Goal: Transaction & Acquisition: Purchase product/service

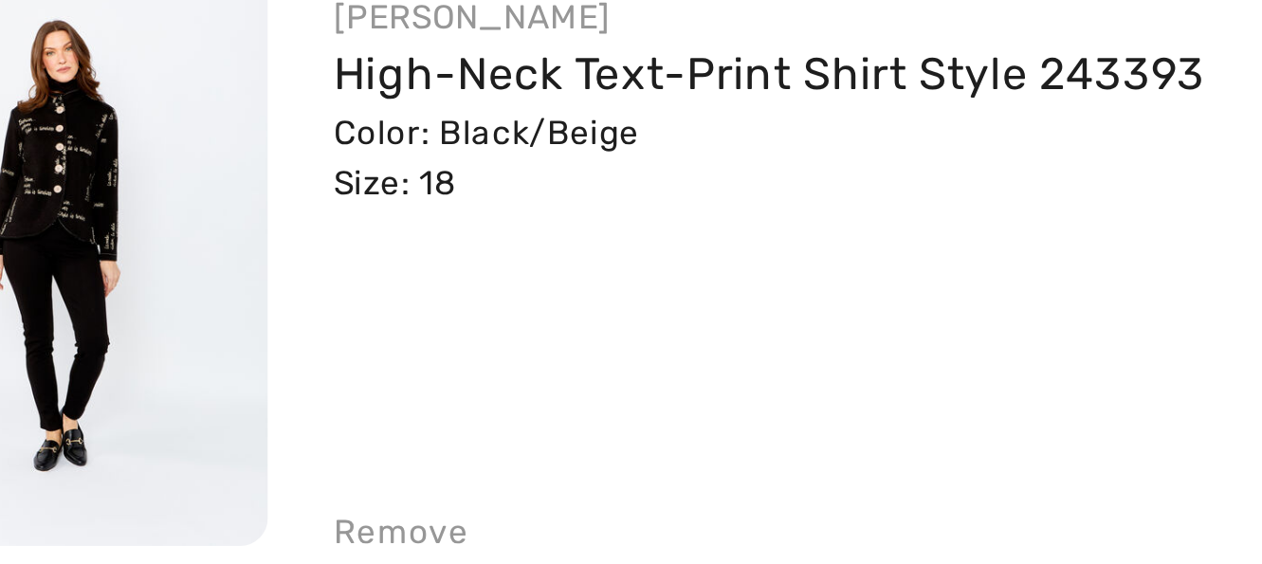
scroll to position [379, 0]
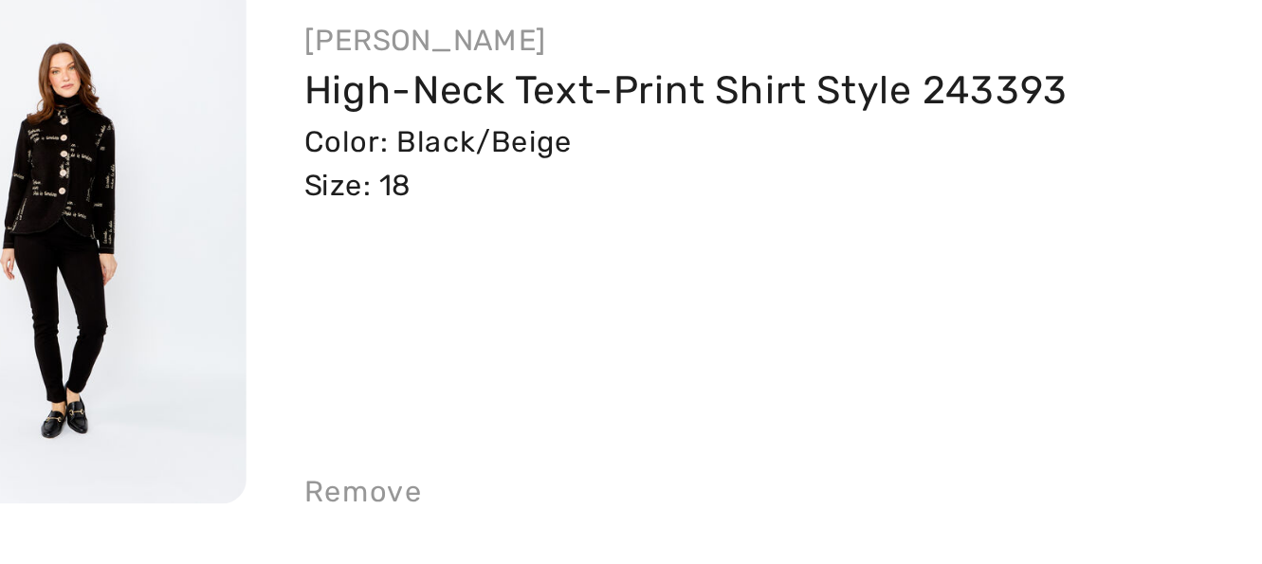
click at [80, 228] on img at bounding box center [80, 234] width 138 height 206
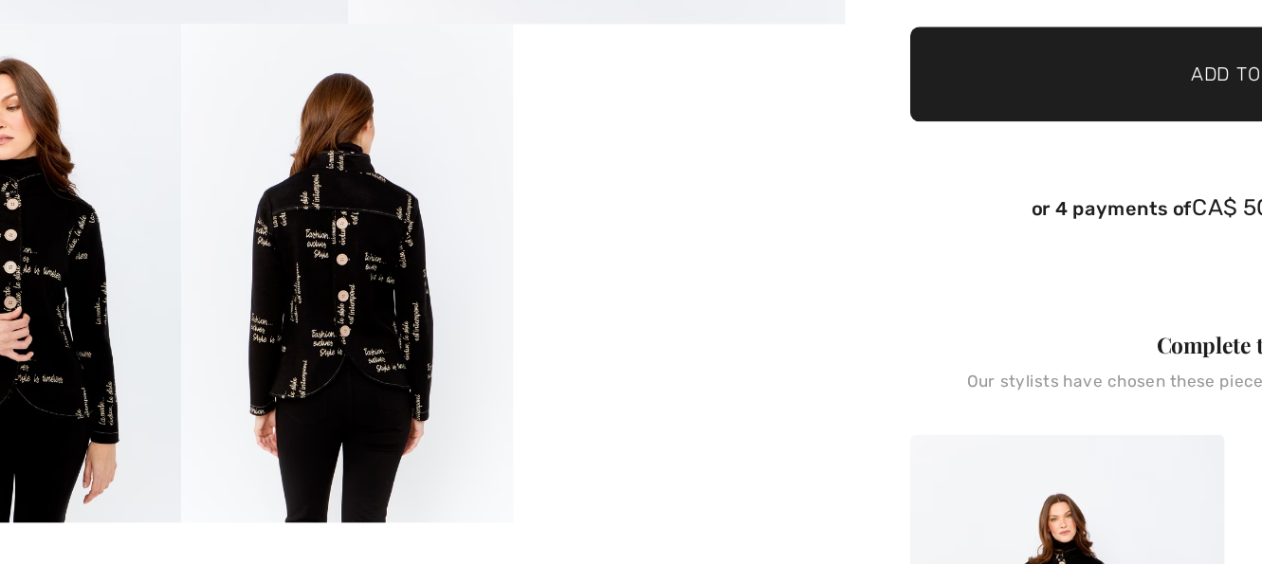
scroll to position [493, 0]
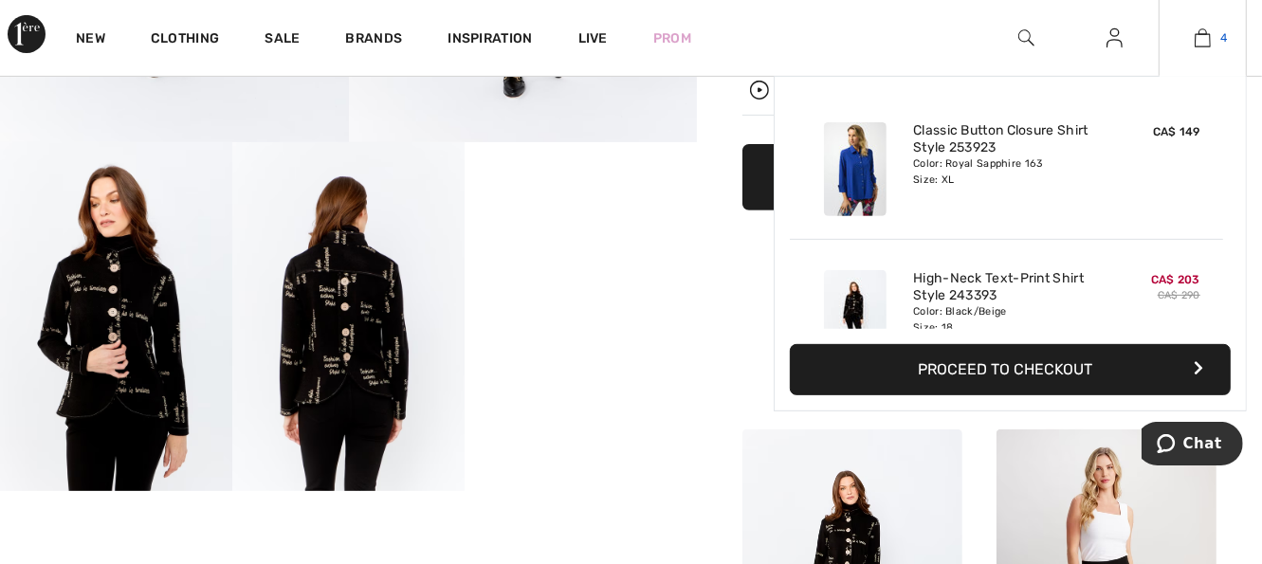
click at [1205, 39] on img at bounding box center [1203, 38] width 16 height 23
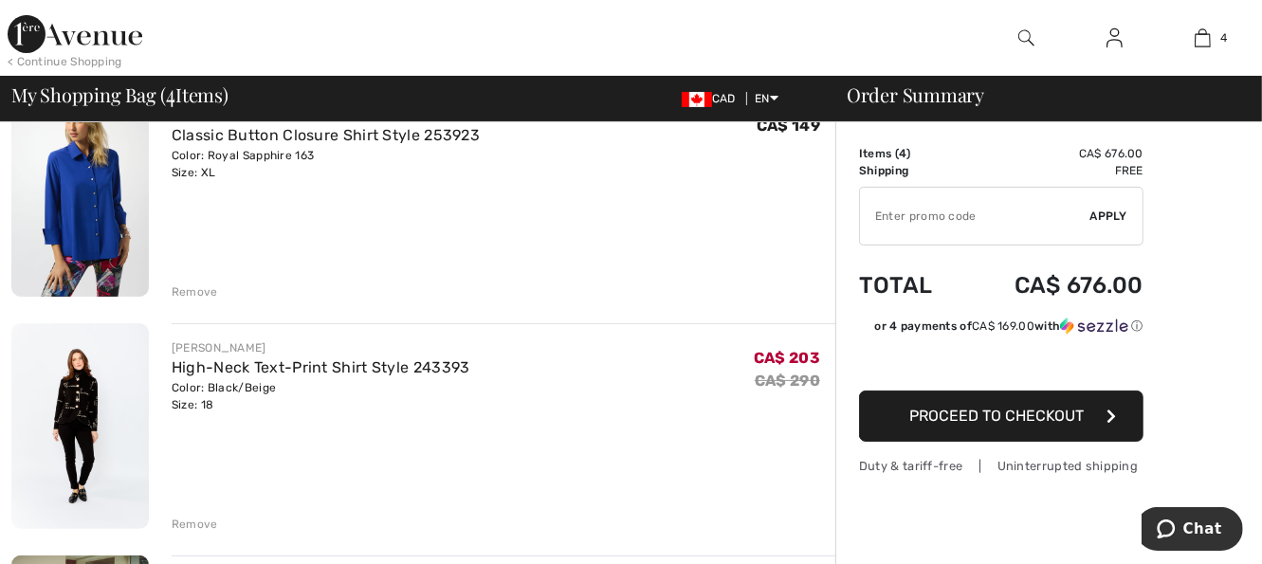
scroll to position [190, 0]
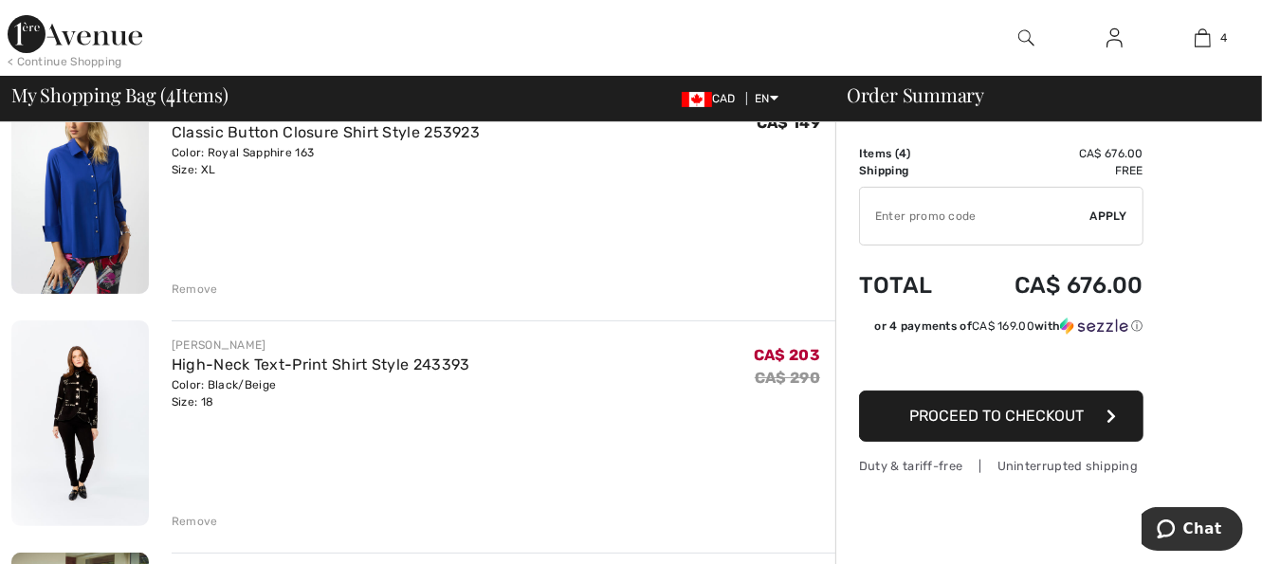
click at [96, 468] on img at bounding box center [80, 424] width 138 height 206
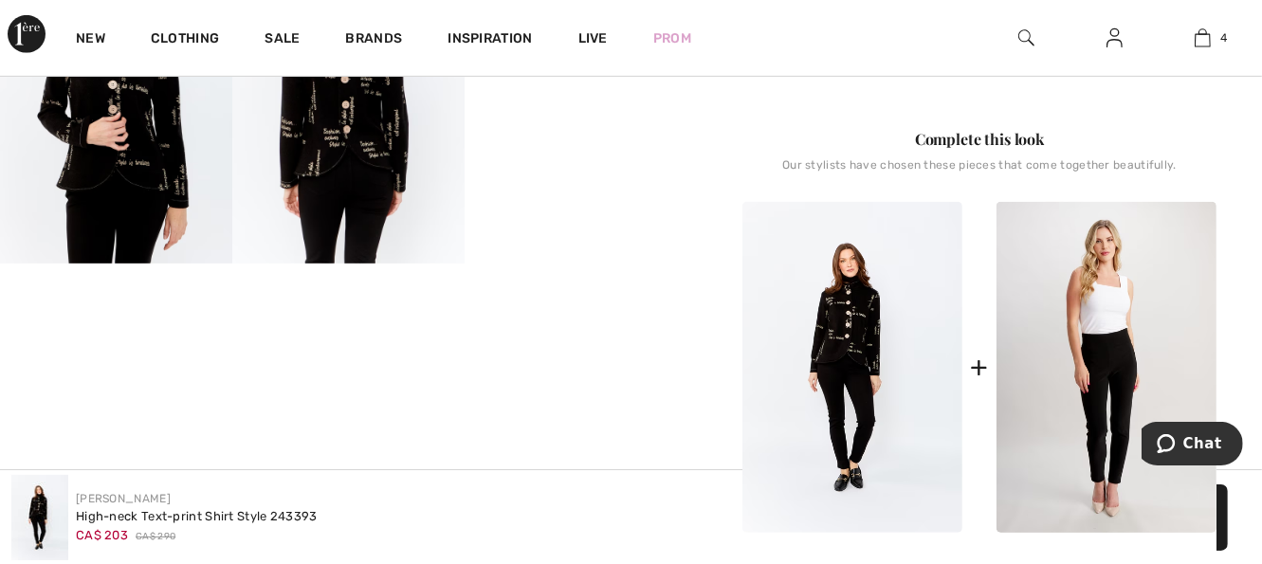
scroll to position [759, 0]
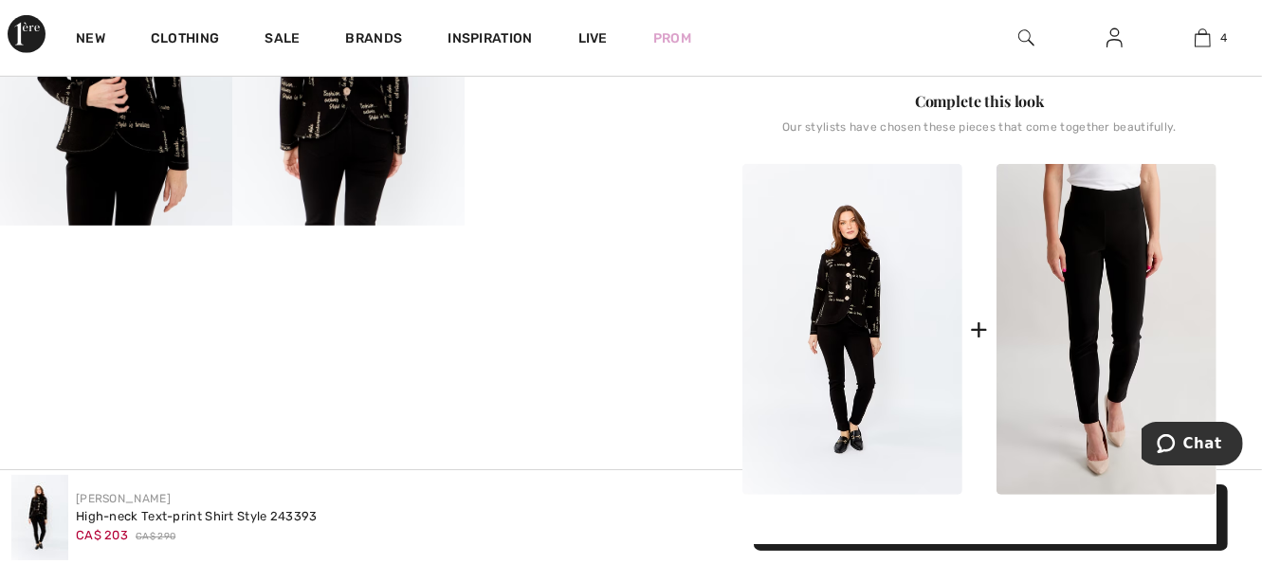
click at [1022, 404] on img at bounding box center [1107, 329] width 220 height 331
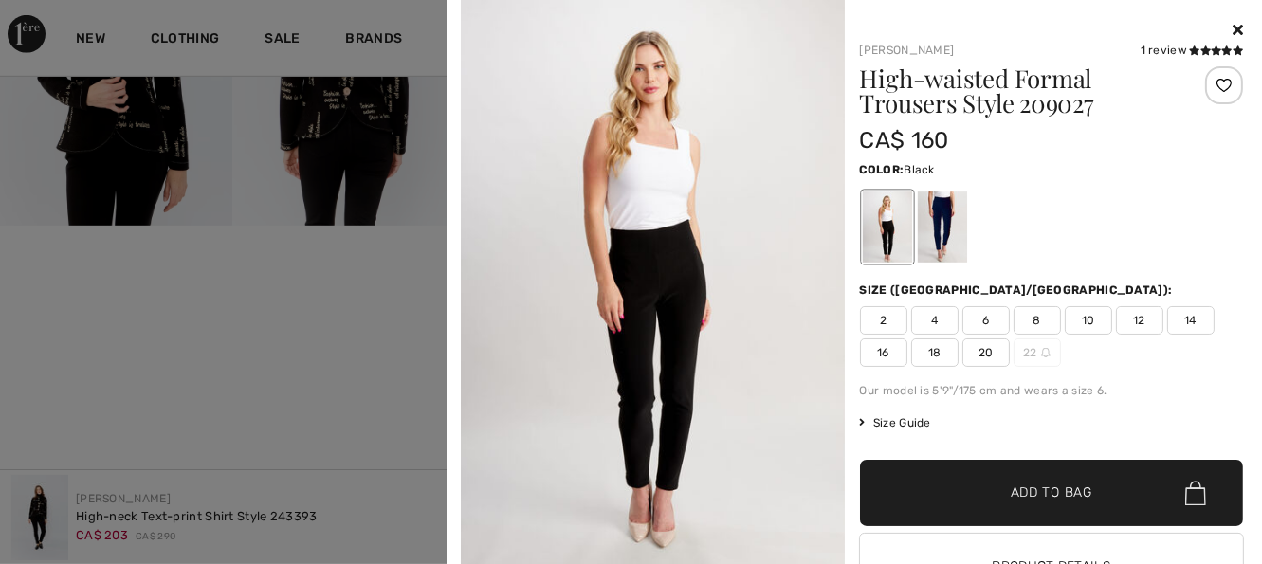
click at [669, 410] on img at bounding box center [653, 288] width 384 height 576
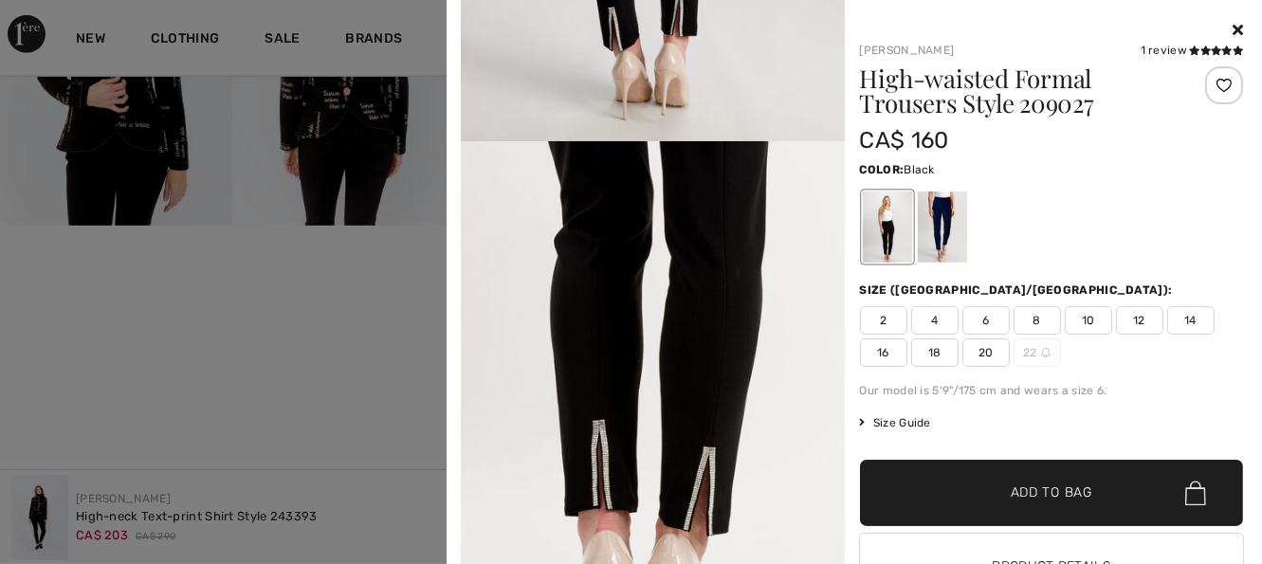
scroll to position [79, 0]
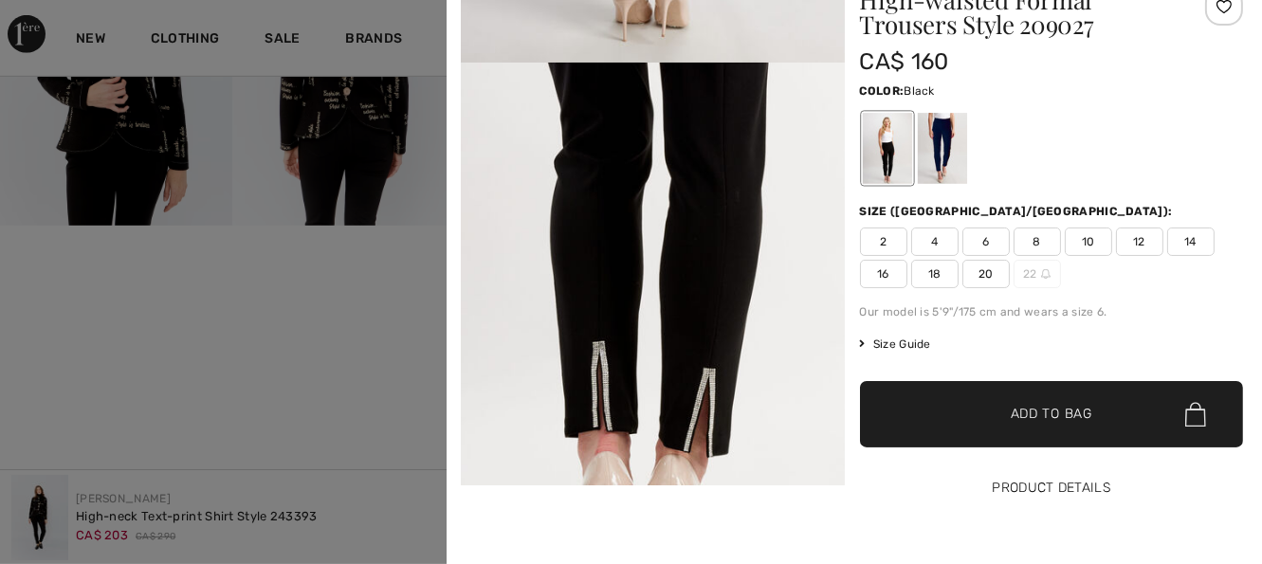
click at [1051, 489] on button "Product Details" at bounding box center [1052, 488] width 384 height 66
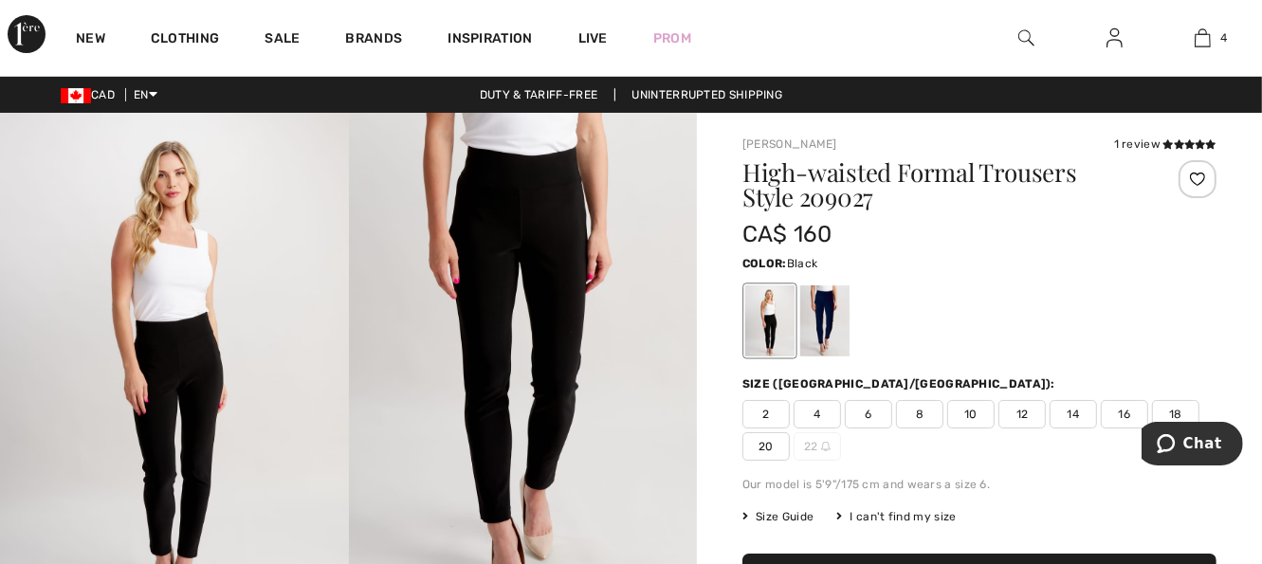
click at [1125, 415] on span "16" at bounding box center [1124, 414] width 47 height 28
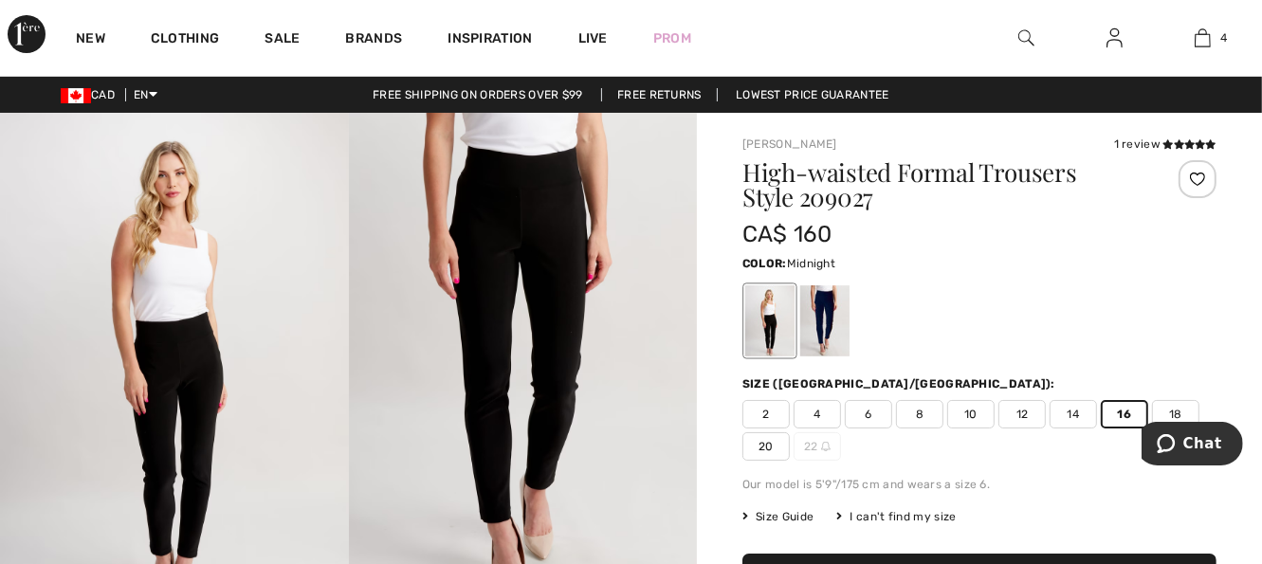
click at [821, 315] on div at bounding box center [824, 320] width 49 height 71
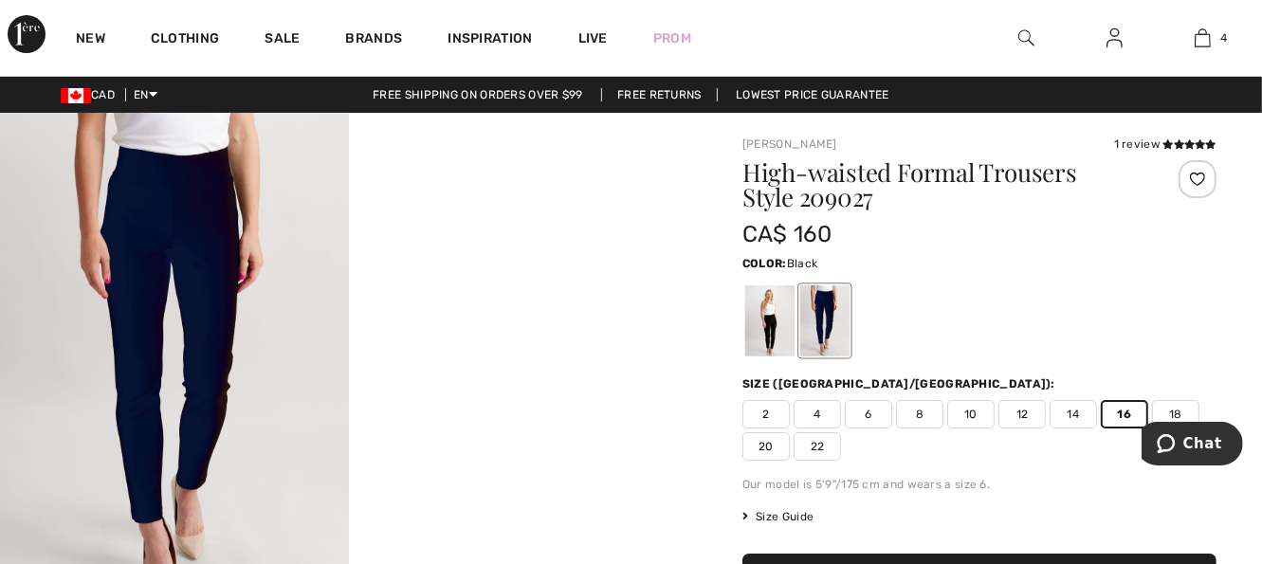
click at [779, 321] on div at bounding box center [769, 320] width 49 height 71
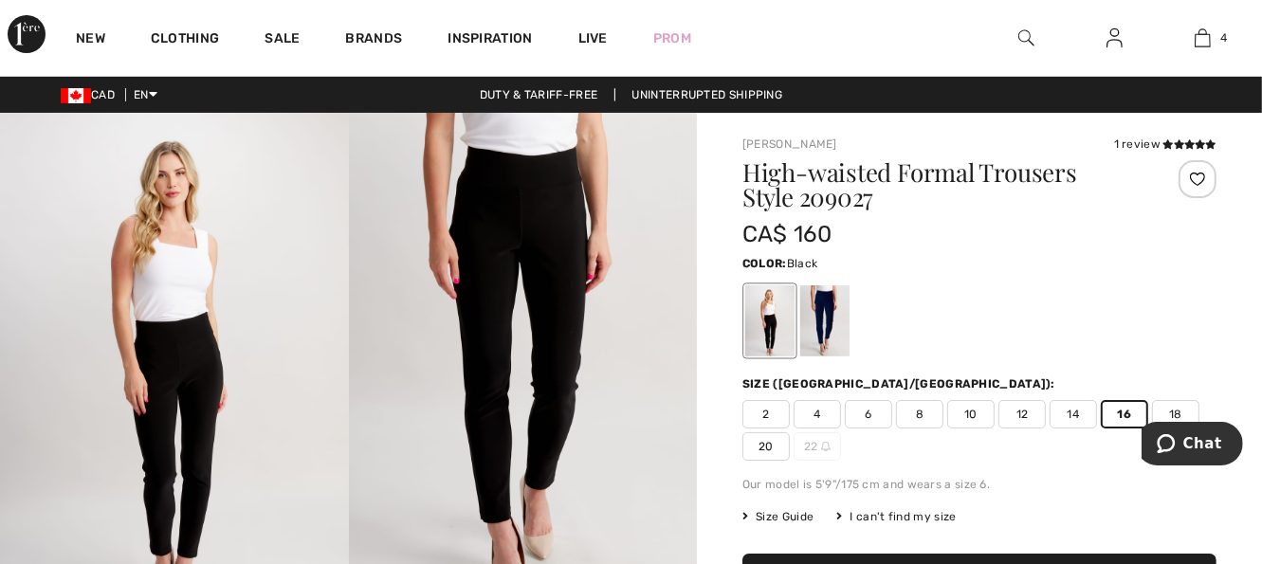
click at [631, 371] on img at bounding box center [523, 374] width 349 height 523
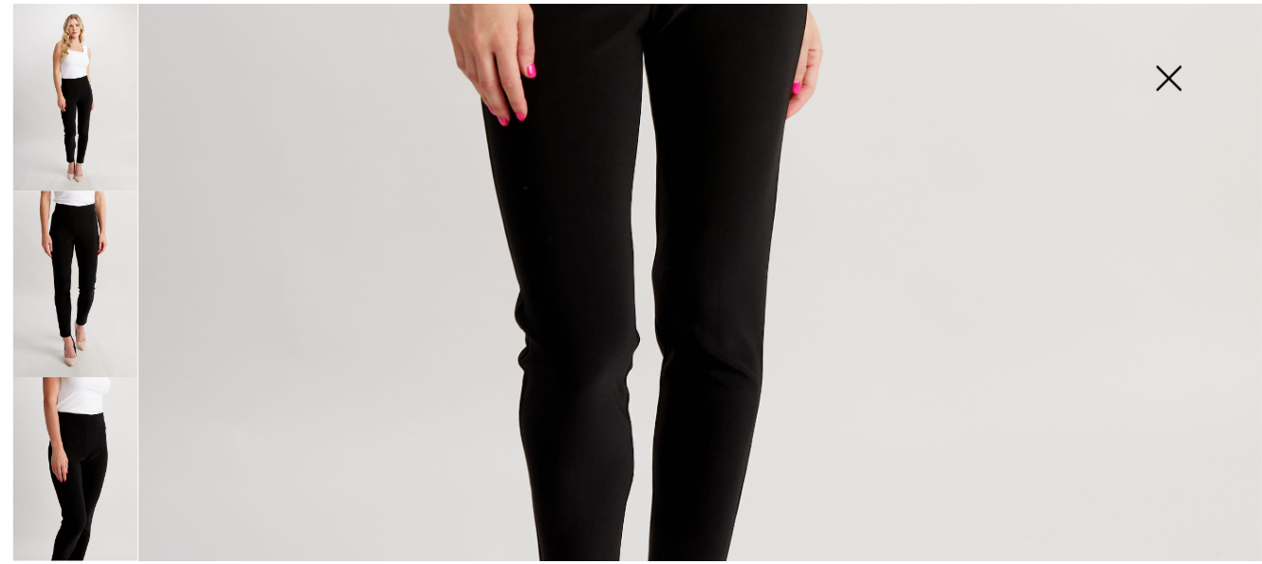
scroll to position [1329, 0]
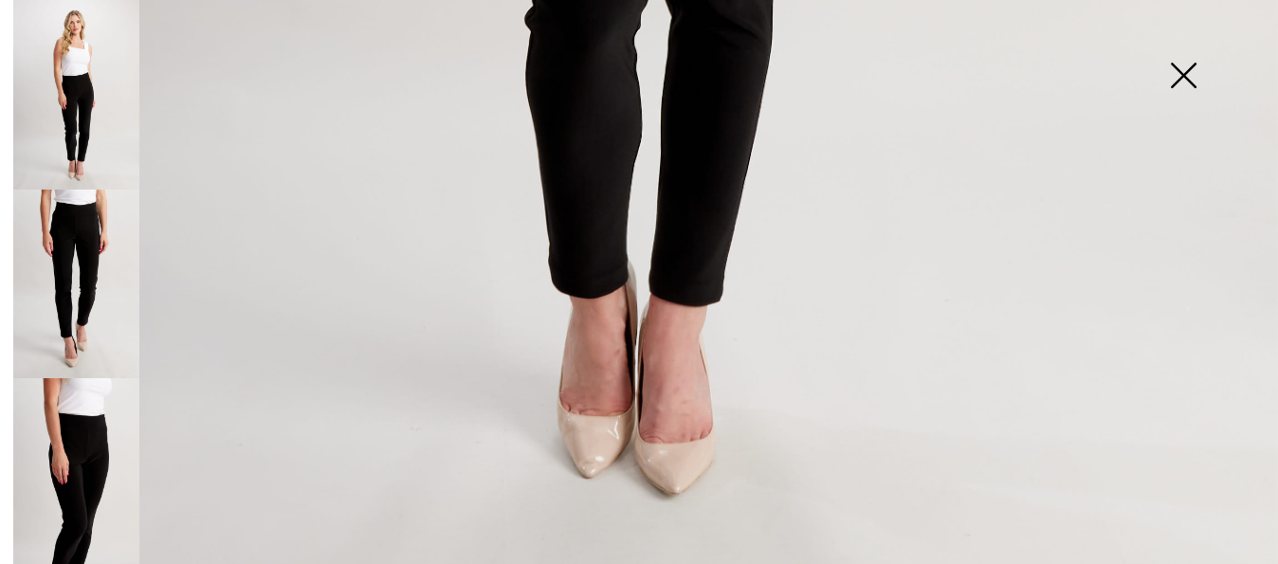
click at [97, 468] on img at bounding box center [76, 473] width 126 height 190
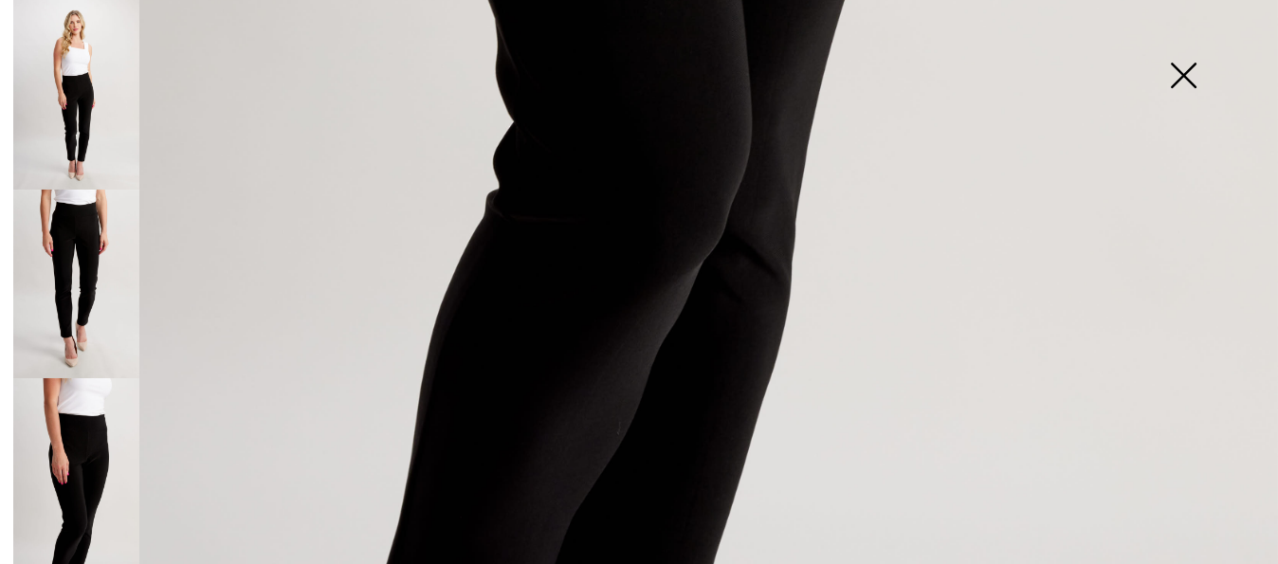
click at [1184, 73] on img at bounding box center [1183, 77] width 95 height 98
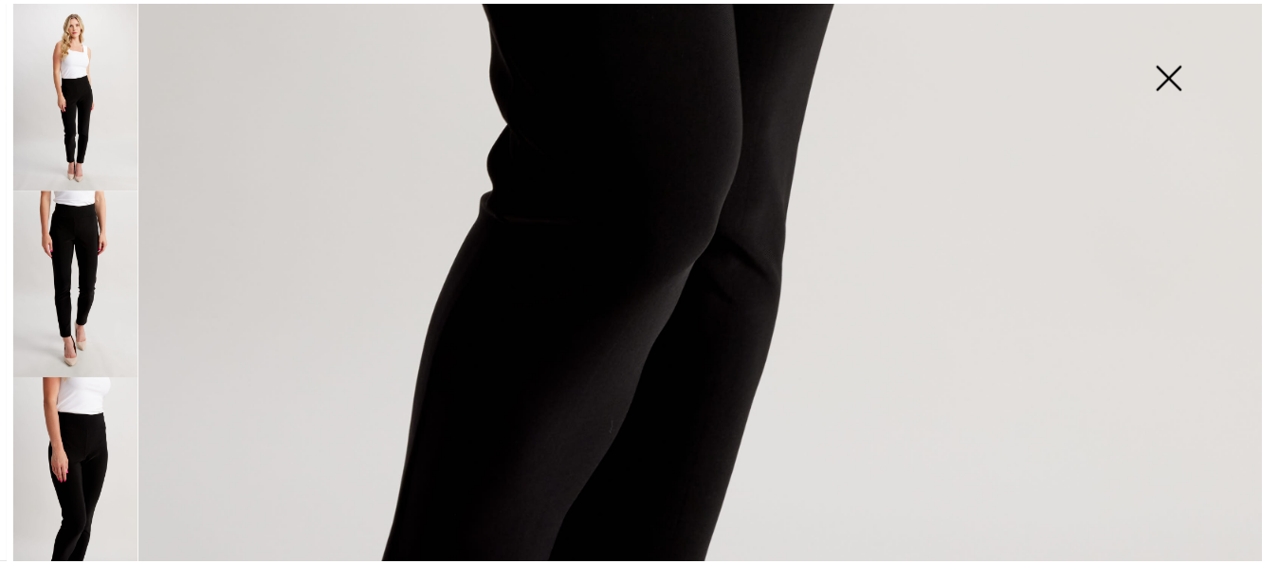
scroll to position [1305, 0]
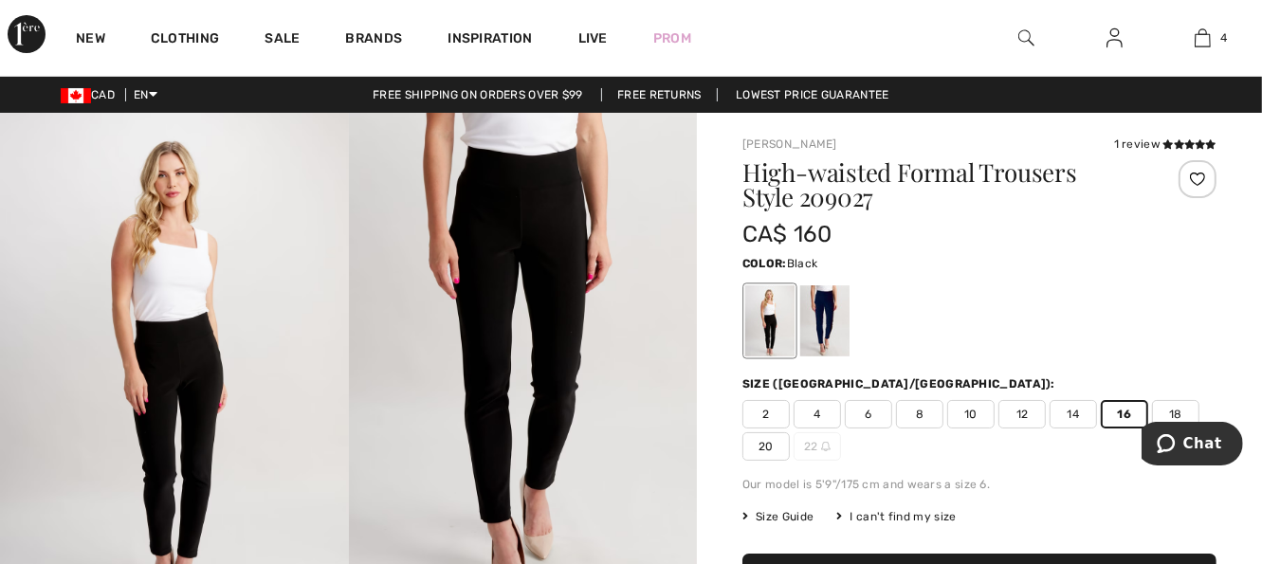
click at [355, 275] on img at bounding box center [523, 374] width 349 height 523
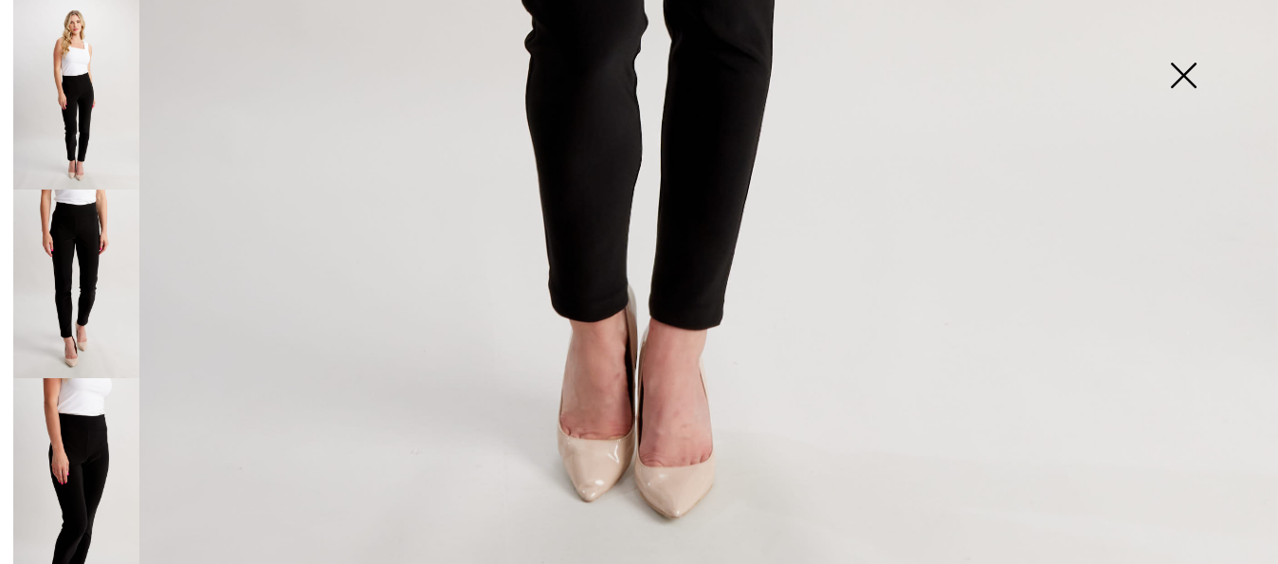
click at [1195, 77] on img at bounding box center [1183, 77] width 95 height 98
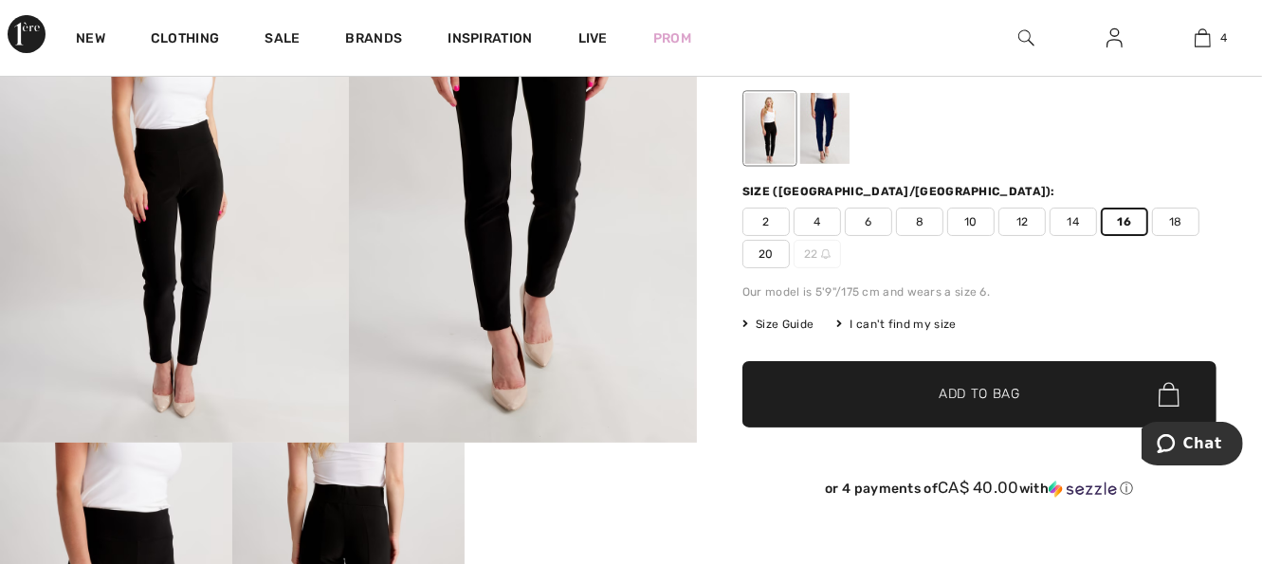
scroll to position [190, 0]
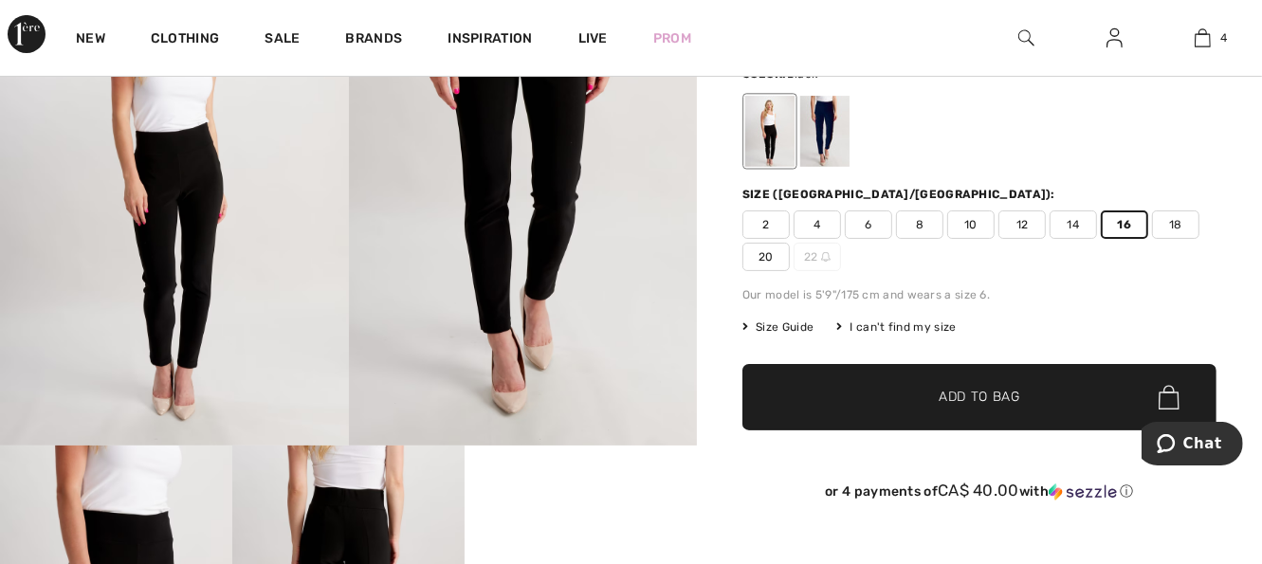
click at [996, 395] on span "Add to Bag" at bounding box center [980, 398] width 82 height 20
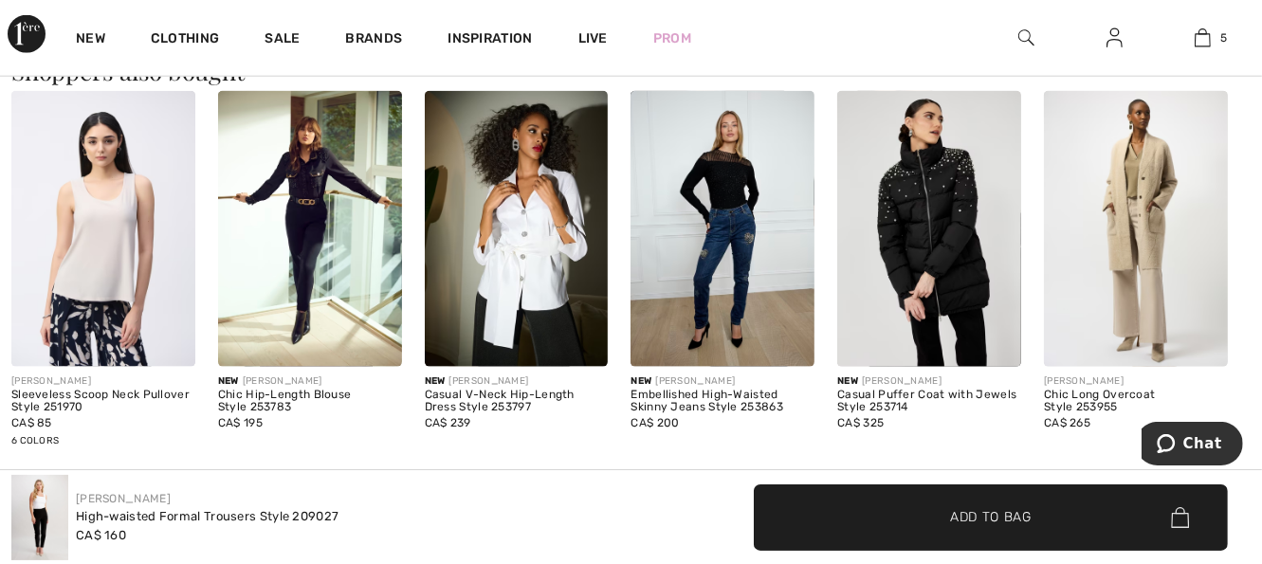
scroll to position [1747, 0]
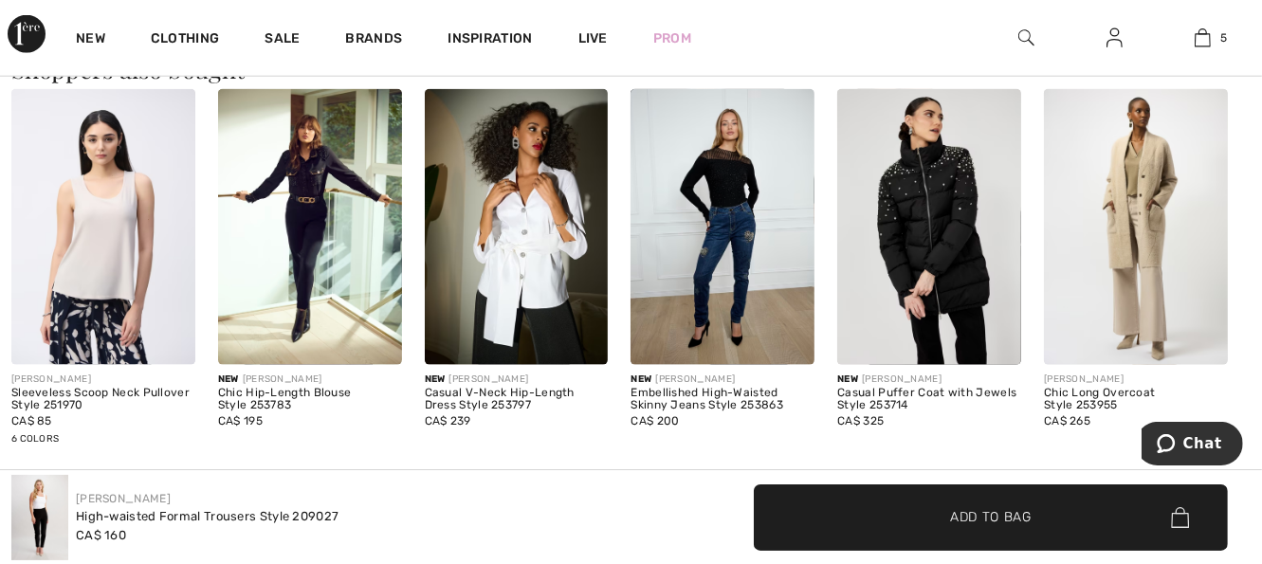
click at [761, 289] on img at bounding box center [723, 227] width 184 height 276
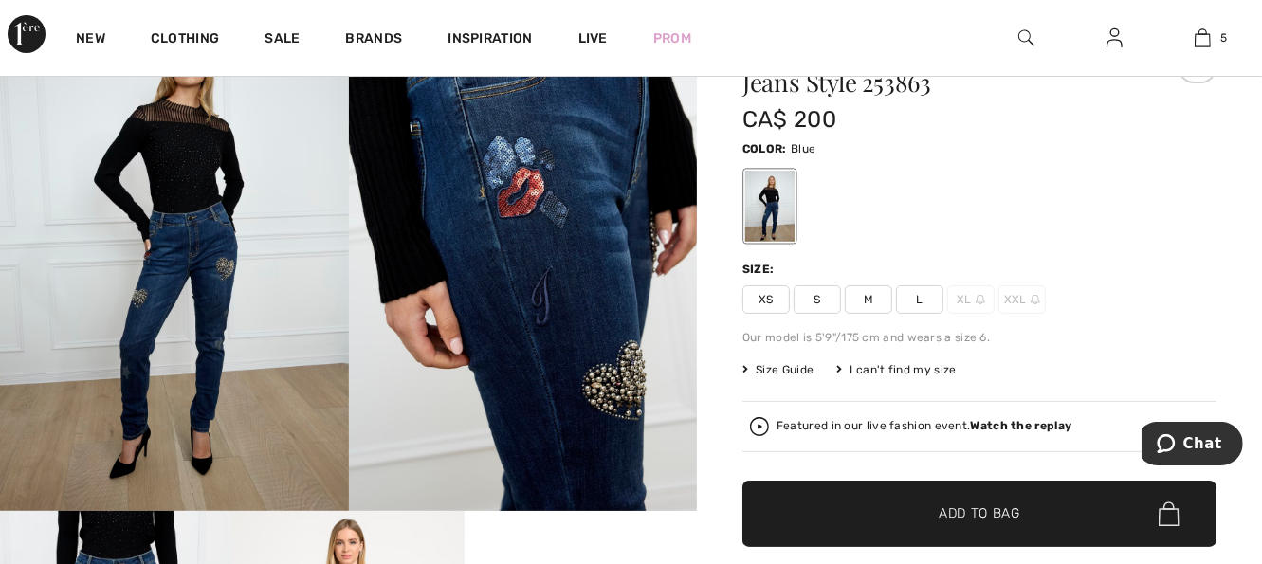
scroll to position [114, 0]
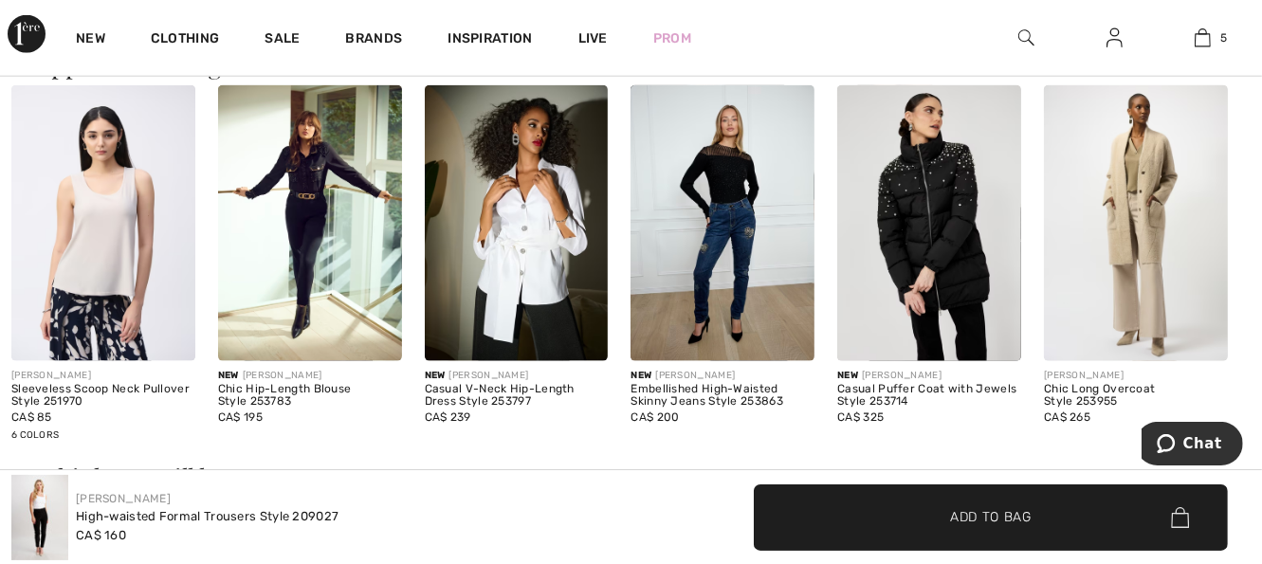
click at [538, 265] on img at bounding box center [517, 223] width 184 height 276
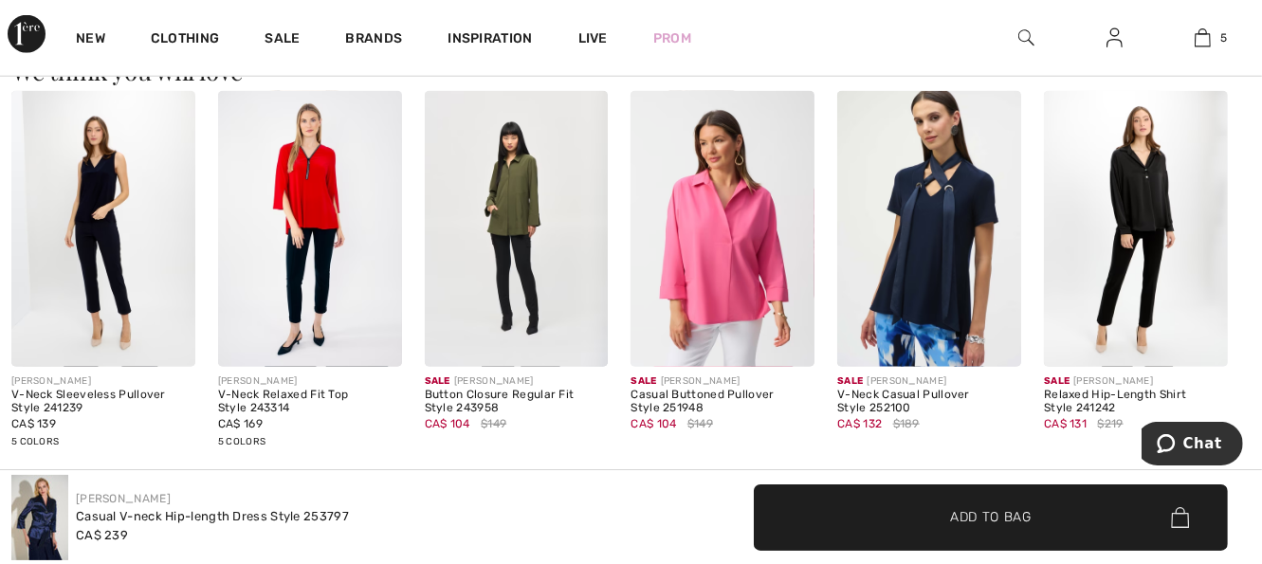
scroll to position [1555, 0]
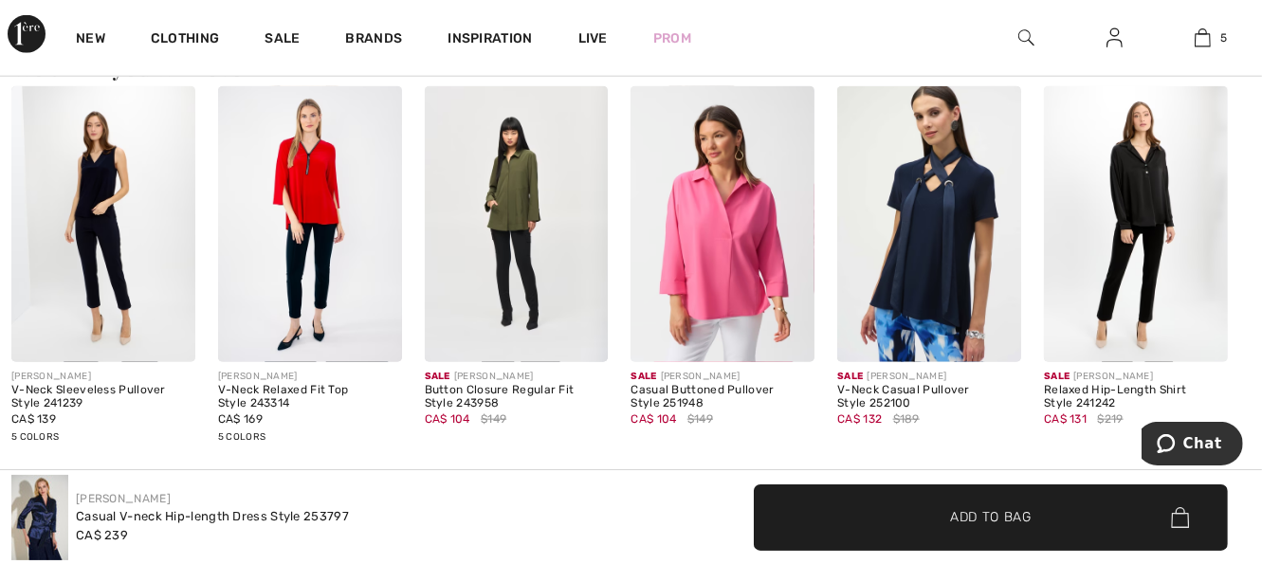
click at [1128, 215] on img at bounding box center [1136, 224] width 184 height 276
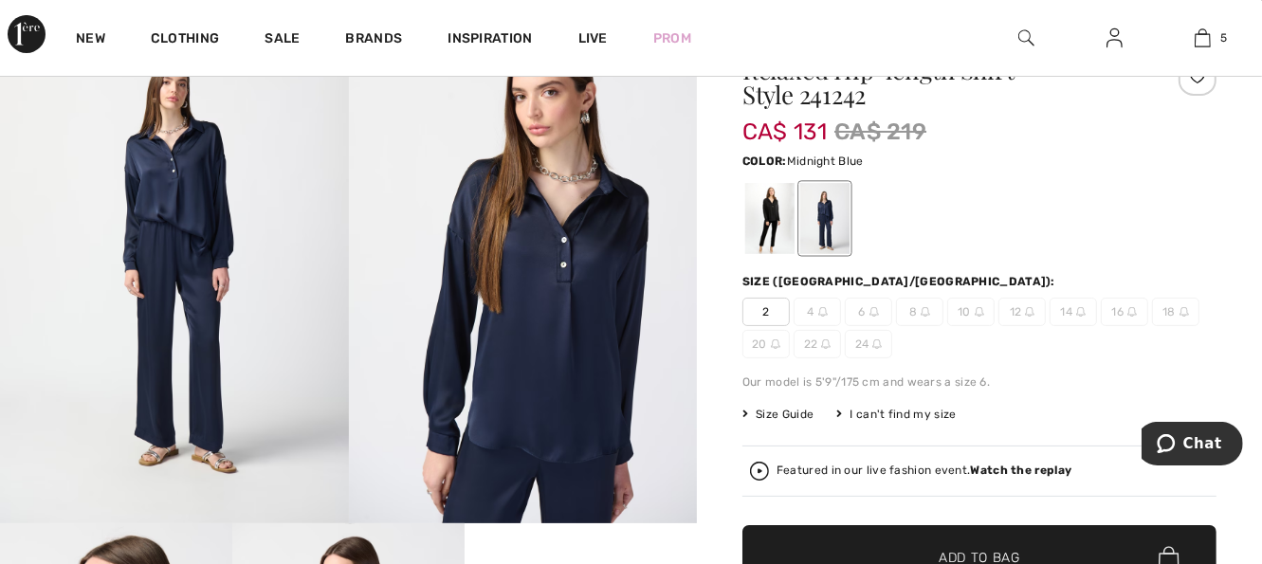
scroll to position [114, 0]
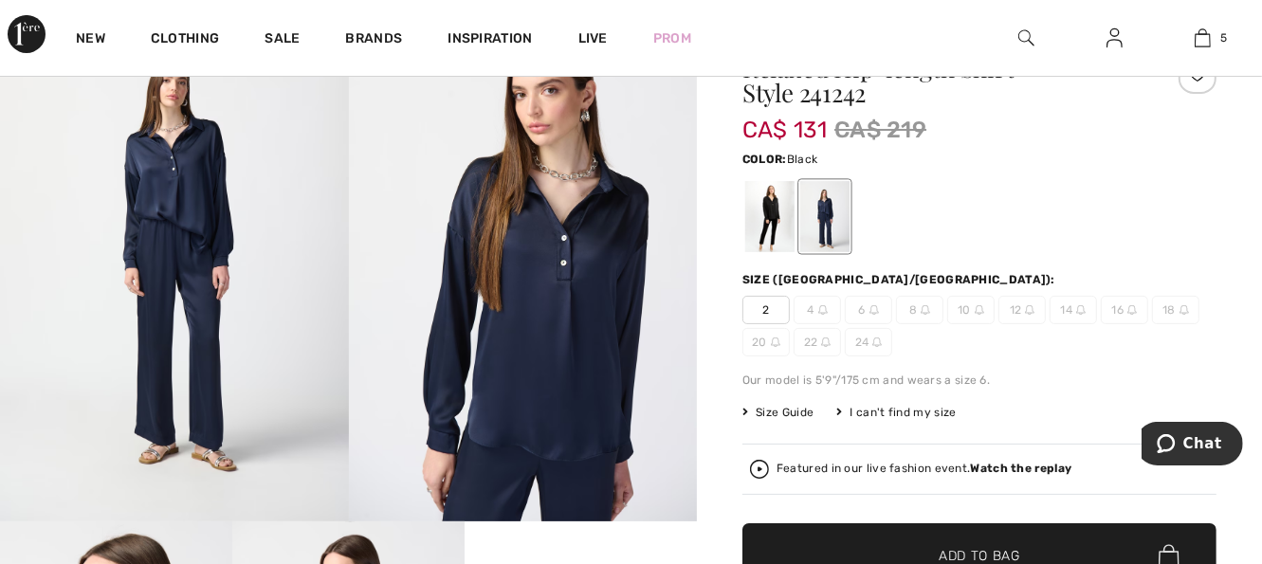
click at [754, 219] on div at bounding box center [769, 216] width 49 height 71
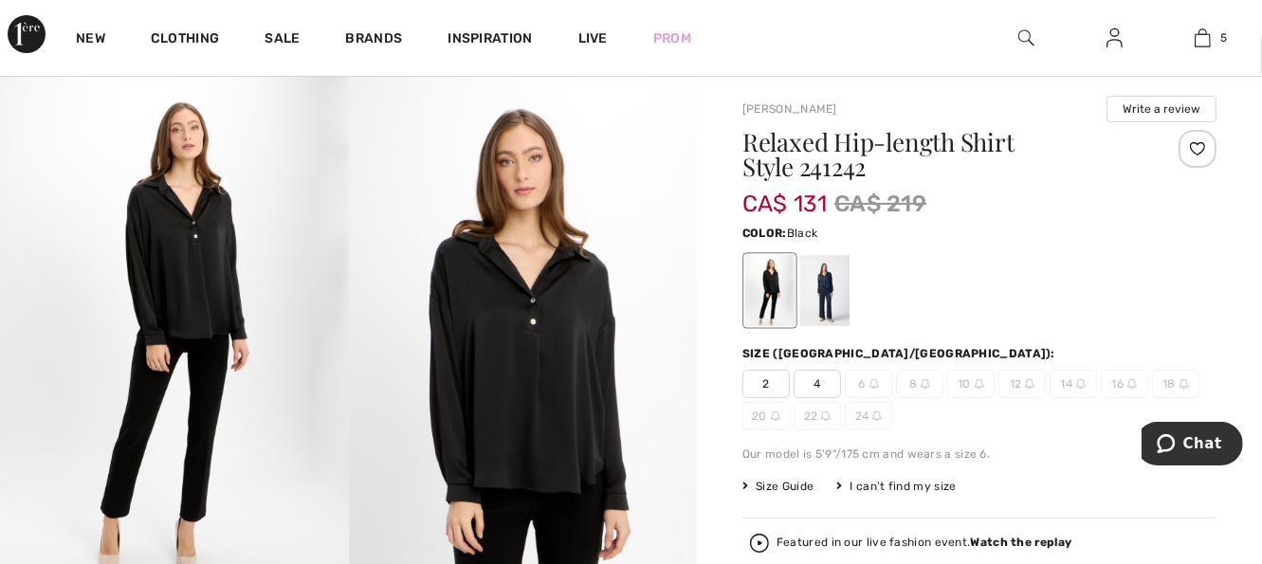
scroll to position [38, 0]
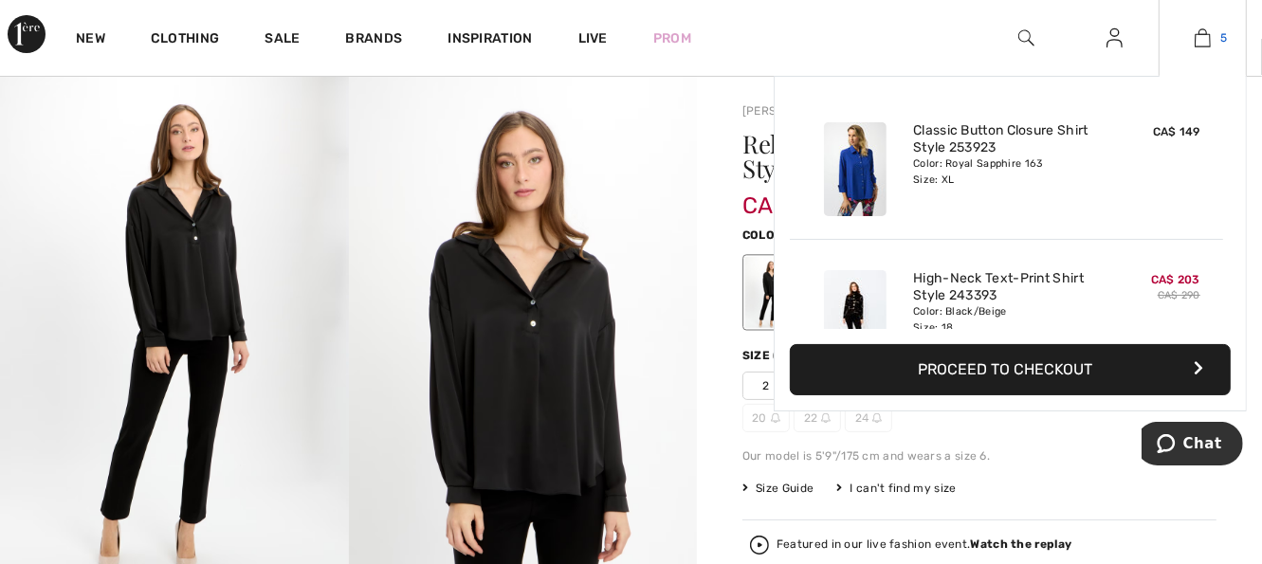
click at [1204, 38] on img at bounding box center [1203, 38] width 16 height 23
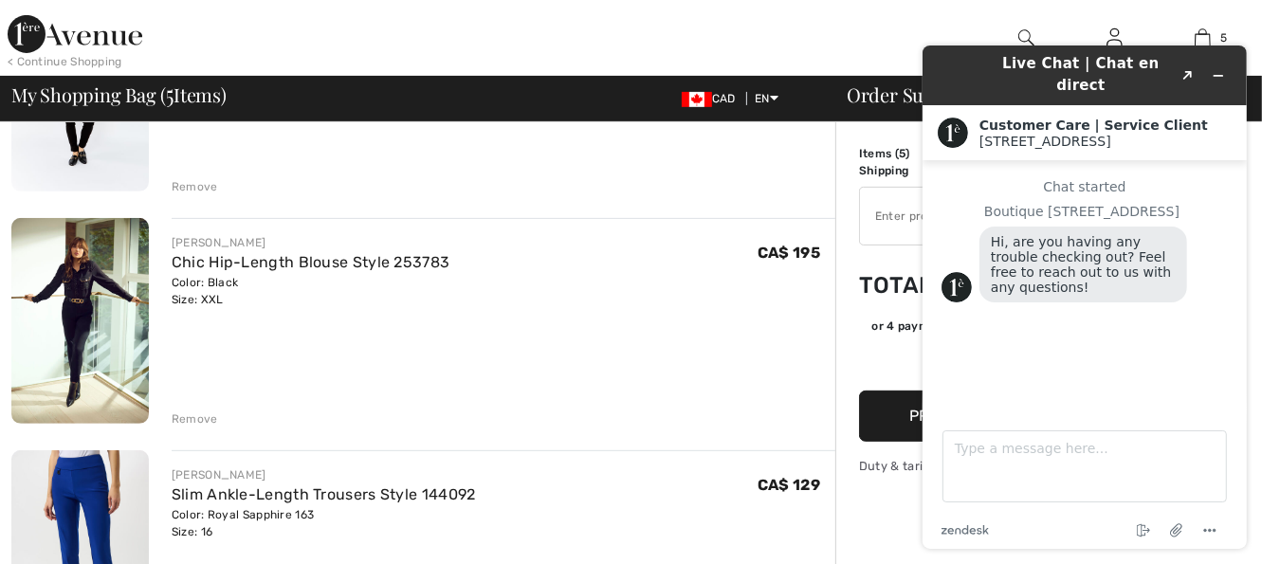
scroll to position [721, 0]
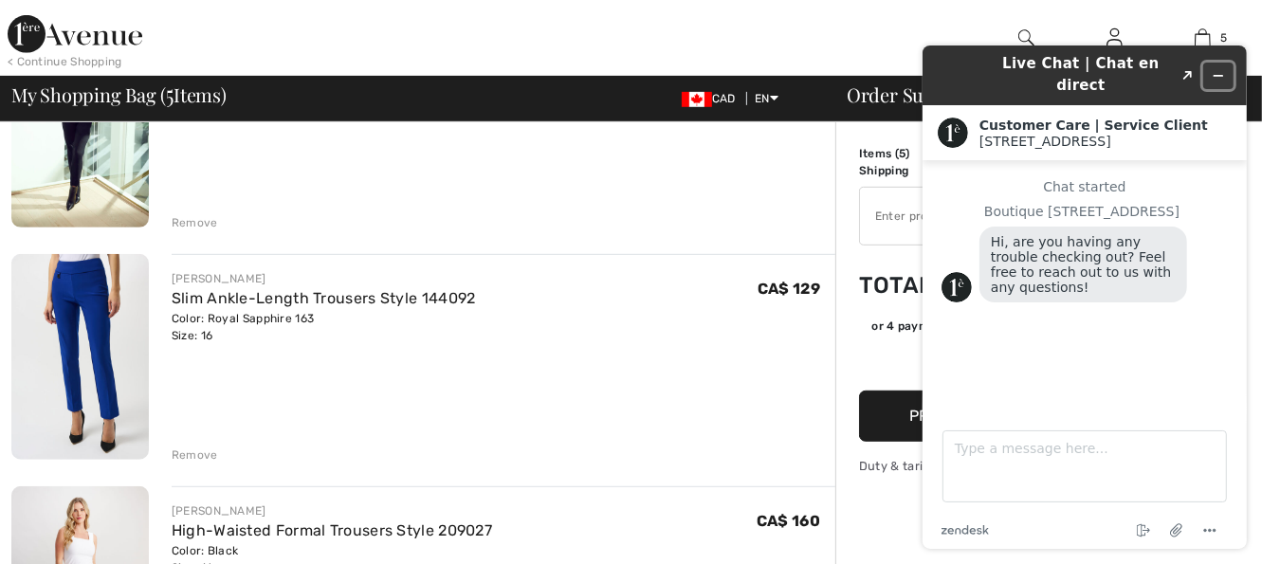
click at [1220, 69] on icon "Minimize widget" at bounding box center [1217, 75] width 13 height 13
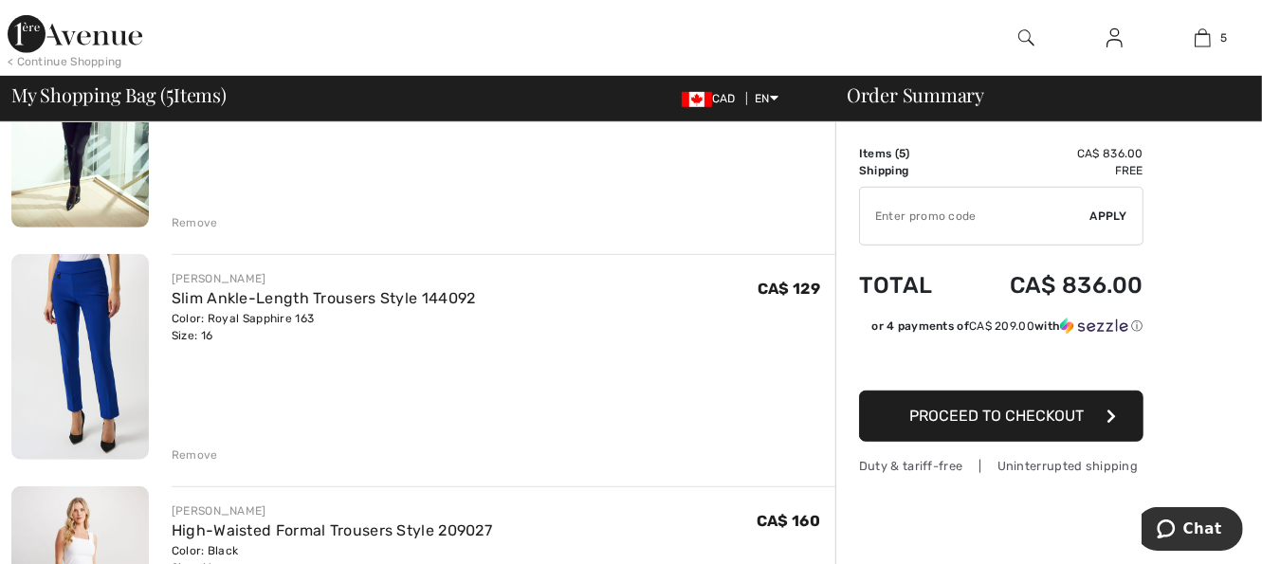
click at [200, 455] on div "Remove" at bounding box center [195, 455] width 46 height 17
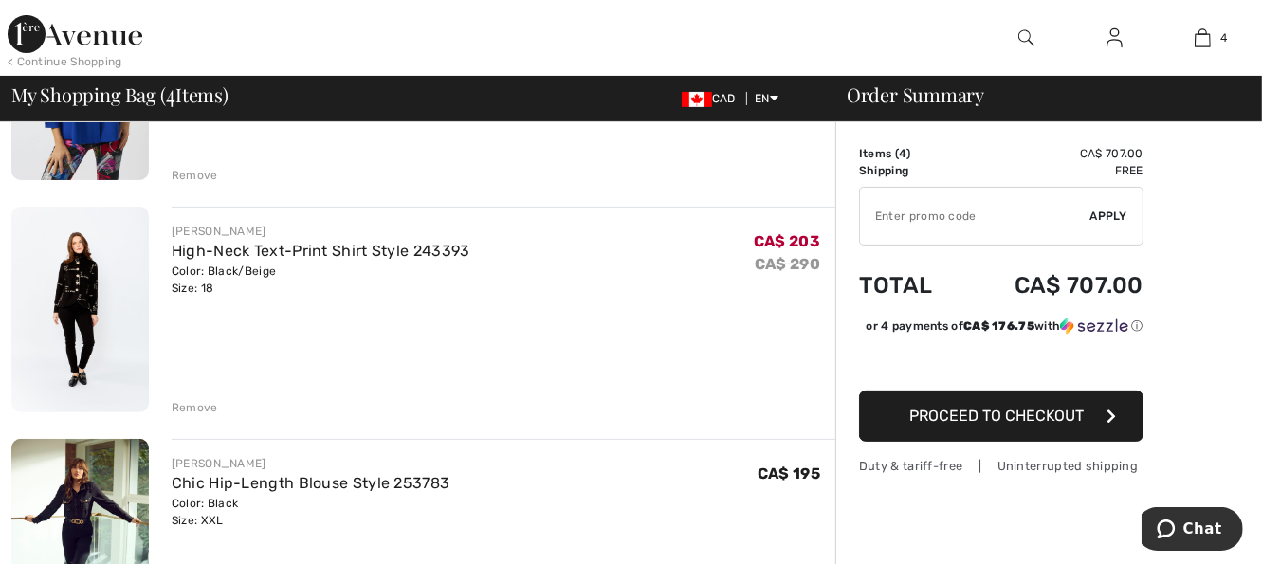
scroll to position [266, 0]
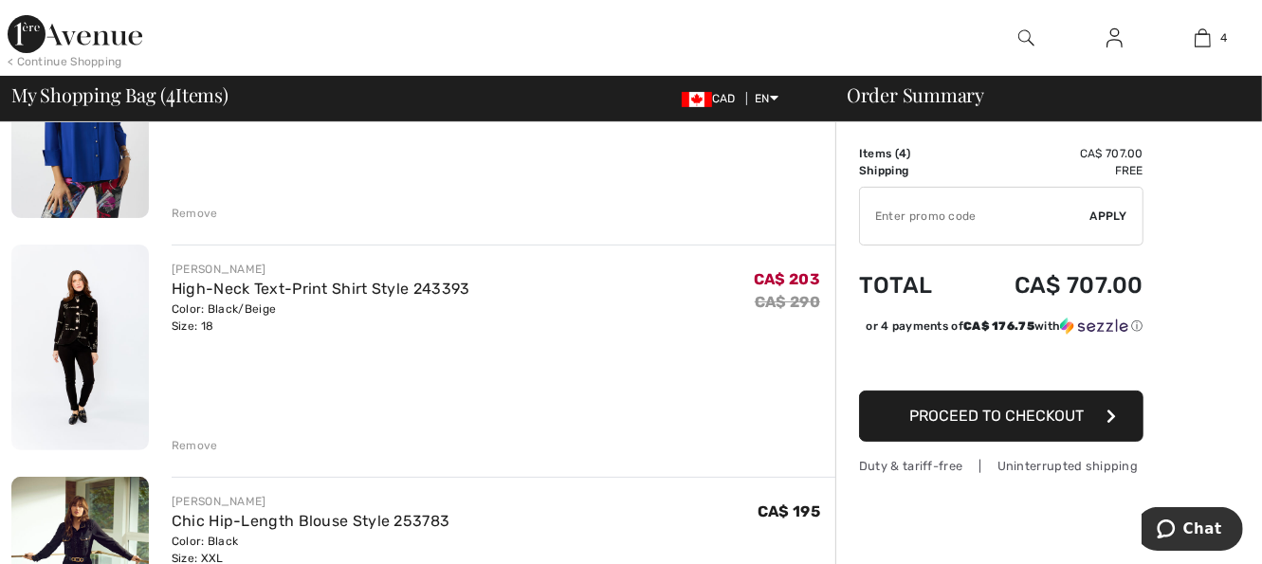
click at [198, 446] on div "Remove" at bounding box center [195, 445] width 46 height 17
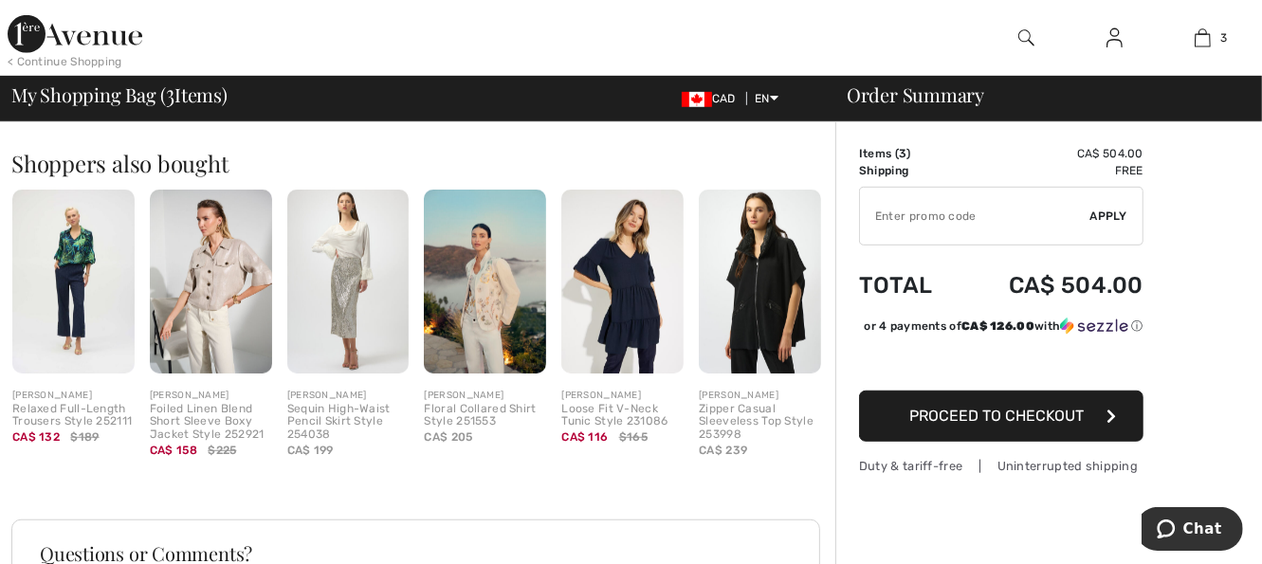
scroll to position [872, 0]
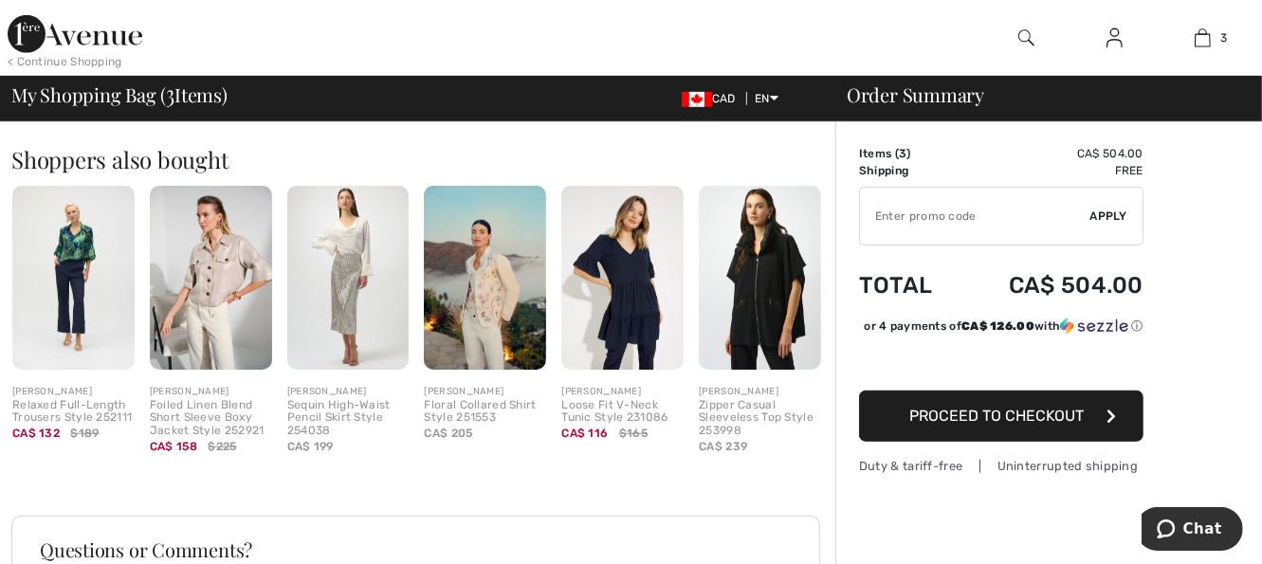
click at [495, 311] on img at bounding box center [485, 277] width 122 height 183
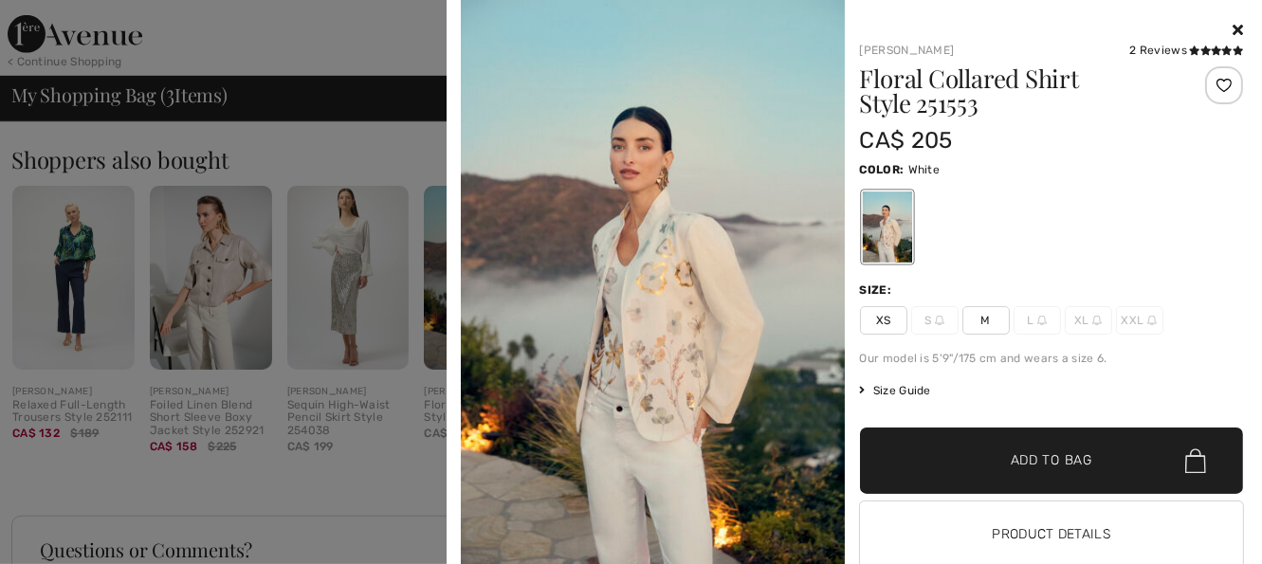
click at [1233, 32] on icon at bounding box center [1238, 29] width 10 height 15
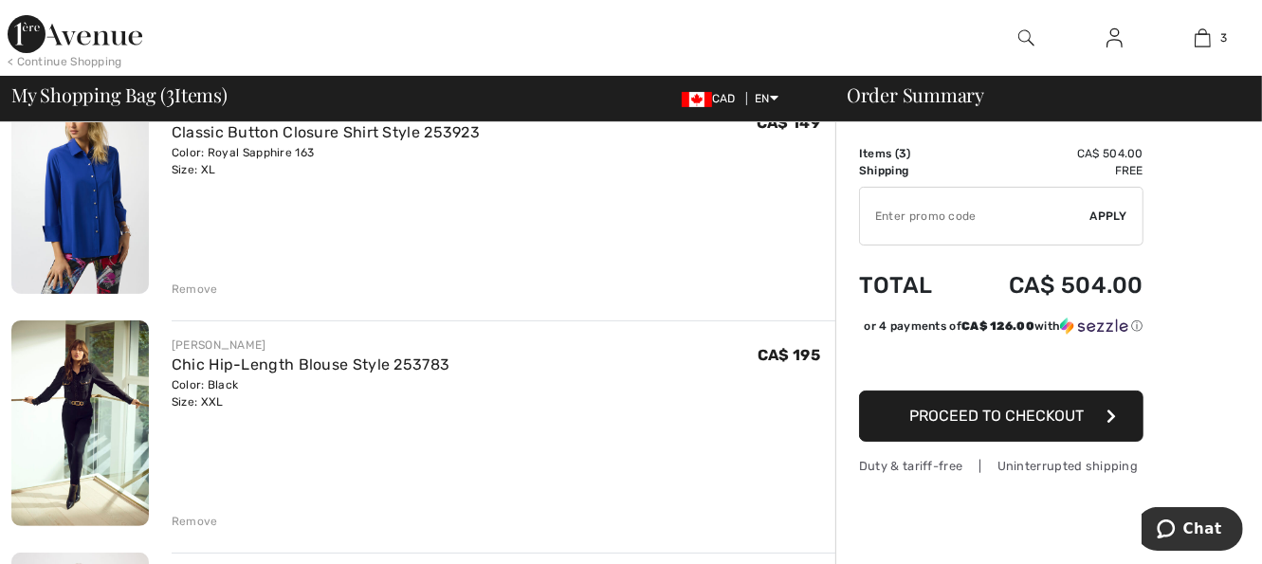
scroll to position [228, 0]
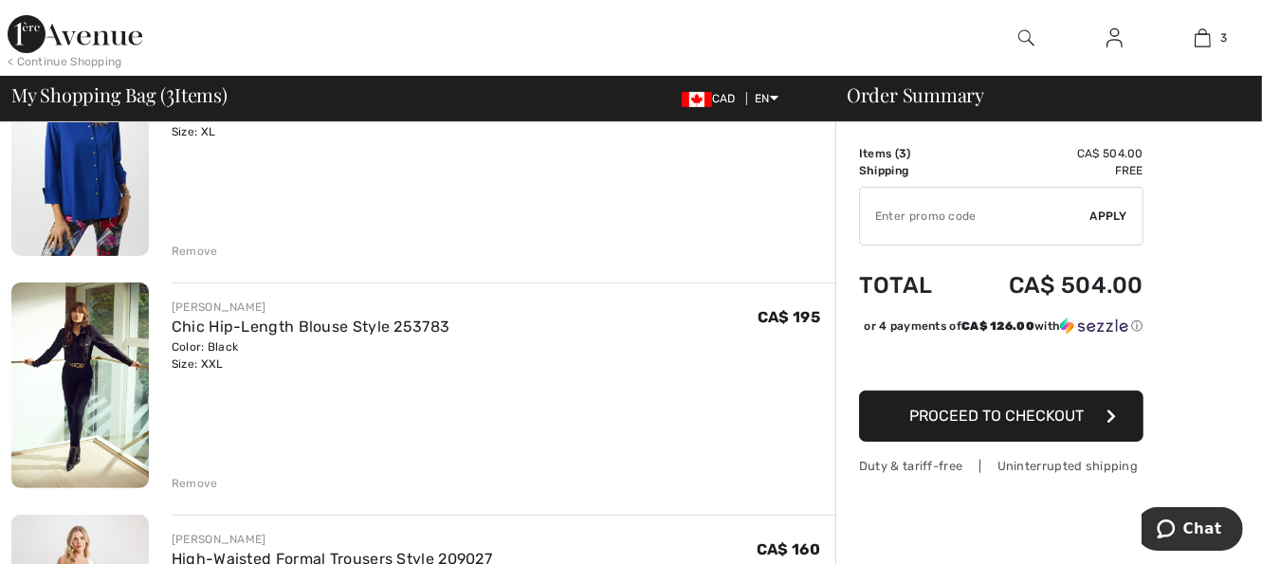
click at [96, 408] on img at bounding box center [80, 386] width 138 height 206
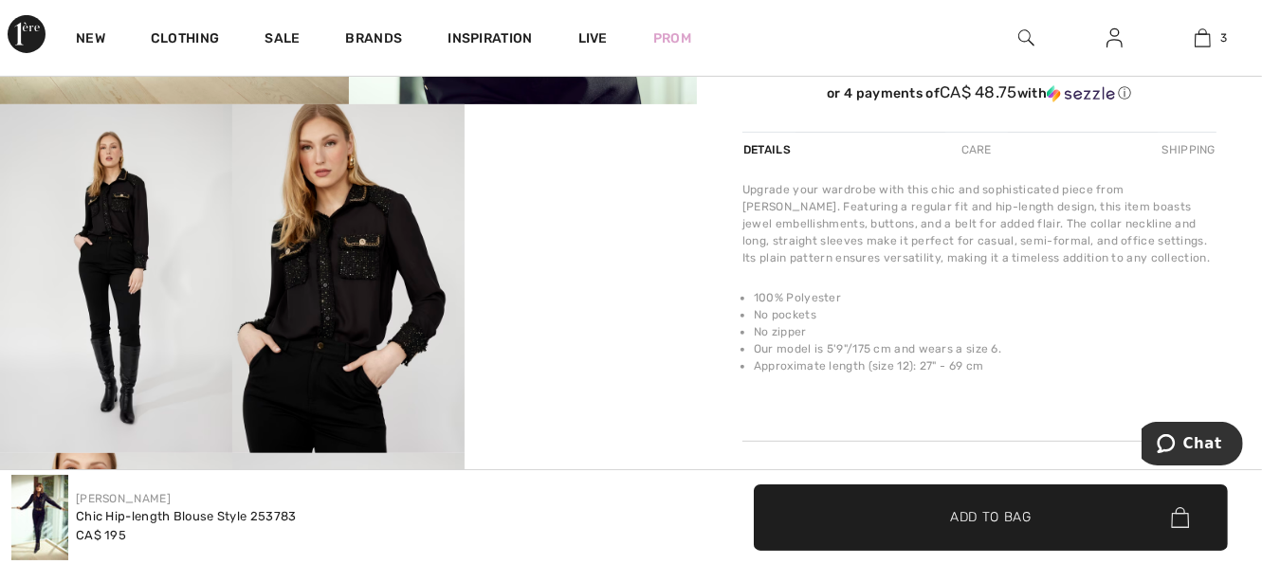
scroll to position [493, 0]
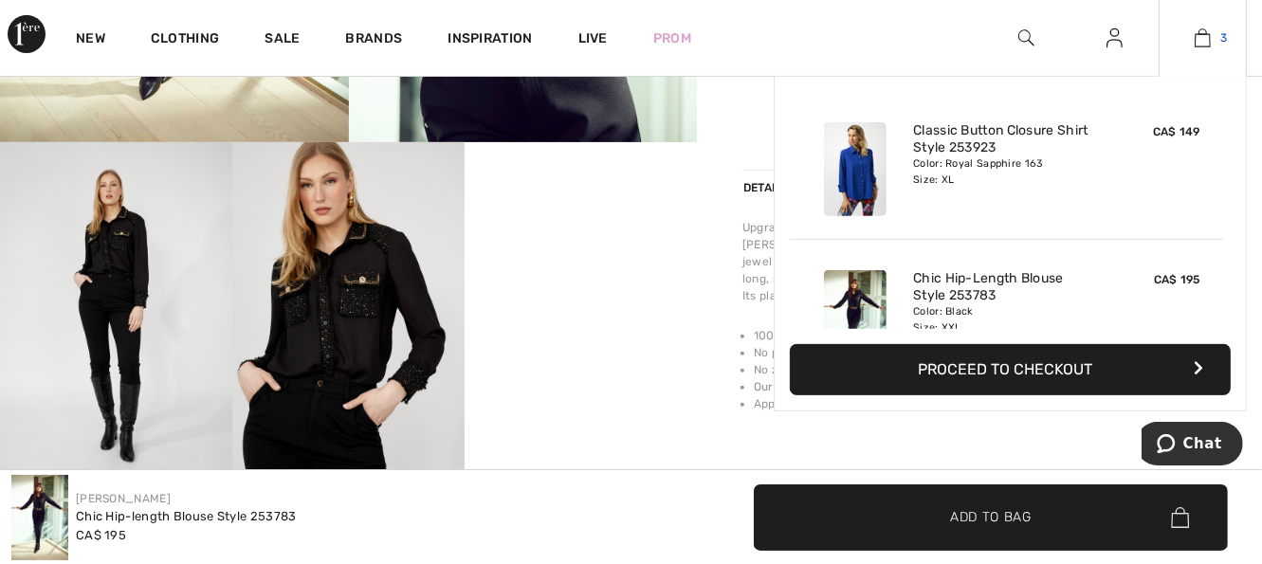
click at [1198, 39] on img at bounding box center [1203, 38] width 16 height 23
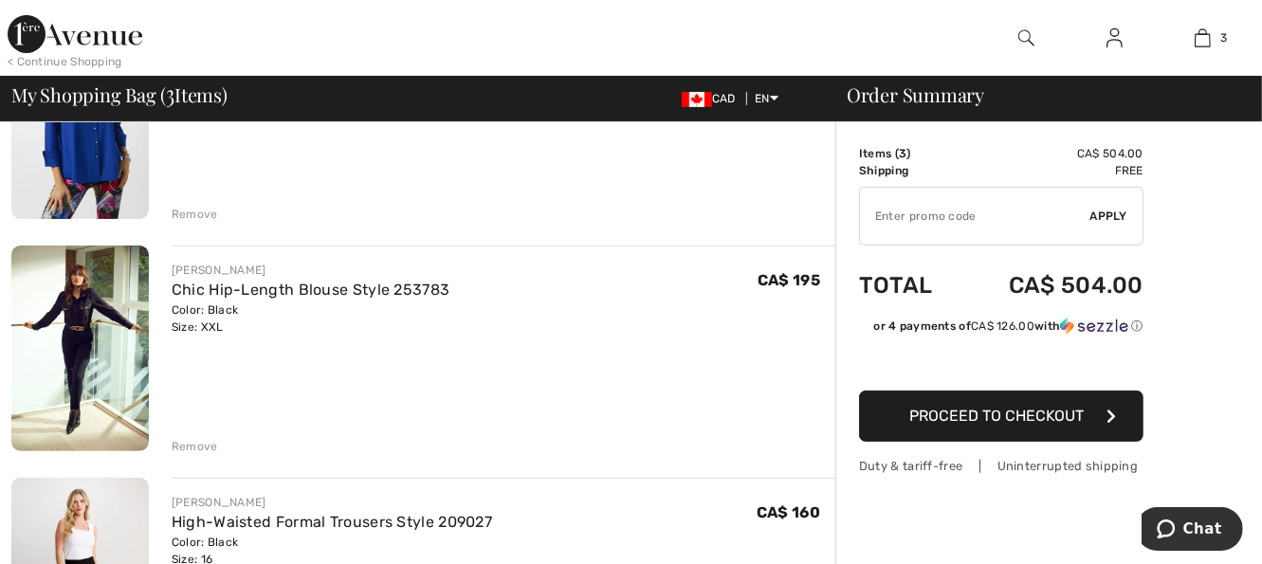
scroll to position [266, 0]
click at [202, 444] on div "Remove" at bounding box center [195, 445] width 46 height 17
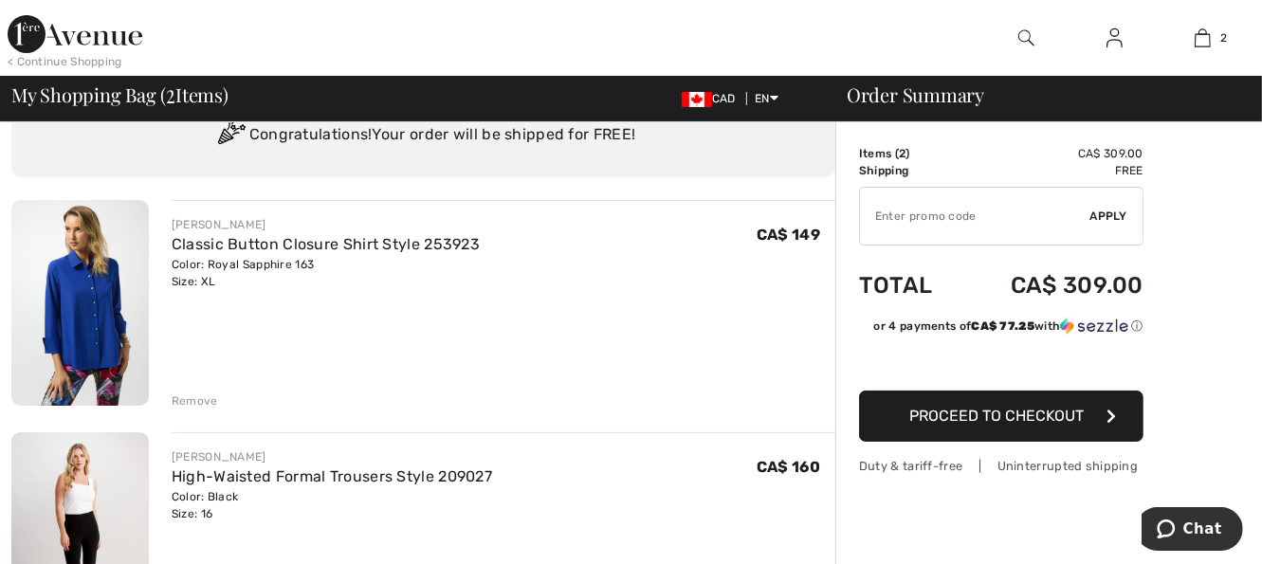
scroll to position [76, 0]
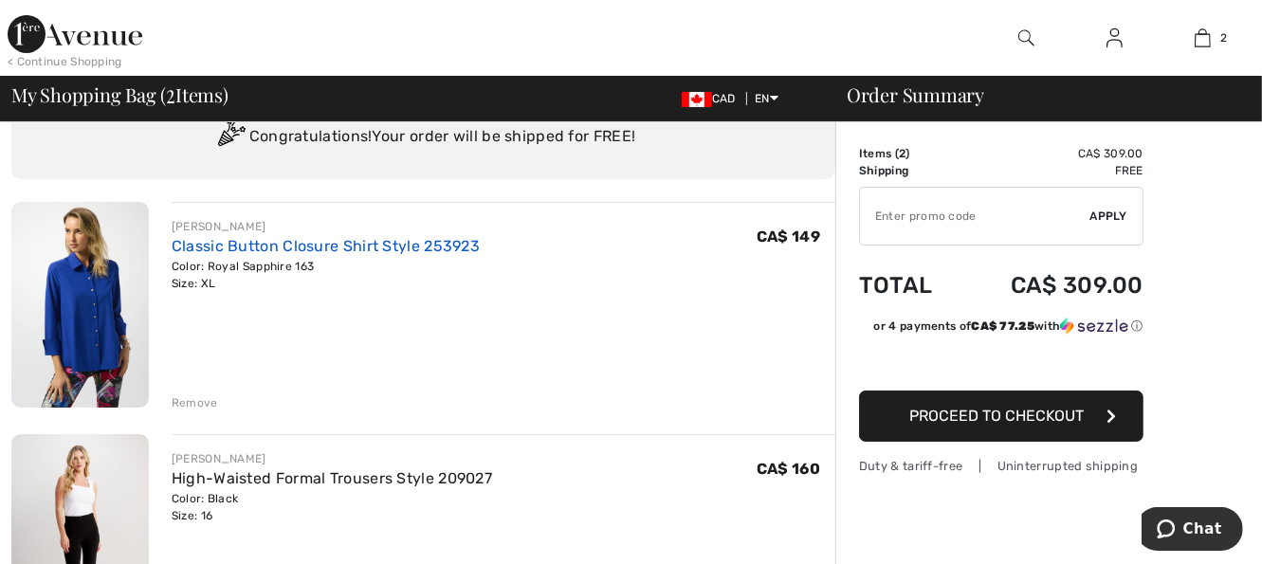
click at [192, 245] on link "Classic Button Closure Shirt Style 253923" at bounding box center [326, 246] width 308 height 18
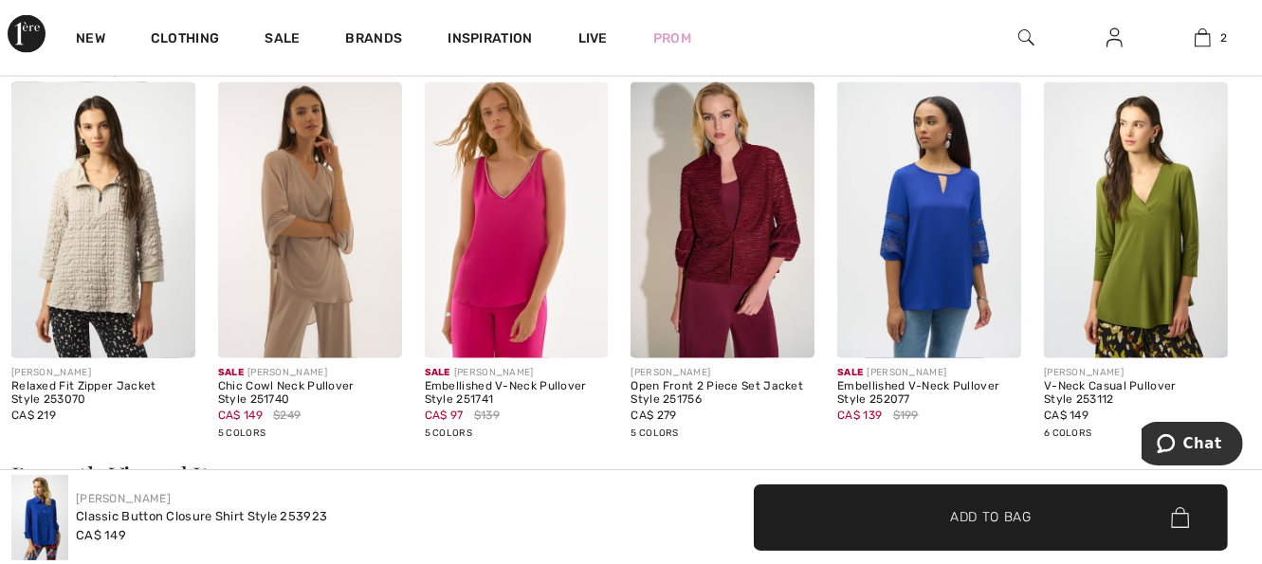
scroll to position [2124, 0]
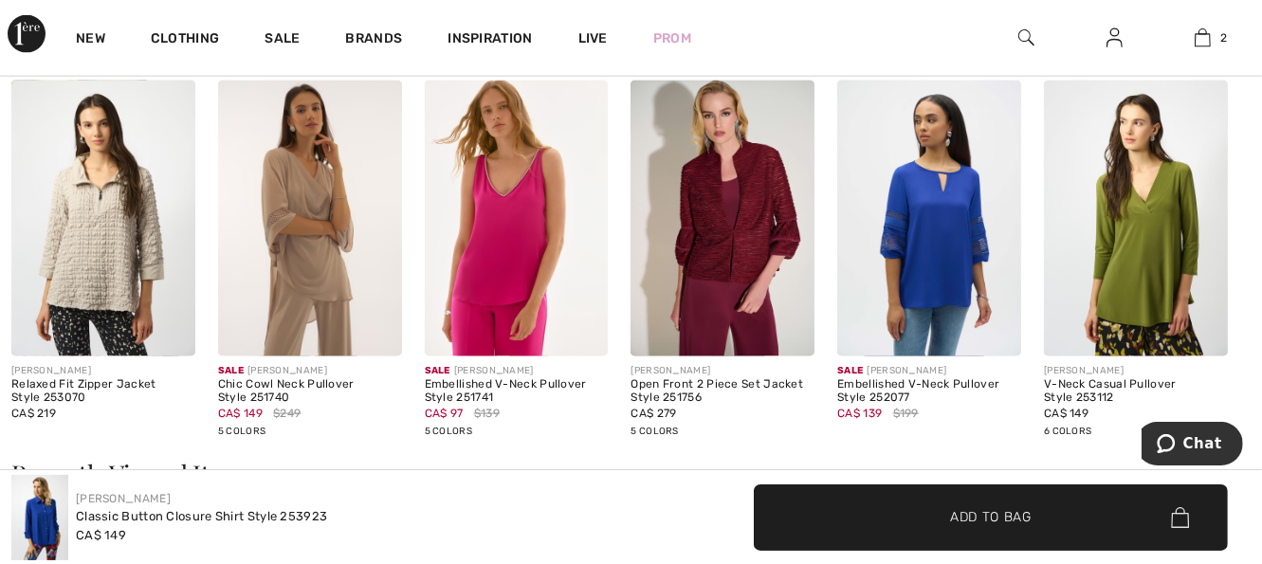
click at [908, 270] on img at bounding box center [929, 219] width 184 height 276
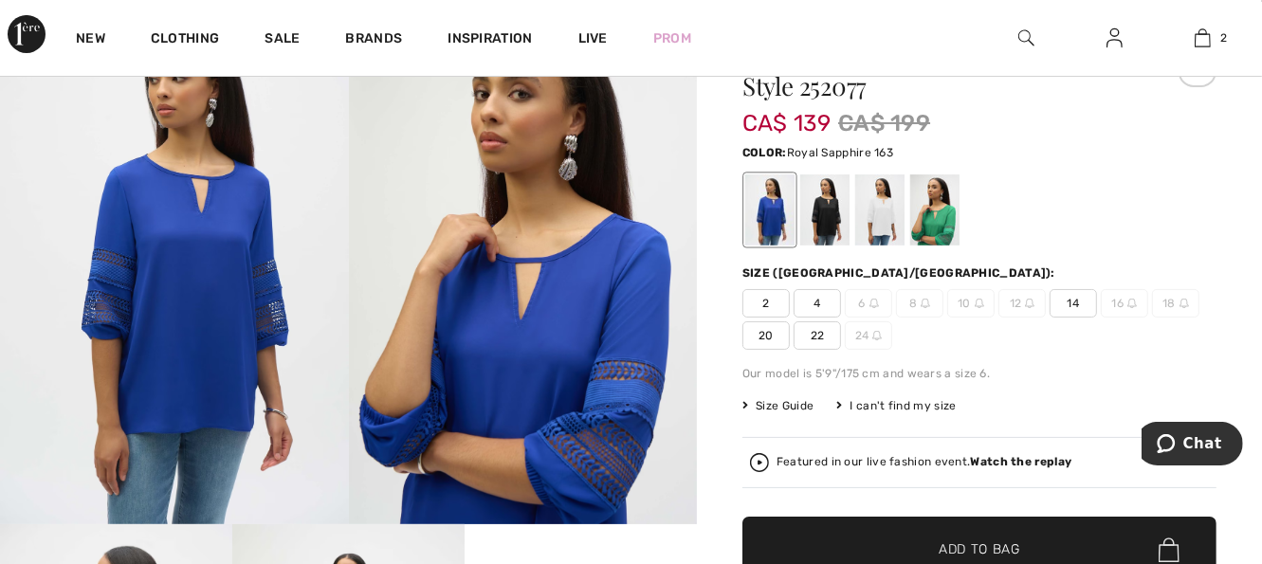
scroll to position [114, 0]
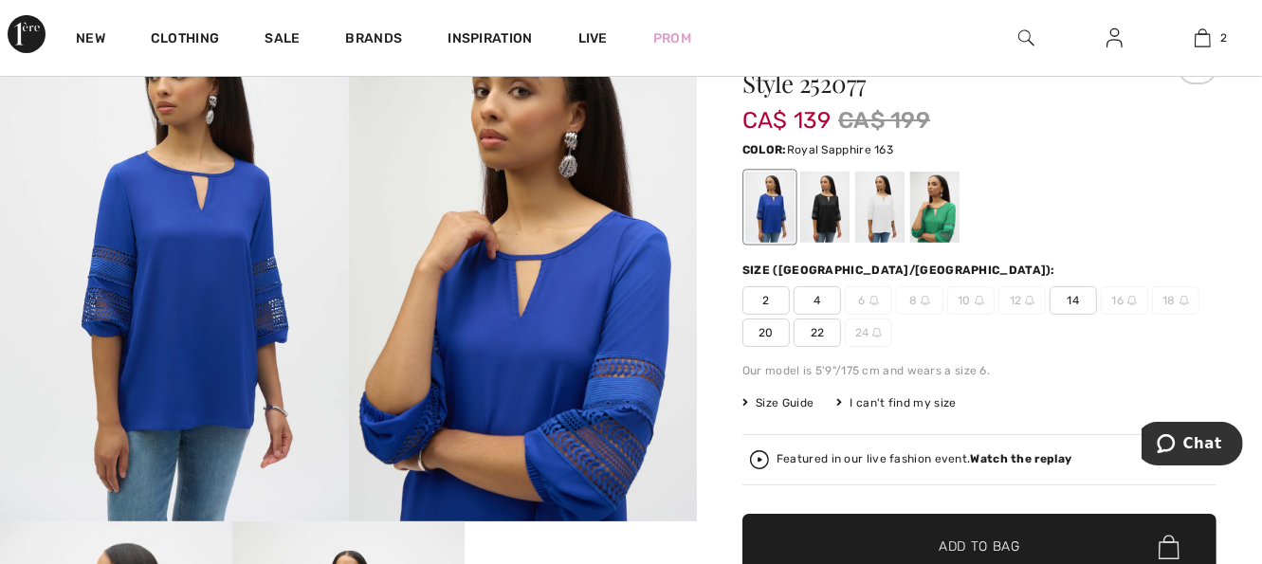
click at [1123, 305] on span "16" at bounding box center [1124, 300] width 47 height 28
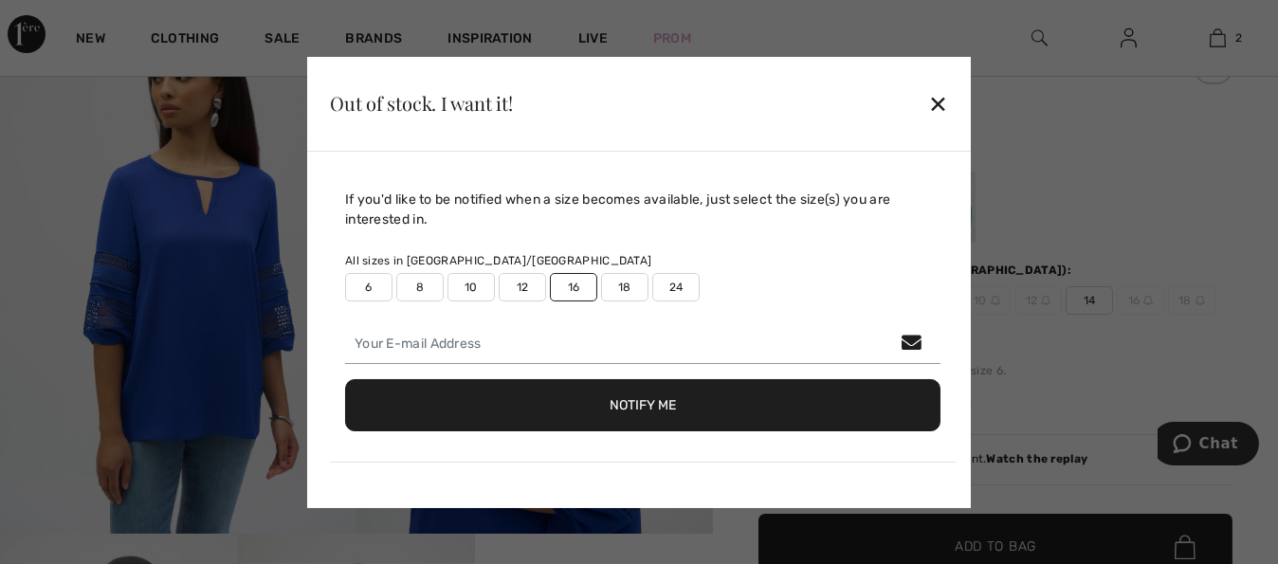
click at [941, 105] on div "✕" at bounding box center [938, 103] width 20 height 40
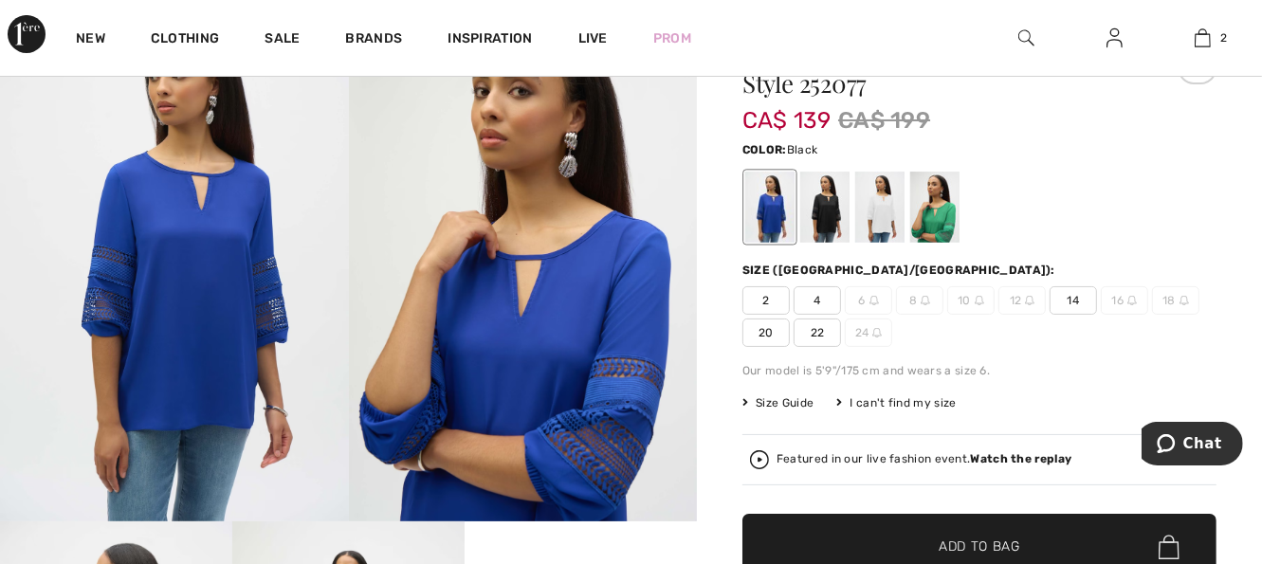
click at [827, 215] on div at bounding box center [824, 207] width 49 height 71
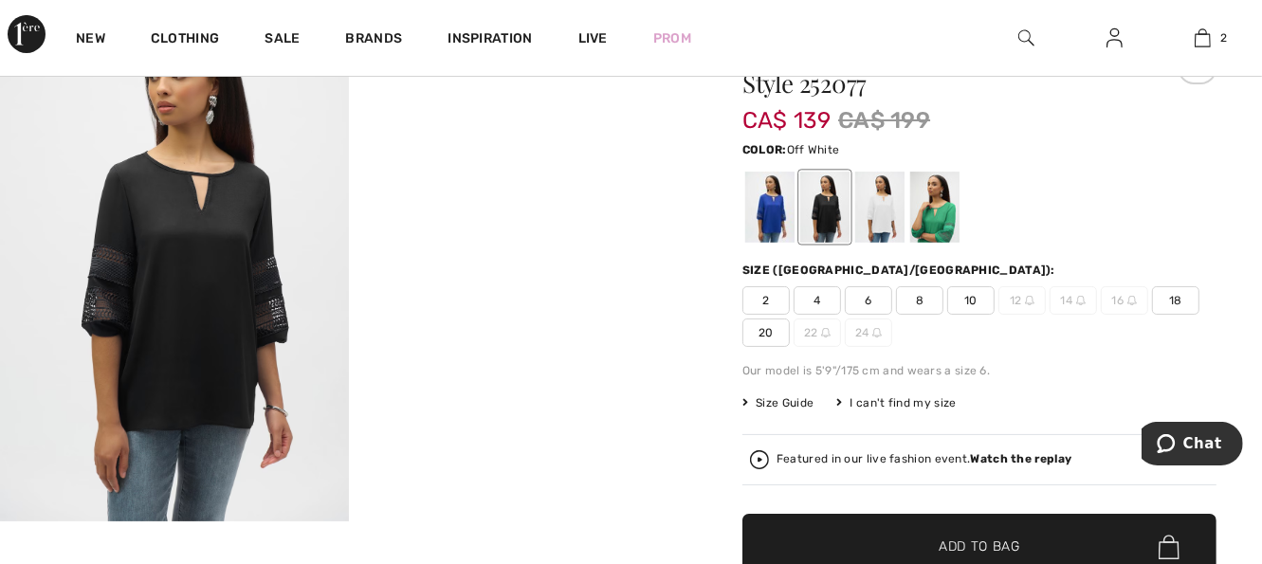
click at [888, 219] on div at bounding box center [879, 207] width 49 height 71
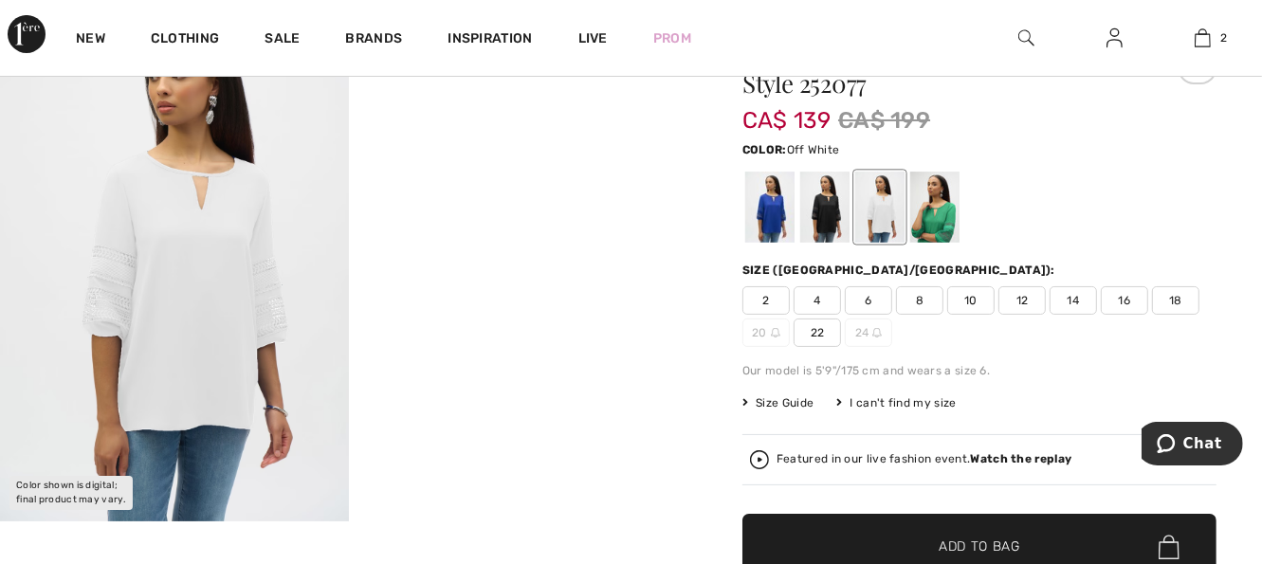
click at [1130, 299] on span "16" at bounding box center [1124, 300] width 47 height 28
click at [840, 211] on div at bounding box center [824, 207] width 49 height 71
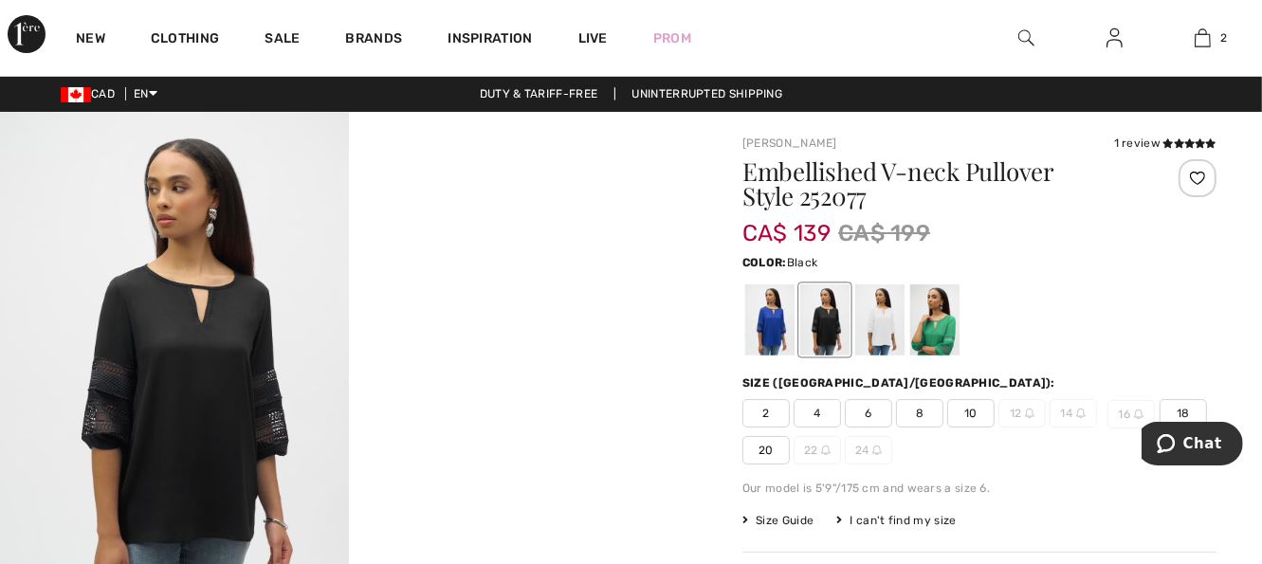
scroll to position [0, 0]
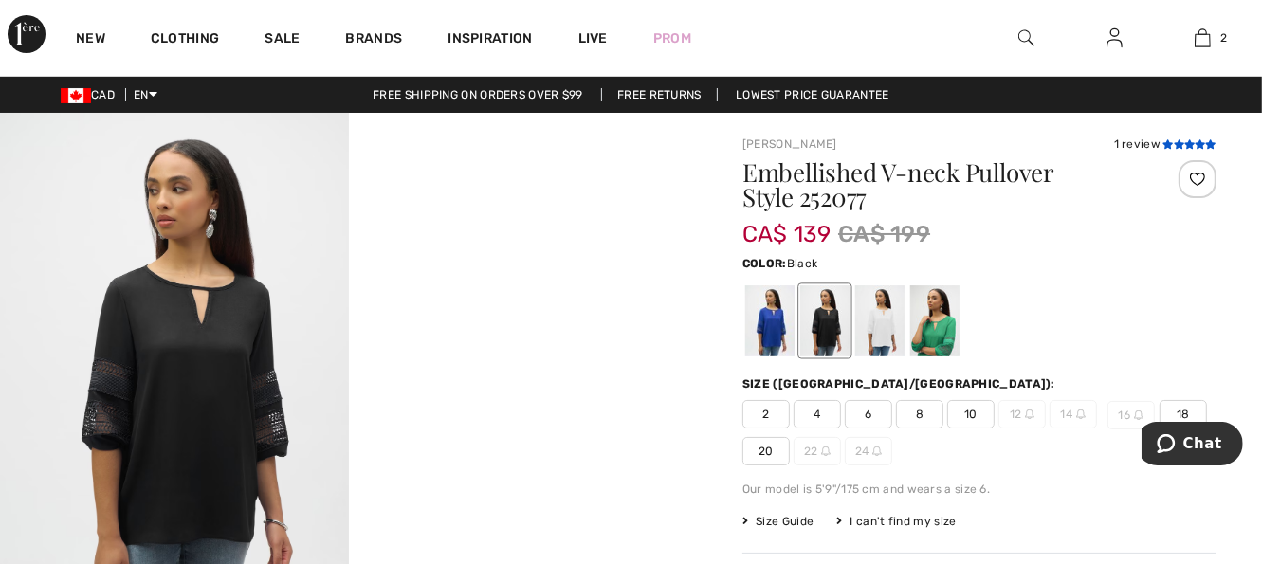
click at [1176, 142] on icon at bounding box center [1179, 143] width 10 height 9
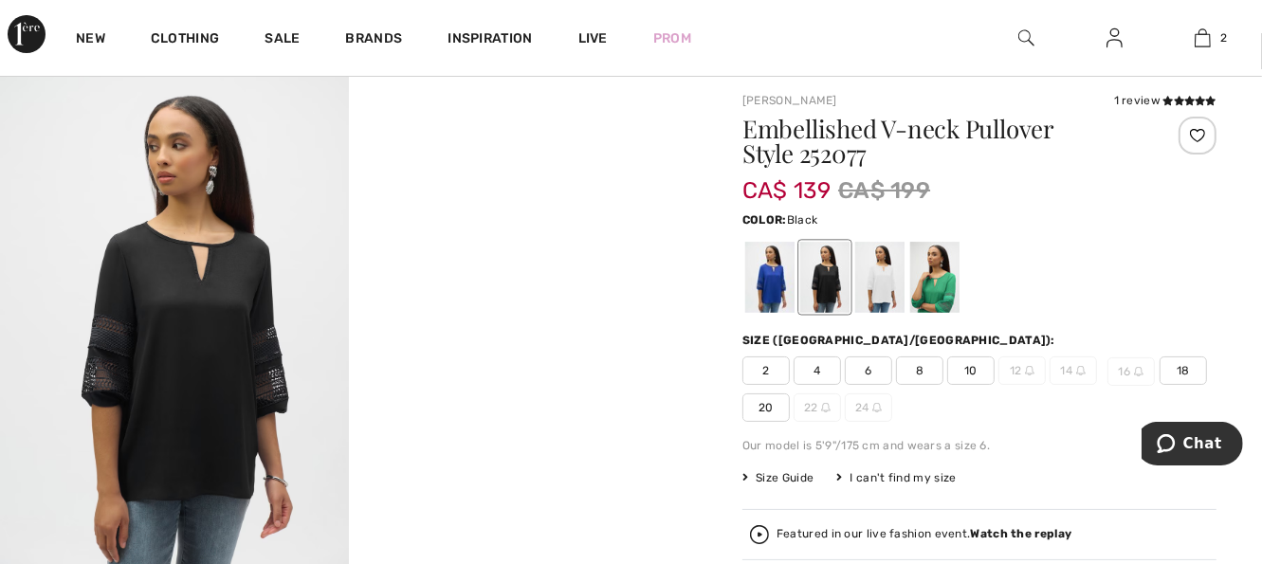
scroll to position [82, 0]
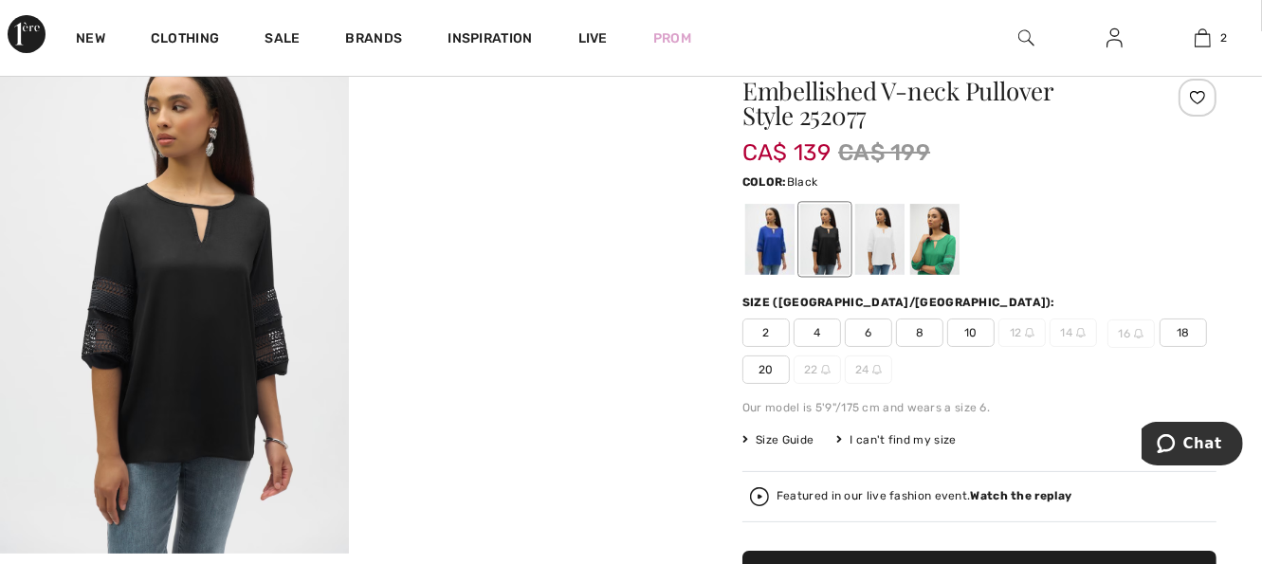
click at [812, 257] on div at bounding box center [824, 239] width 49 height 71
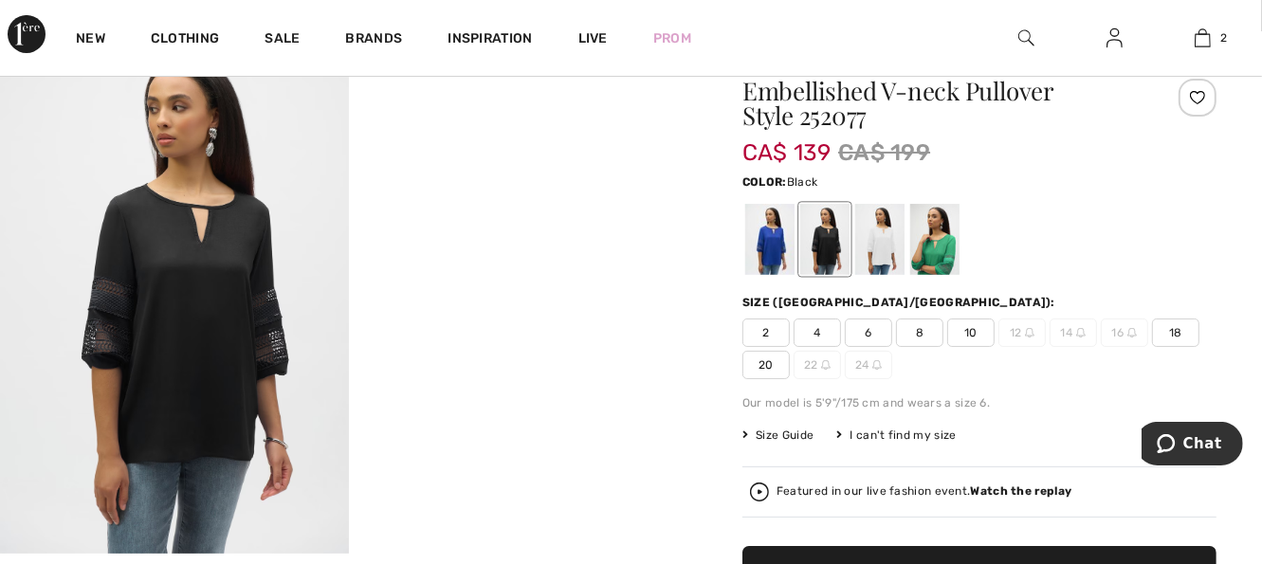
click at [1176, 332] on span "18" at bounding box center [1175, 333] width 47 height 28
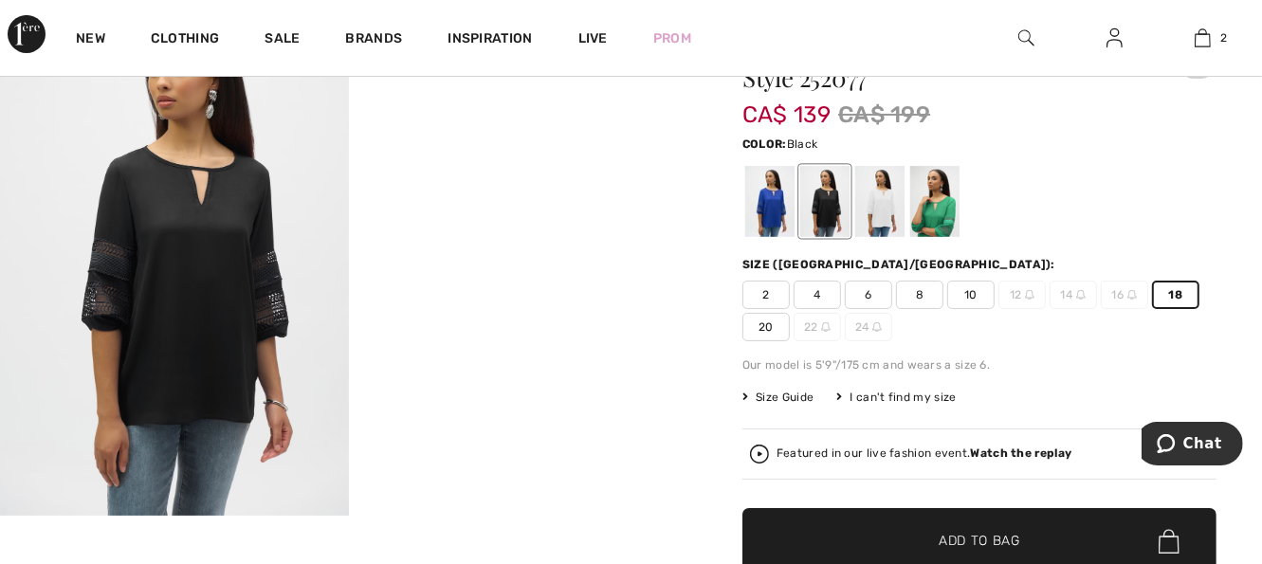
scroll to position [157, 0]
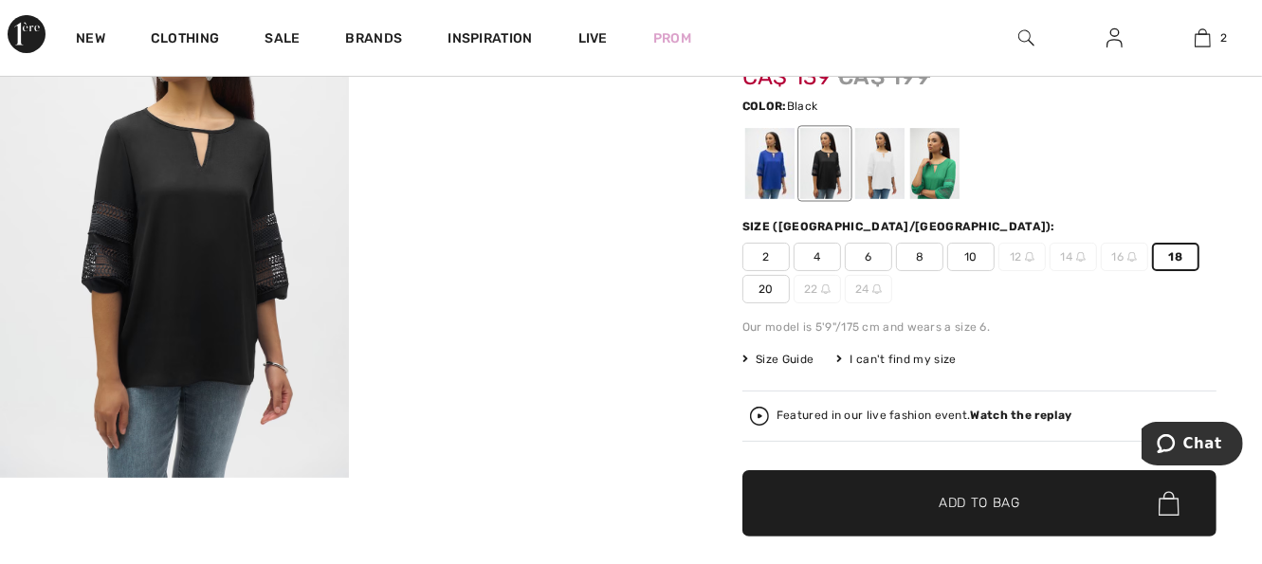
click at [979, 501] on span "Add to Bag" at bounding box center [980, 504] width 82 height 20
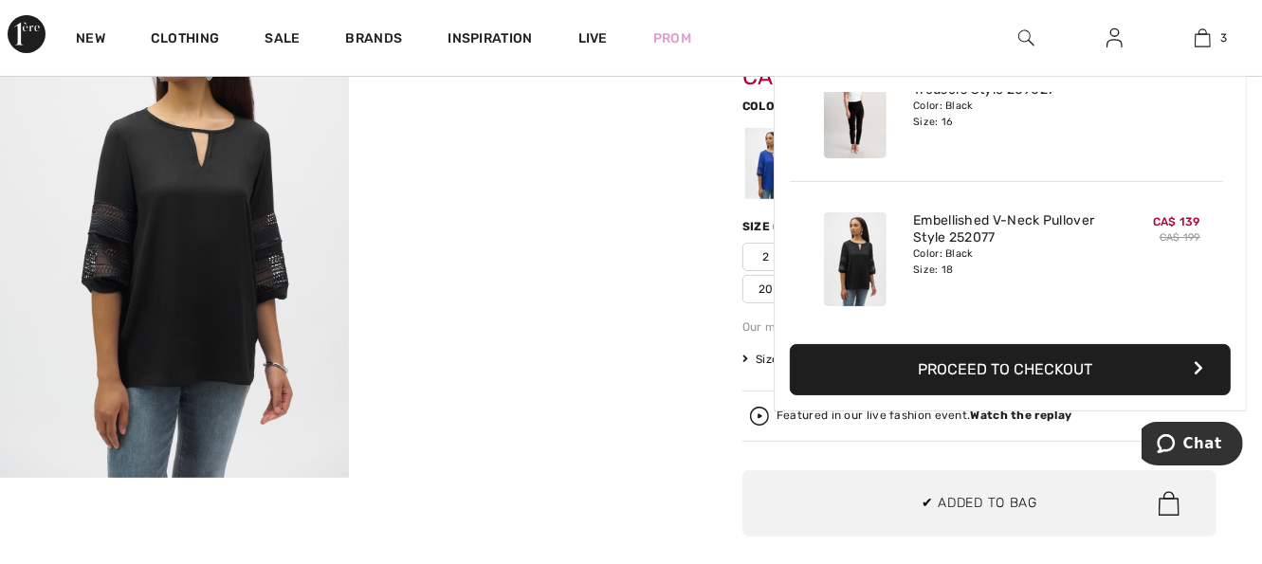
scroll to position [0, 0]
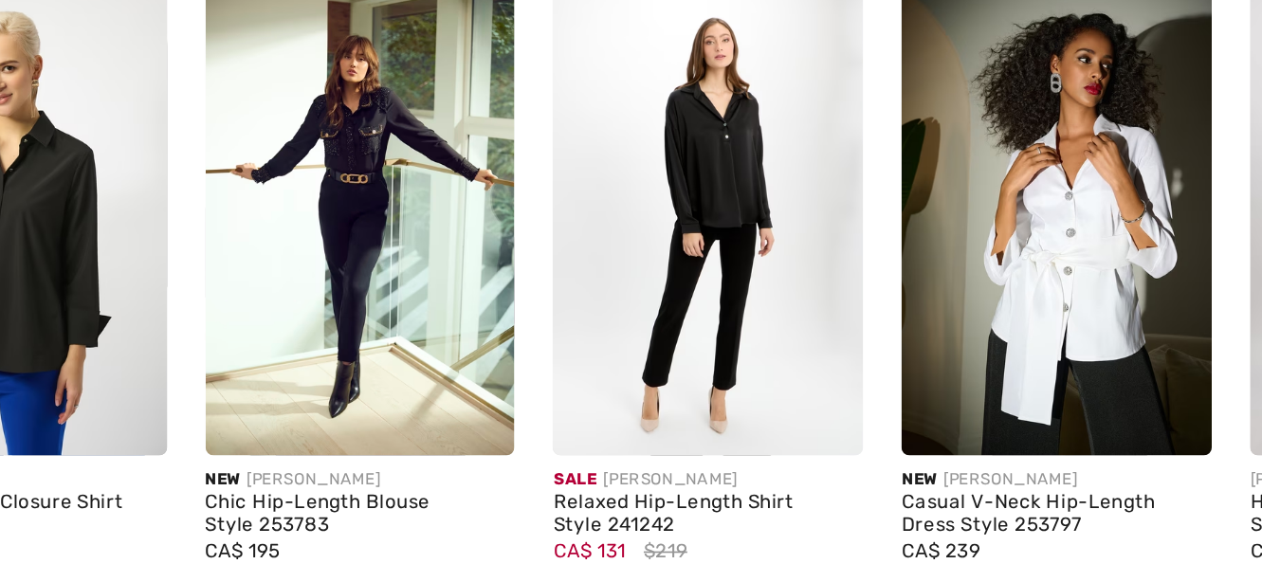
scroll to position [2503, 0]
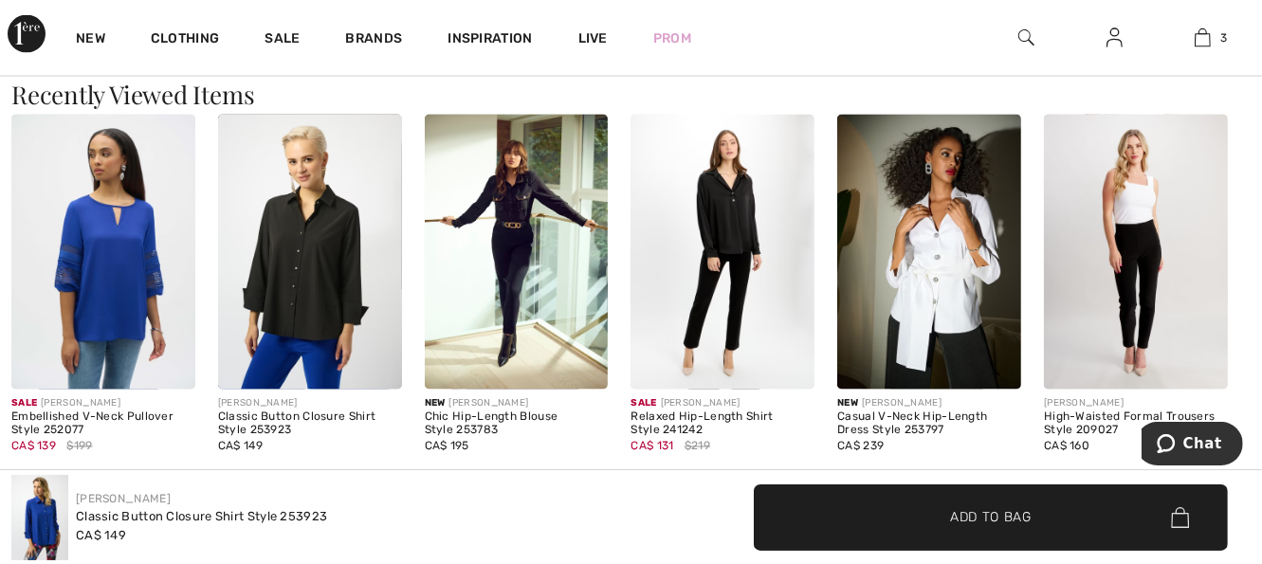
click at [327, 298] on img at bounding box center [310, 253] width 184 height 276
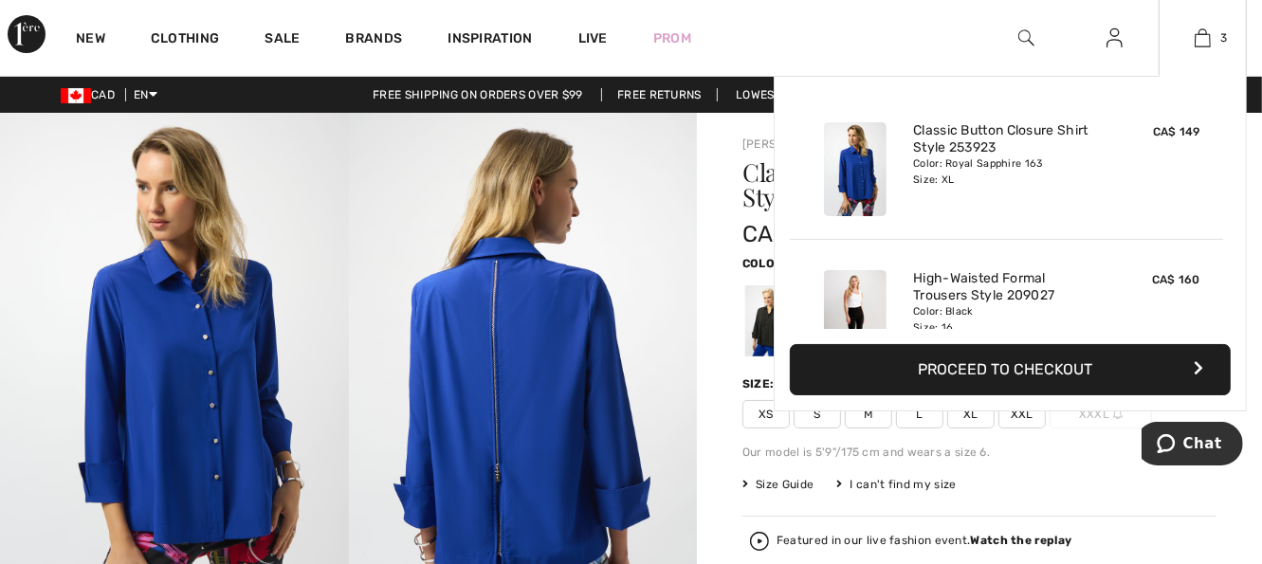
click at [1184, 18] on div "3 Added to Bag Joseph Ribkoff Classic Button Closure Shirt Style 253923 CA$ 149…" at bounding box center [1203, 38] width 88 height 76
click at [1207, 37] on img at bounding box center [1203, 38] width 16 height 23
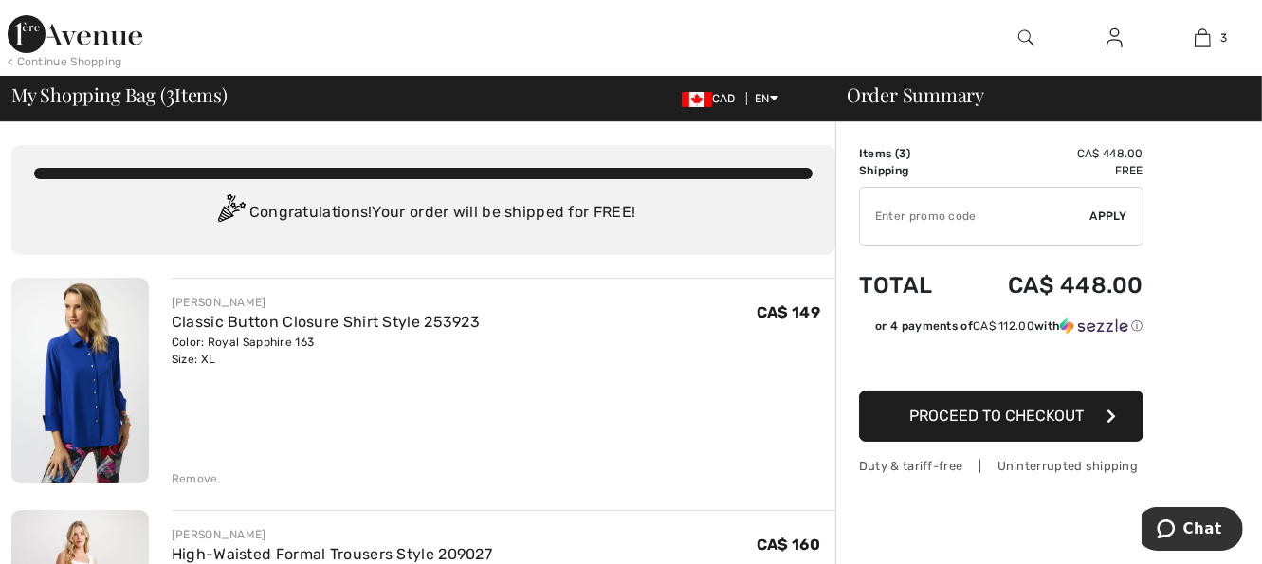
click at [193, 478] on div "Remove" at bounding box center [195, 478] width 46 height 17
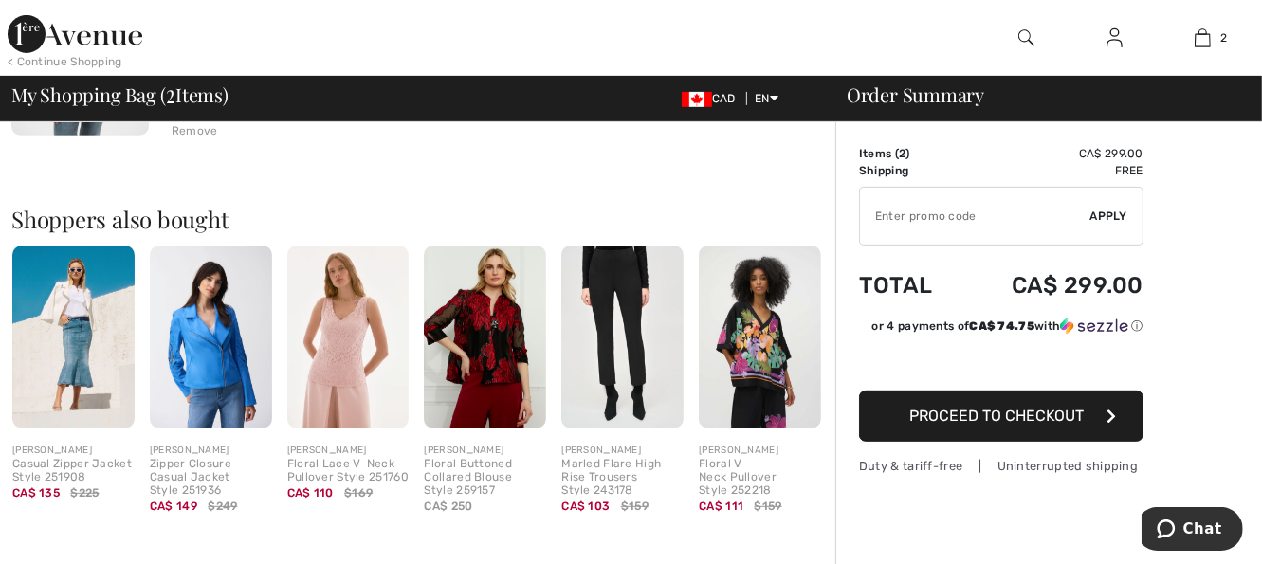
scroll to position [618, 0]
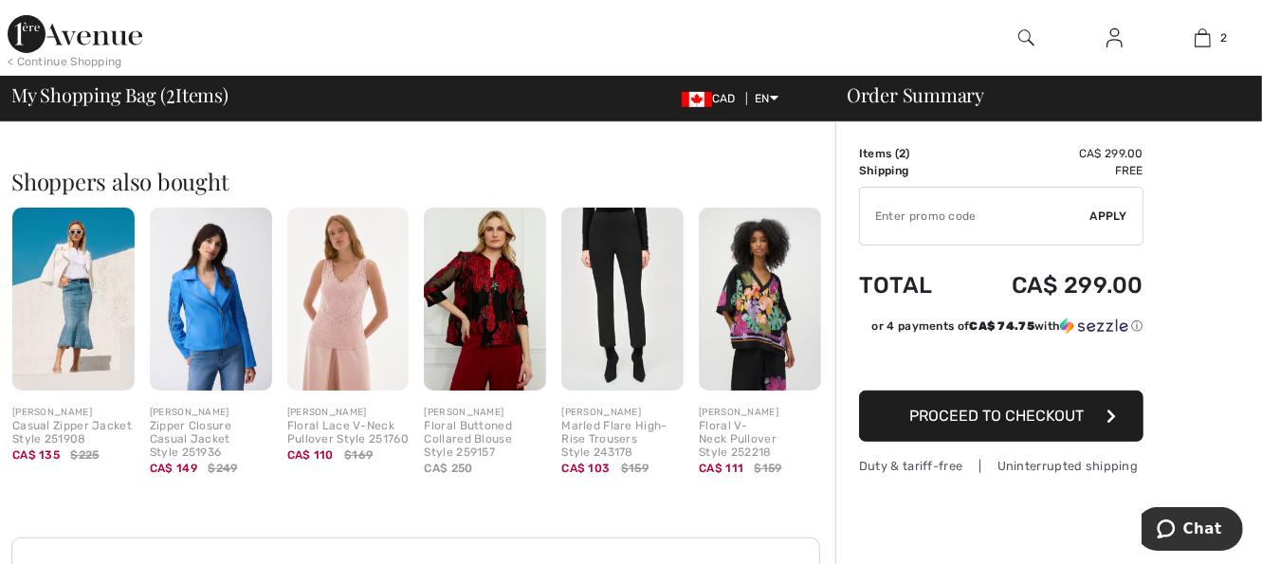
click at [490, 339] on img at bounding box center [485, 299] width 122 height 183
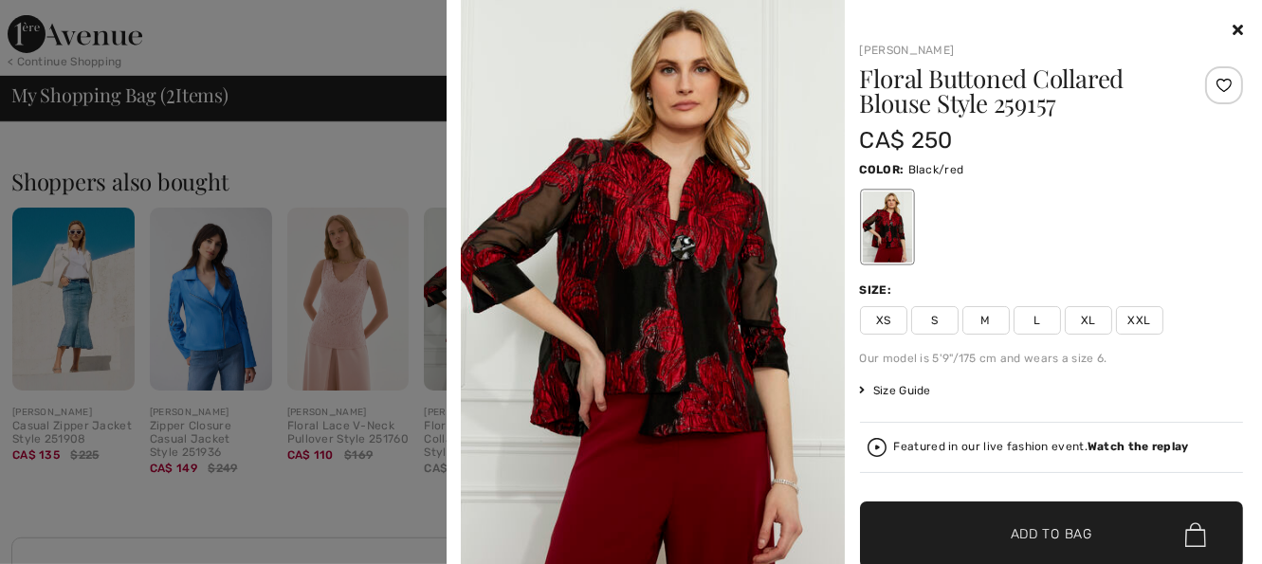
scroll to position [120, 0]
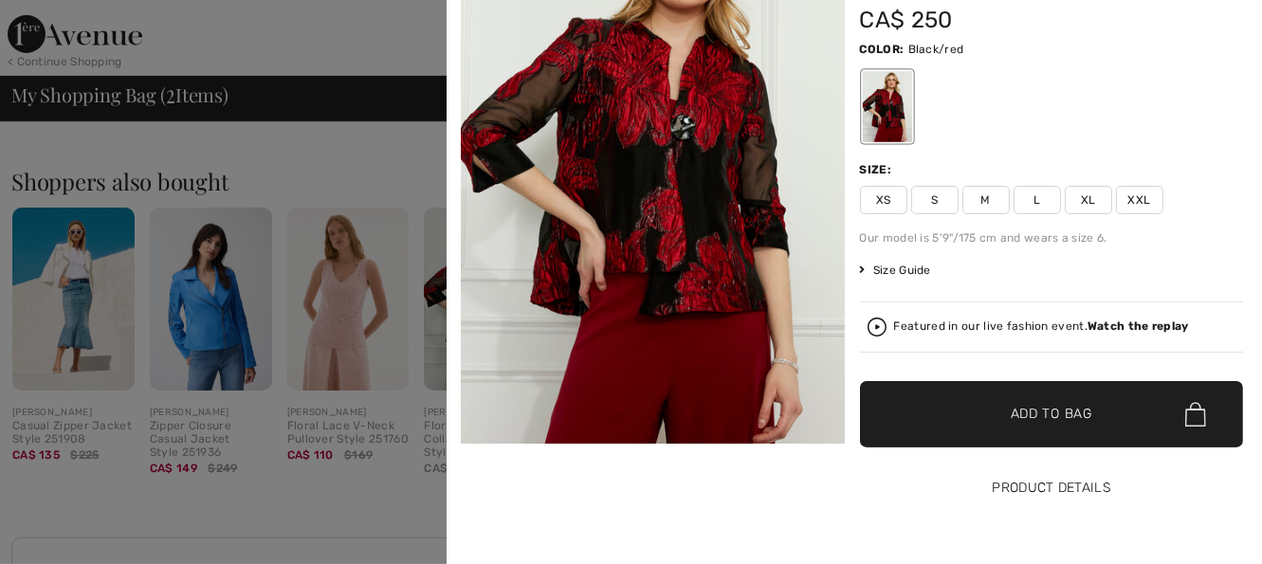
click at [1061, 482] on button "Product Details" at bounding box center [1052, 488] width 384 height 66
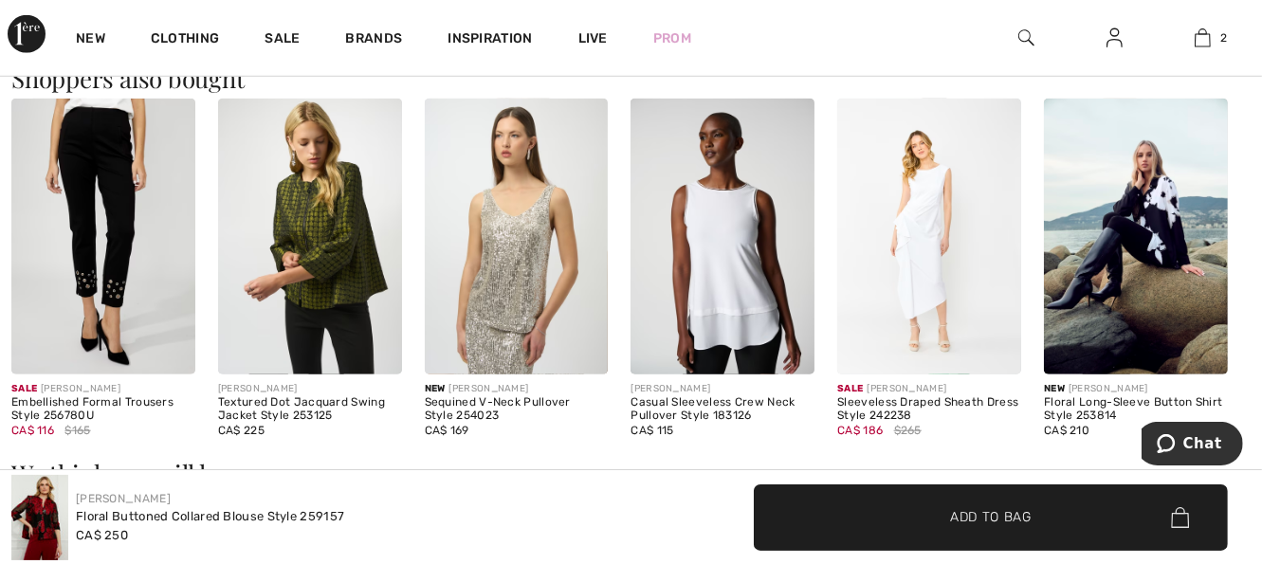
scroll to position [1214, 0]
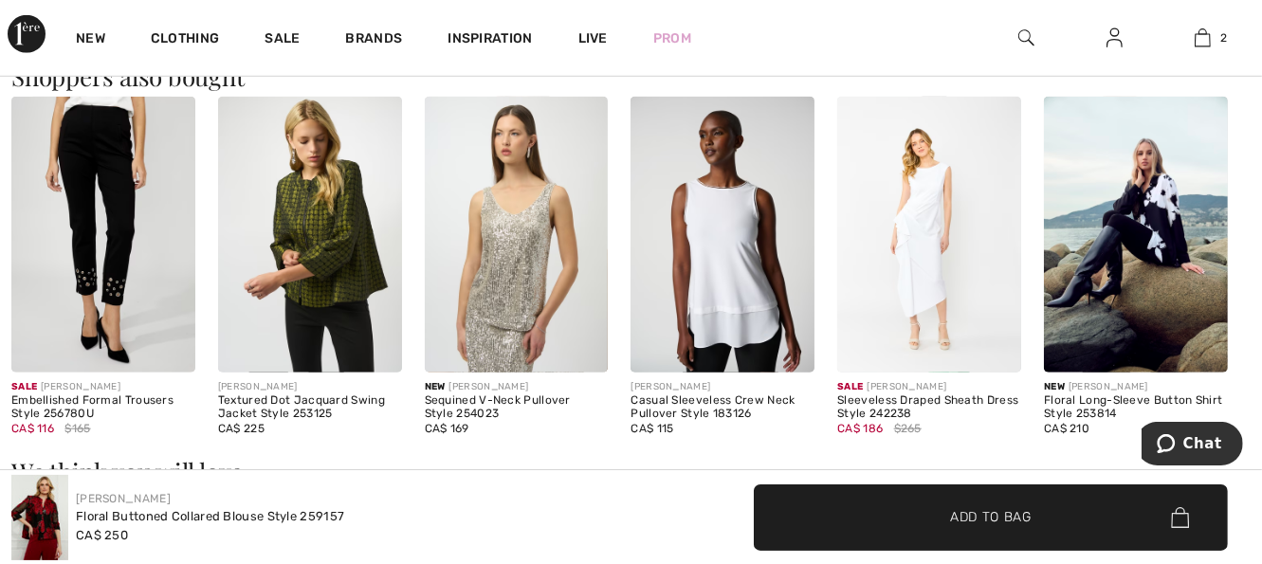
click at [722, 300] on img at bounding box center [723, 235] width 184 height 276
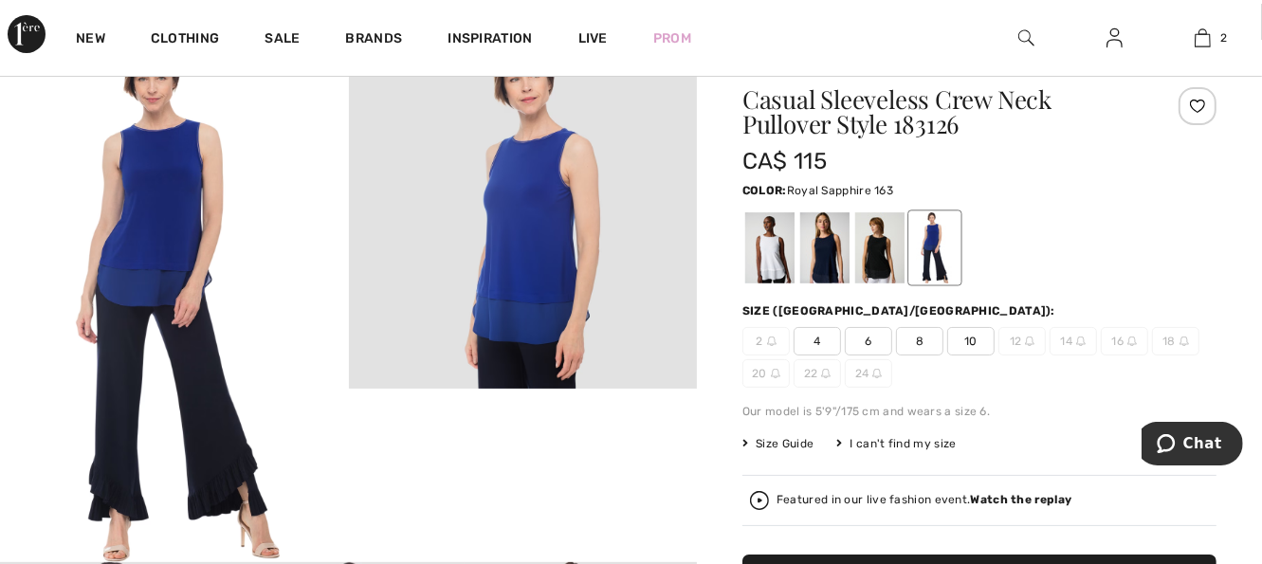
scroll to position [76, 0]
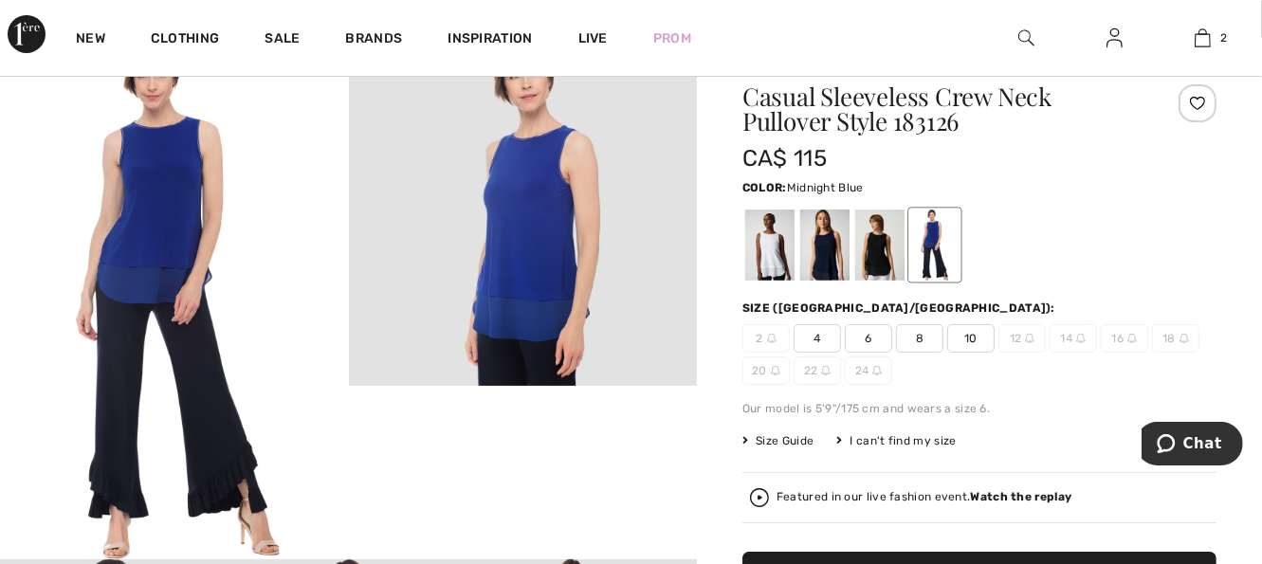
click at [830, 257] on div at bounding box center [824, 245] width 49 height 71
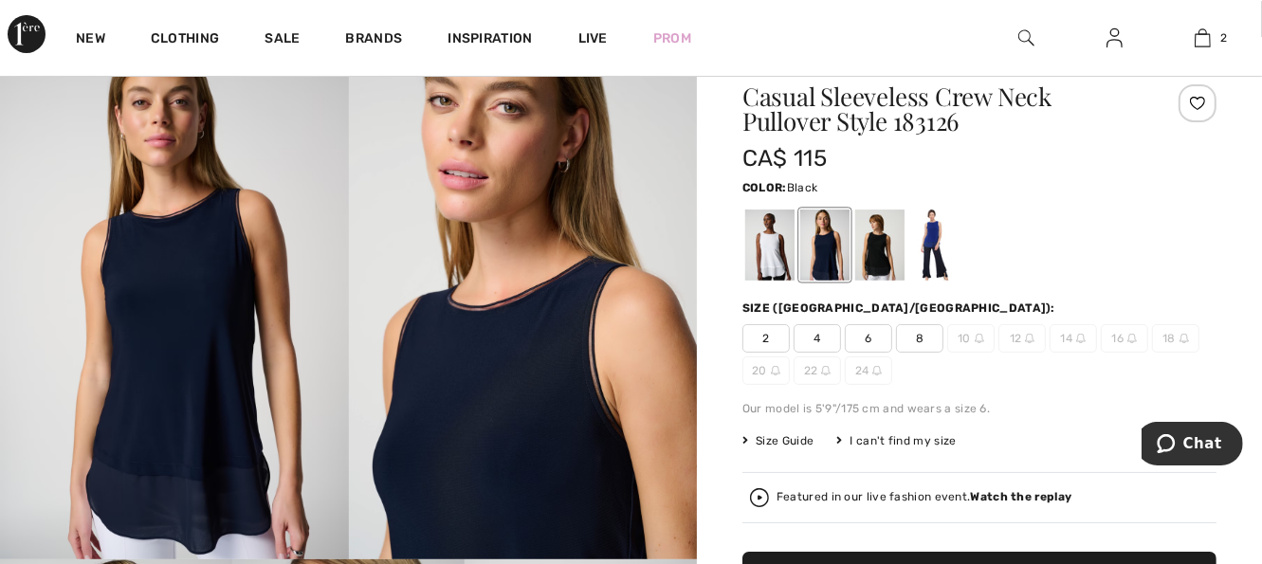
click at [890, 247] on div at bounding box center [879, 245] width 49 height 71
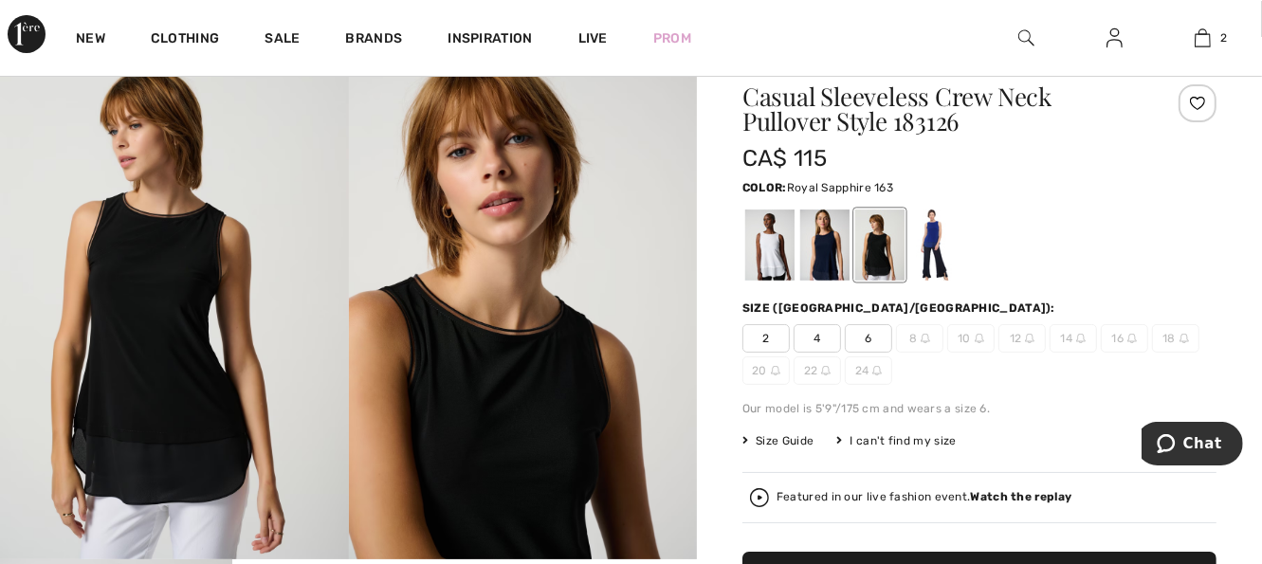
click at [943, 253] on div at bounding box center [934, 245] width 49 height 71
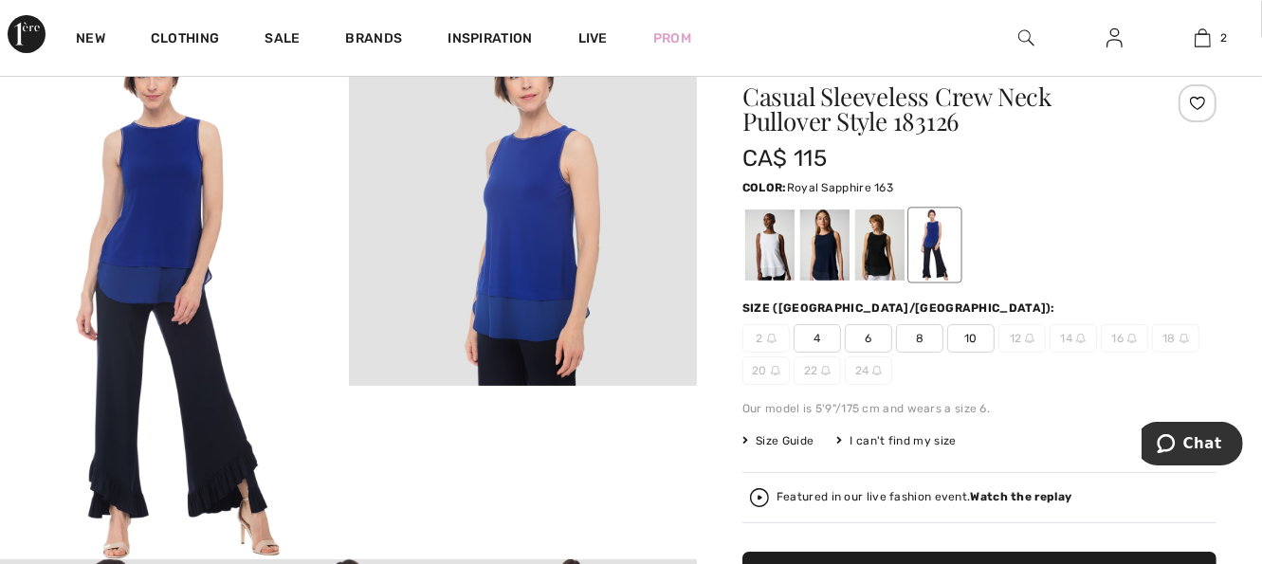
click at [1125, 341] on span "16" at bounding box center [1124, 338] width 47 height 28
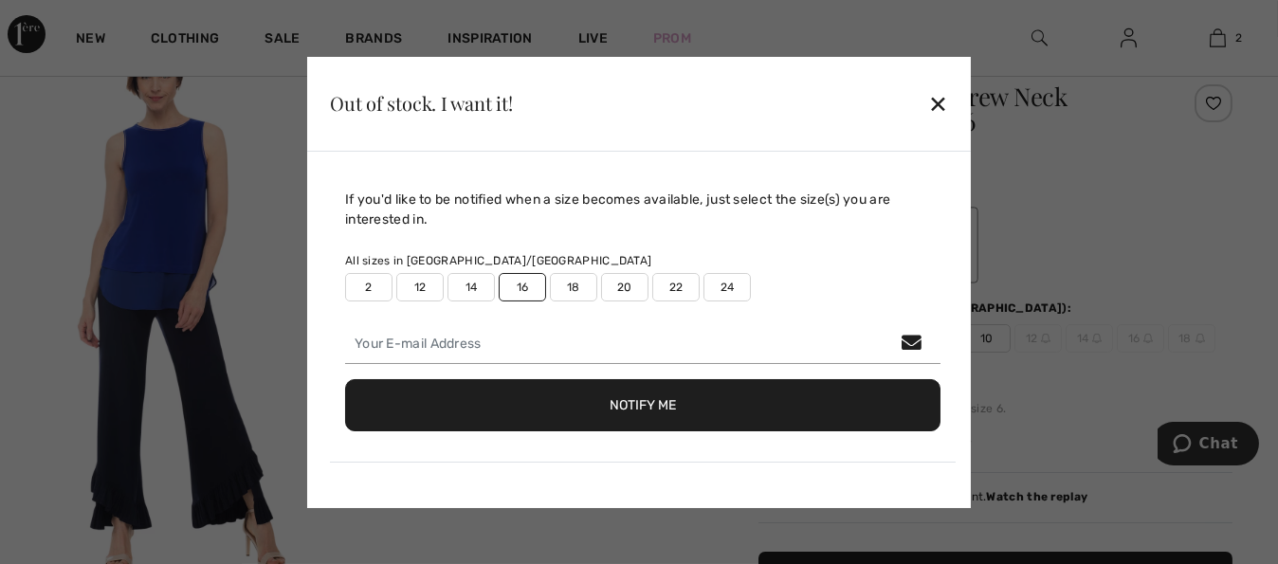
click at [1125, 341] on div at bounding box center [639, 282] width 1278 height 564
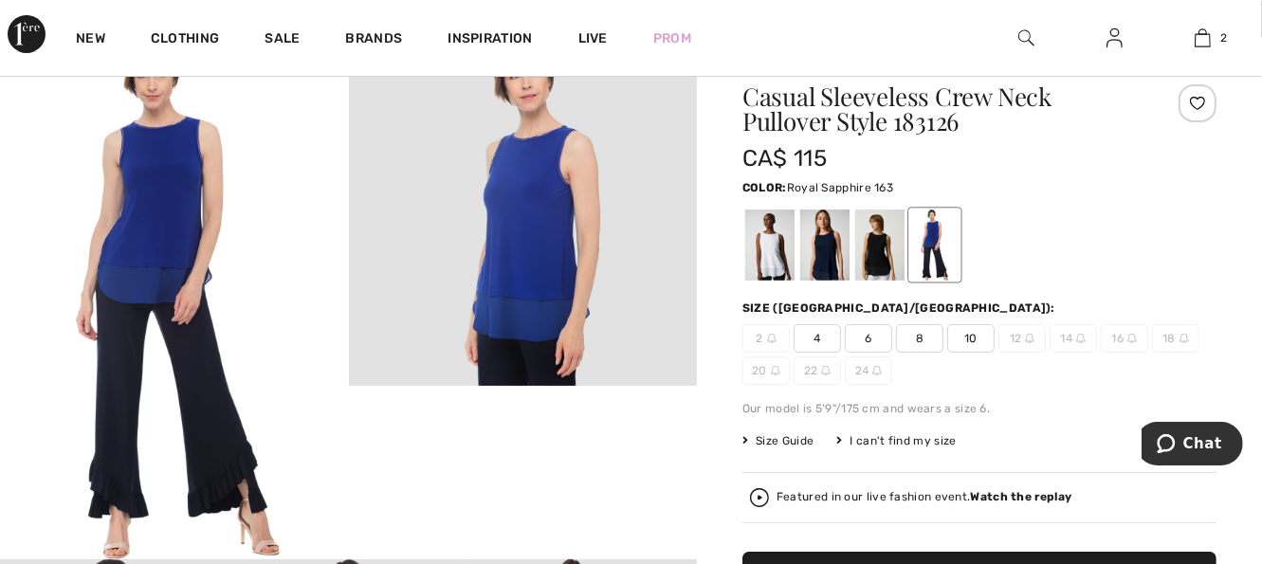
click at [1125, 341] on span "16" at bounding box center [1124, 338] width 47 height 28
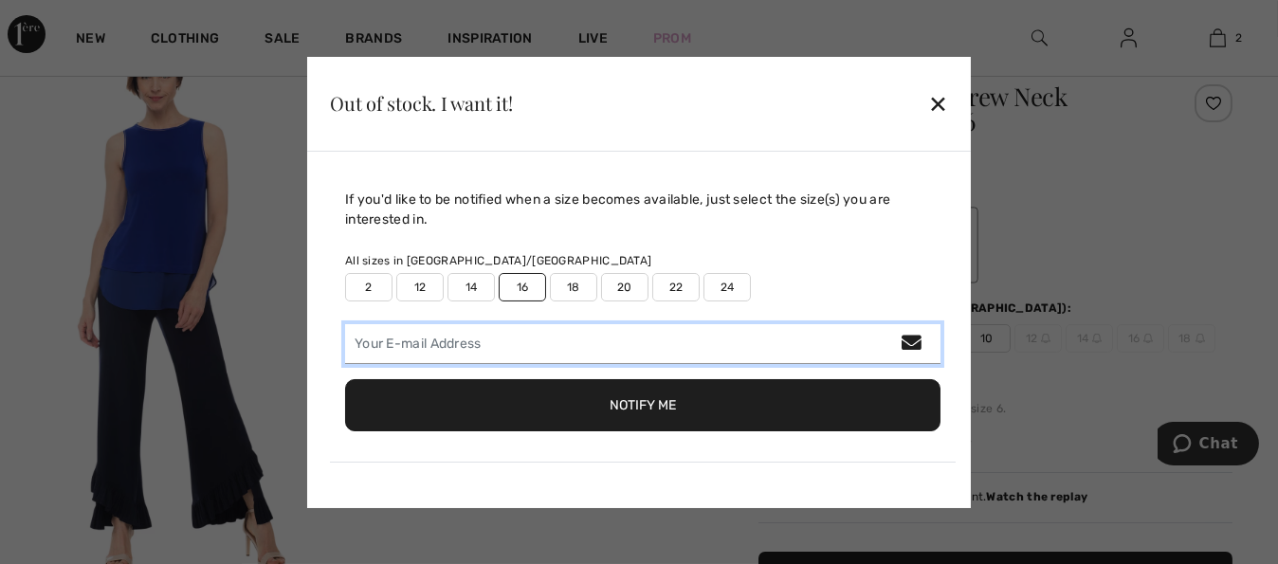
click at [533, 347] on input "email" at bounding box center [643, 344] width 596 height 40
type input "bripam@shaw.ca"
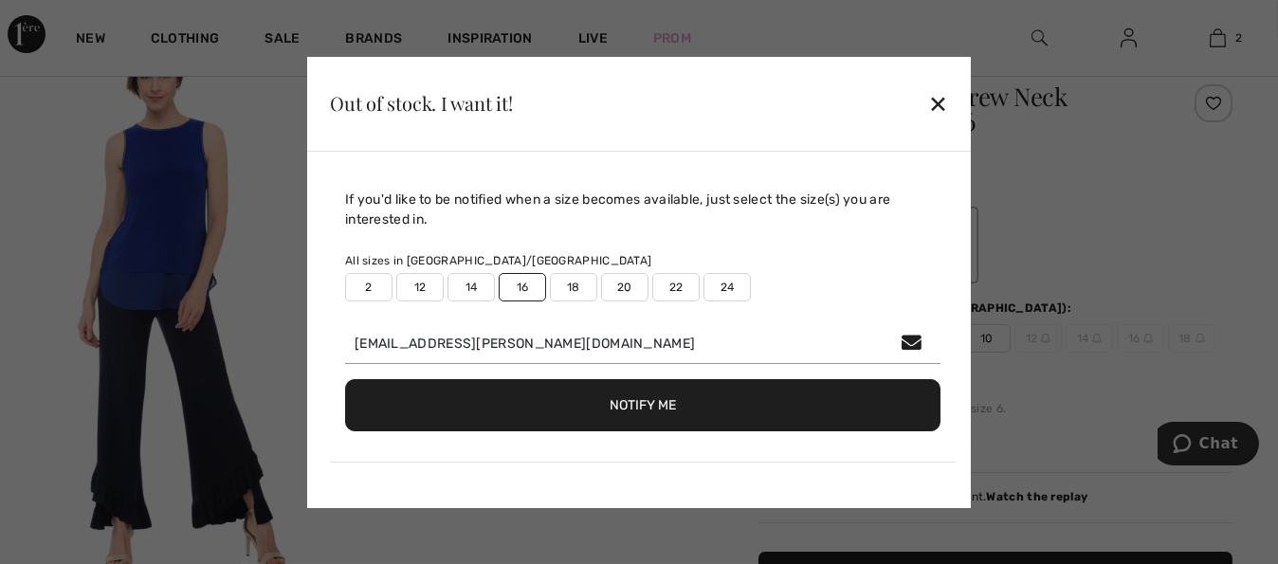
click at [654, 409] on button "Notify Me" at bounding box center [643, 405] width 596 height 52
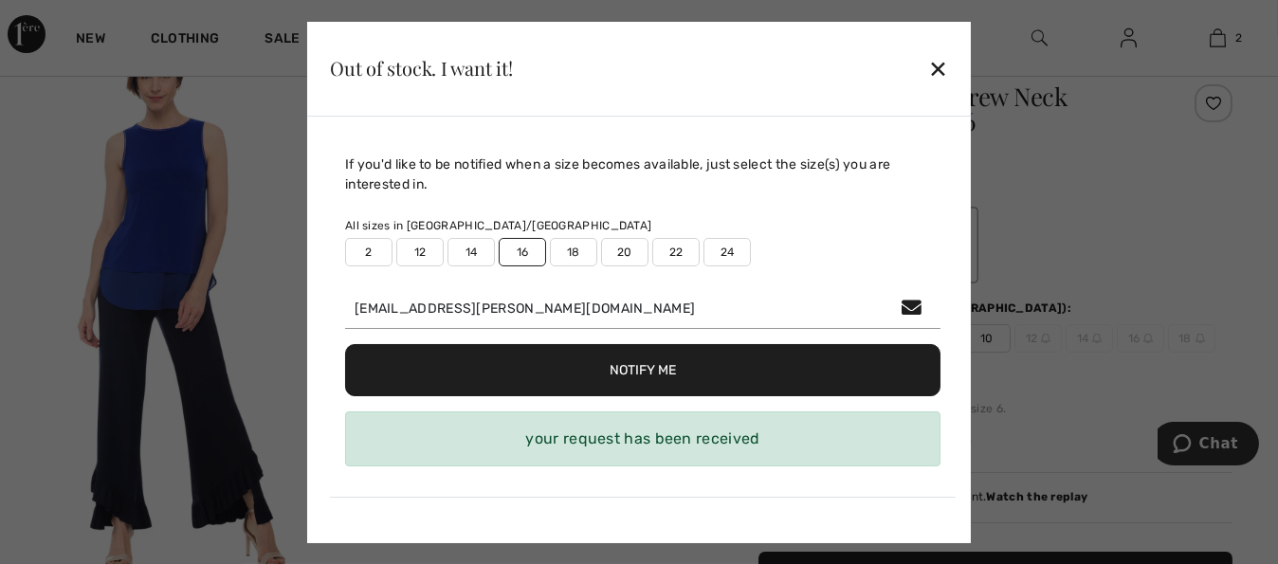
click at [934, 75] on div "✕" at bounding box center [938, 68] width 20 height 40
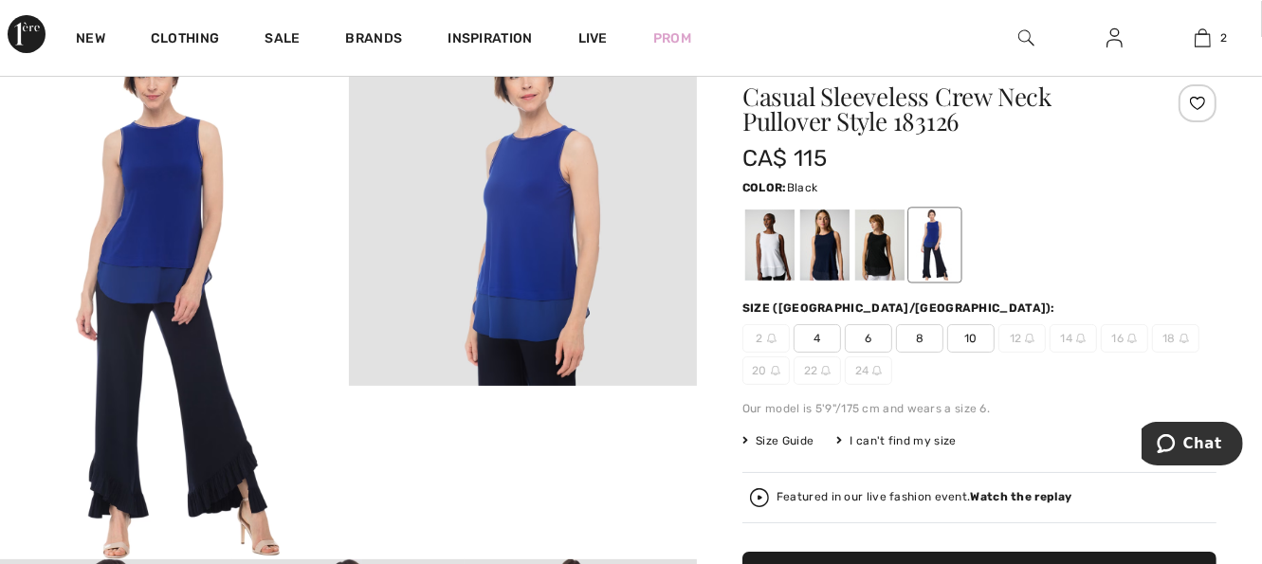
click at [869, 247] on div at bounding box center [879, 245] width 49 height 71
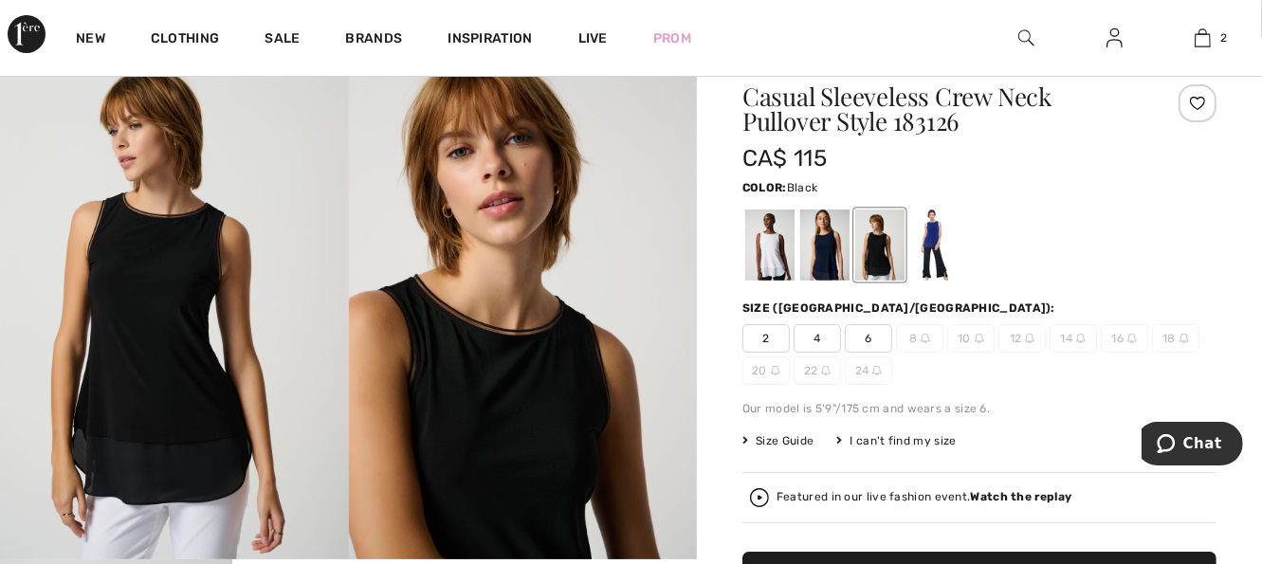
click at [1123, 339] on span "16" at bounding box center [1124, 338] width 47 height 28
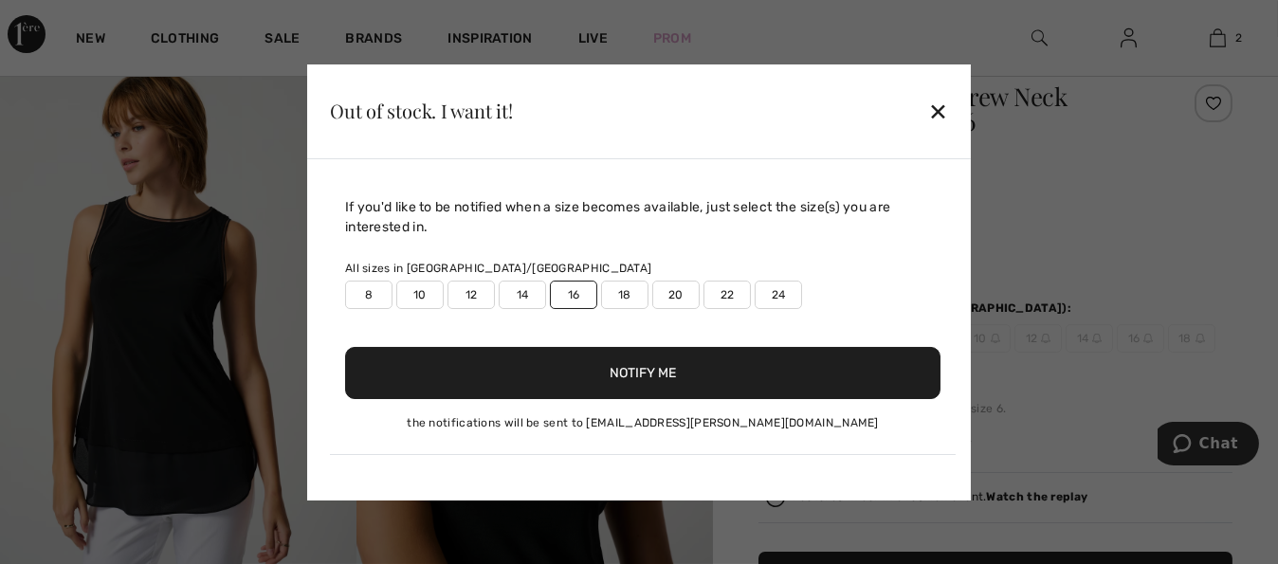
click at [1123, 339] on div at bounding box center [639, 282] width 1278 height 564
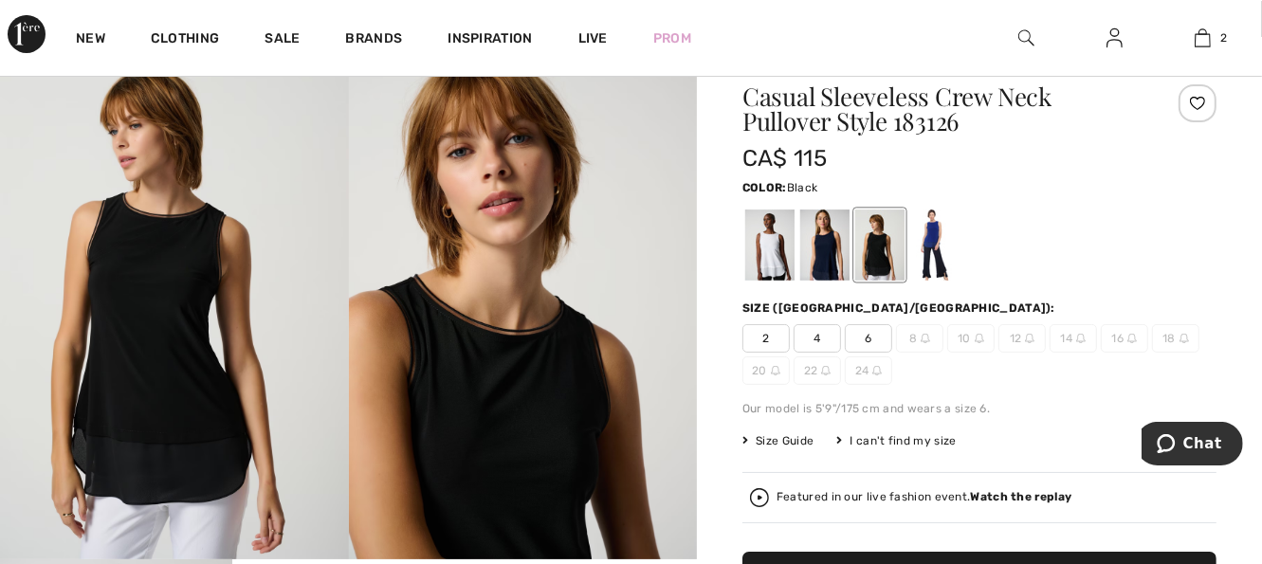
click at [1123, 339] on span "16" at bounding box center [1124, 338] width 47 height 28
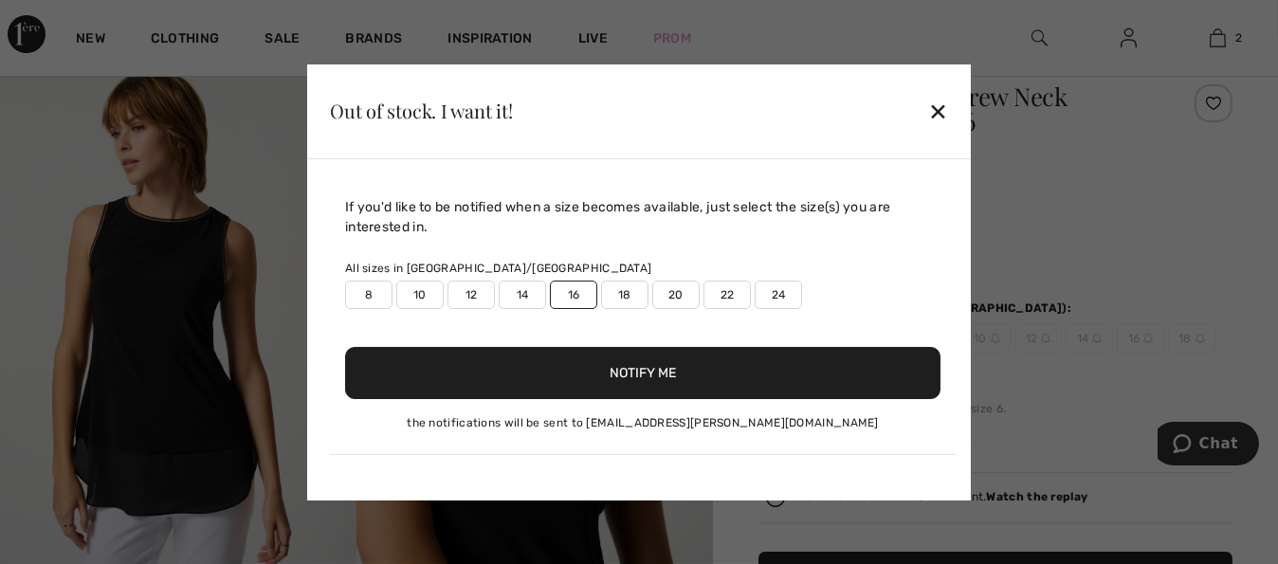
click at [672, 365] on button "Notify Me" at bounding box center [643, 373] width 596 height 52
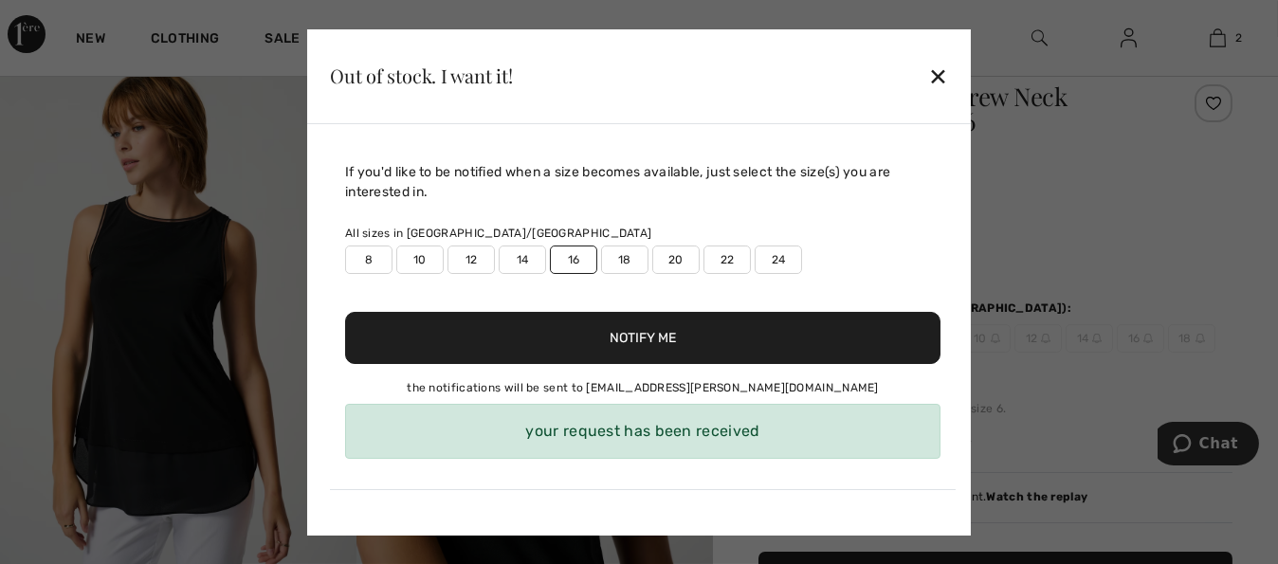
click at [939, 80] on div "✕" at bounding box center [938, 76] width 20 height 40
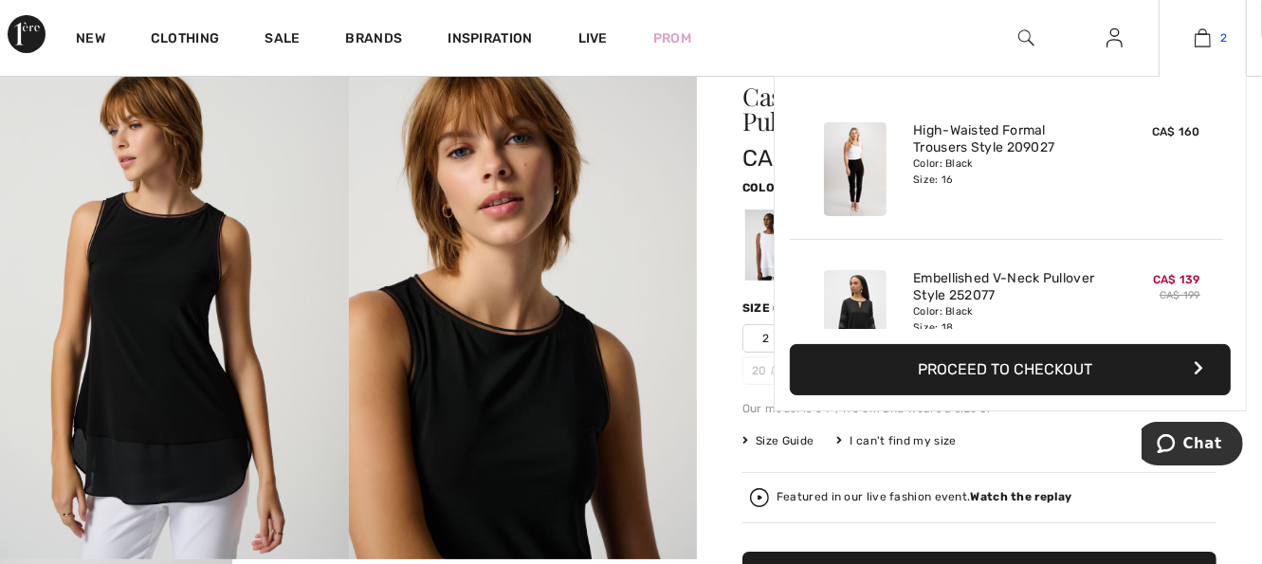
click at [1200, 43] on img at bounding box center [1203, 38] width 16 height 23
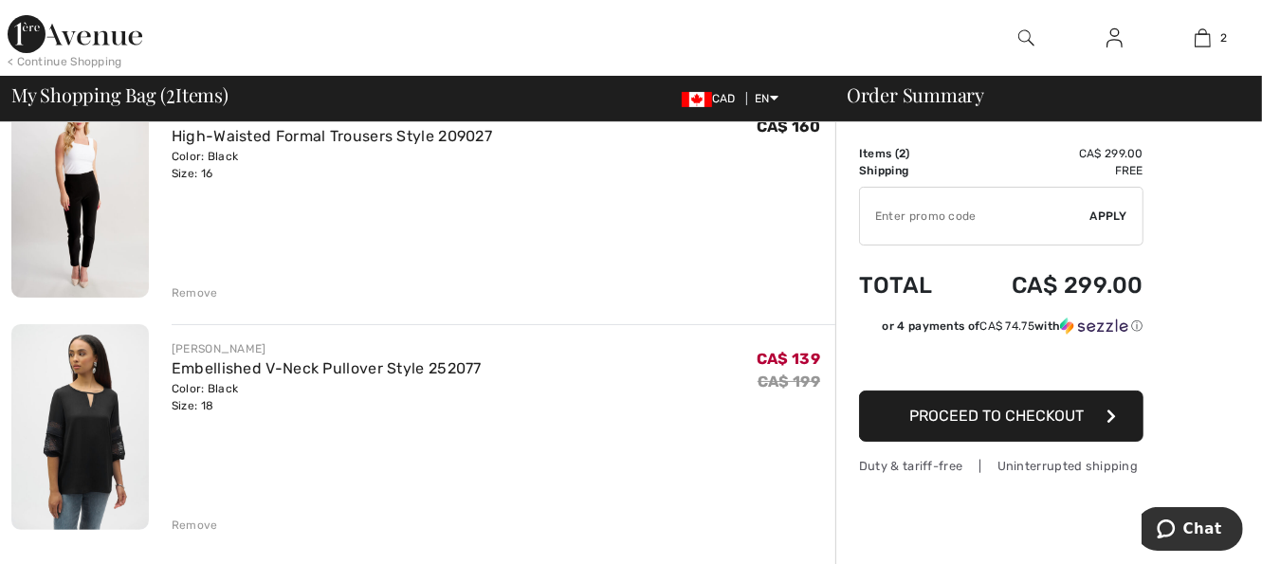
scroll to position [190, 0]
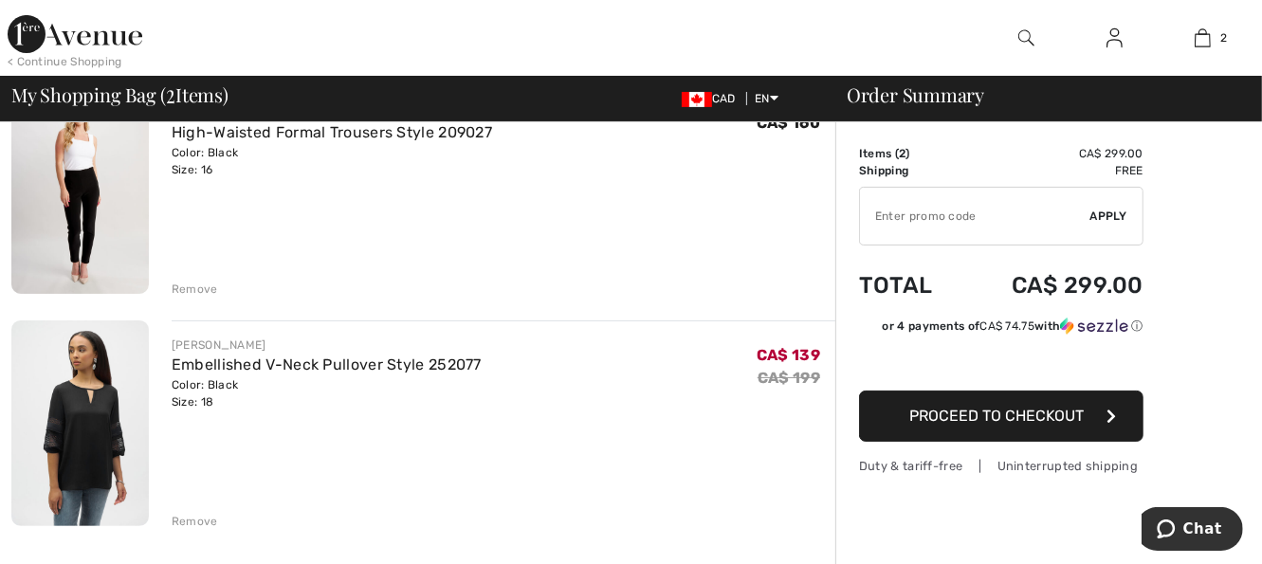
click at [1019, 413] on span "Proceed to Checkout" at bounding box center [996, 416] width 174 height 18
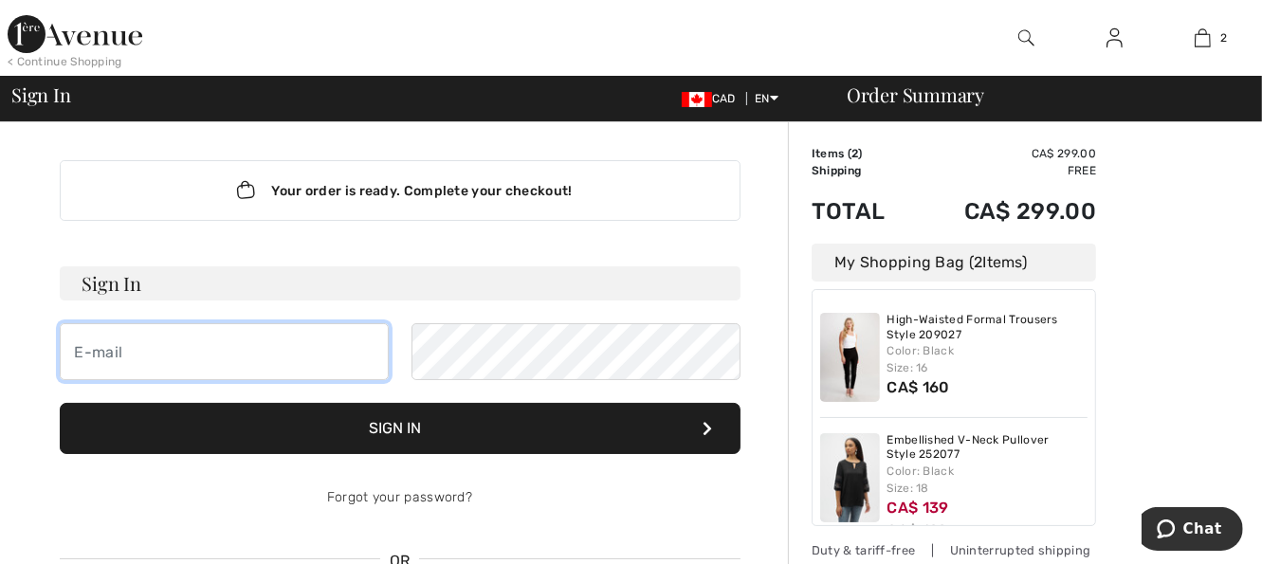
click at [180, 372] on input "email" at bounding box center [224, 351] width 329 height 57
type input "[EMAIL_ADDRESS][PERSON_NAME][DOMAIN_NAME]"
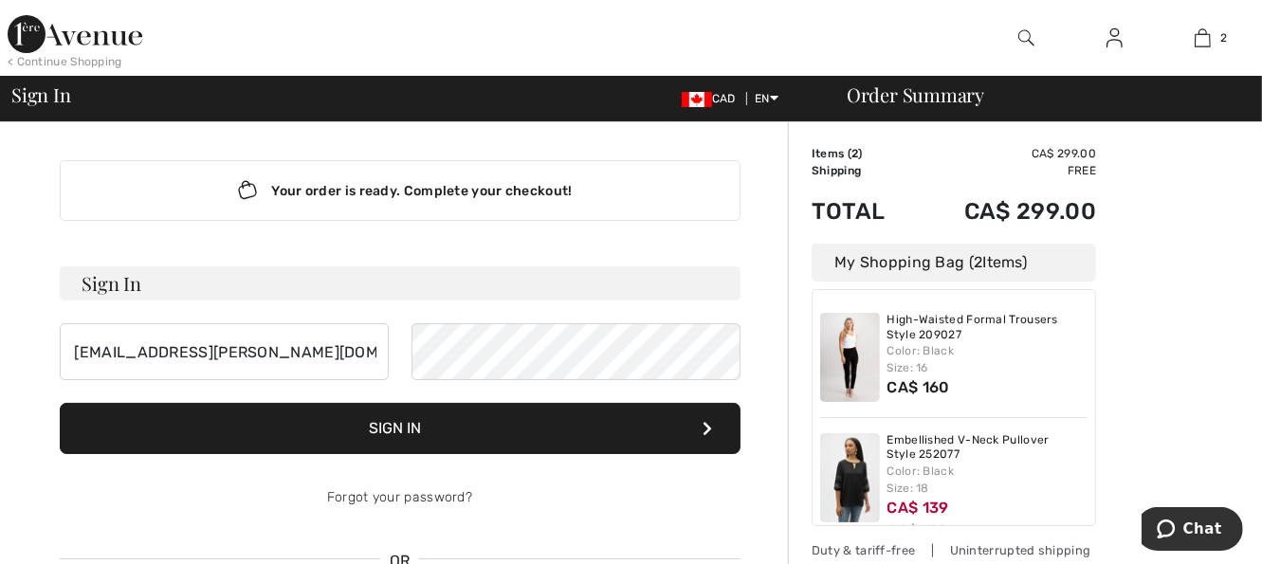
click at [413, 424] on button "Sign In" at bounding box center [400, 428] width 681 height 51
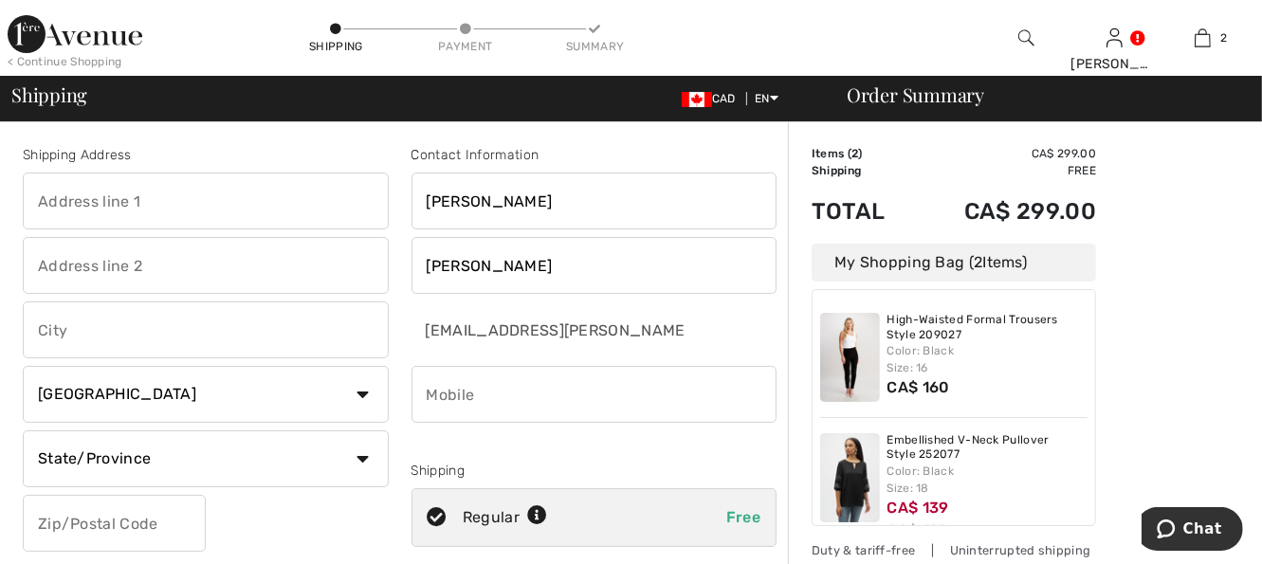
click at [500, 385] on input "phone" at bounding box center [595, 394] width 366 height 57
type input "4039997827"
type input "[STREET_ADDRESS]"
type input "[GEOGRAPHIC_DATA]"
select select "AB"
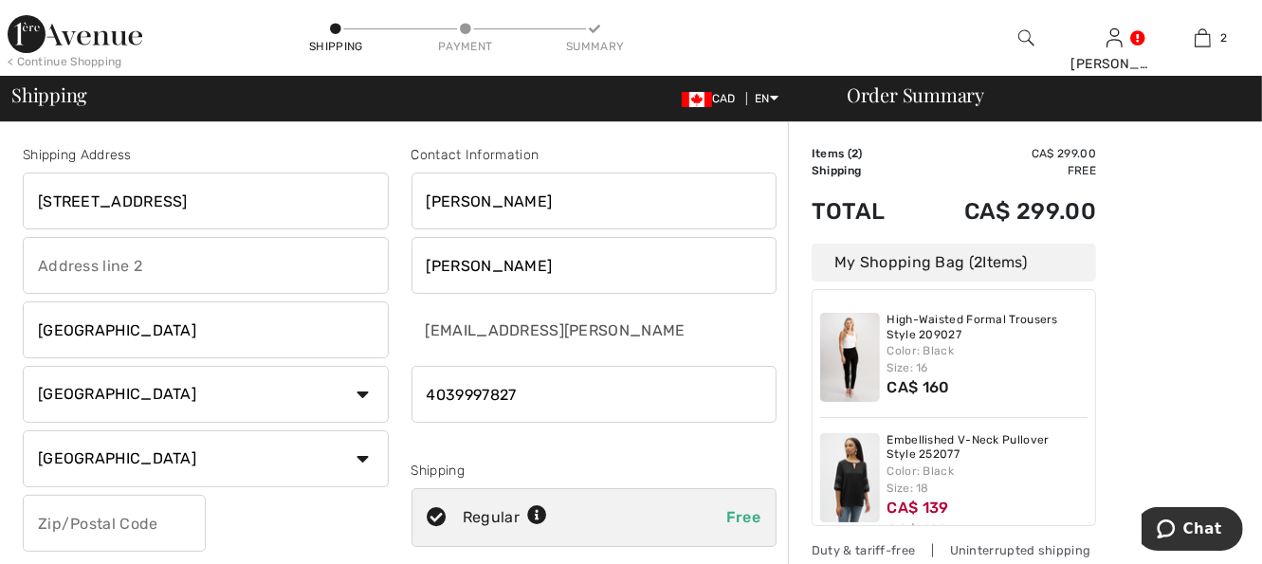
type input "T2C 3Y9"
type input "[PERSON_NAME]"
type input "T2C3Y9"
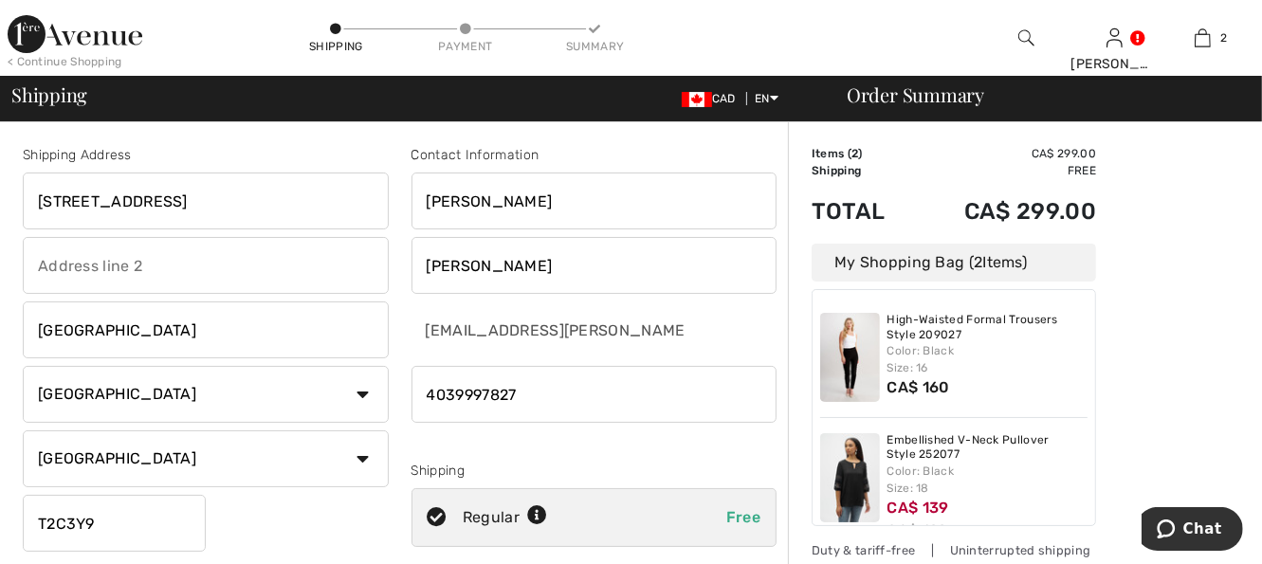
radio input "true"
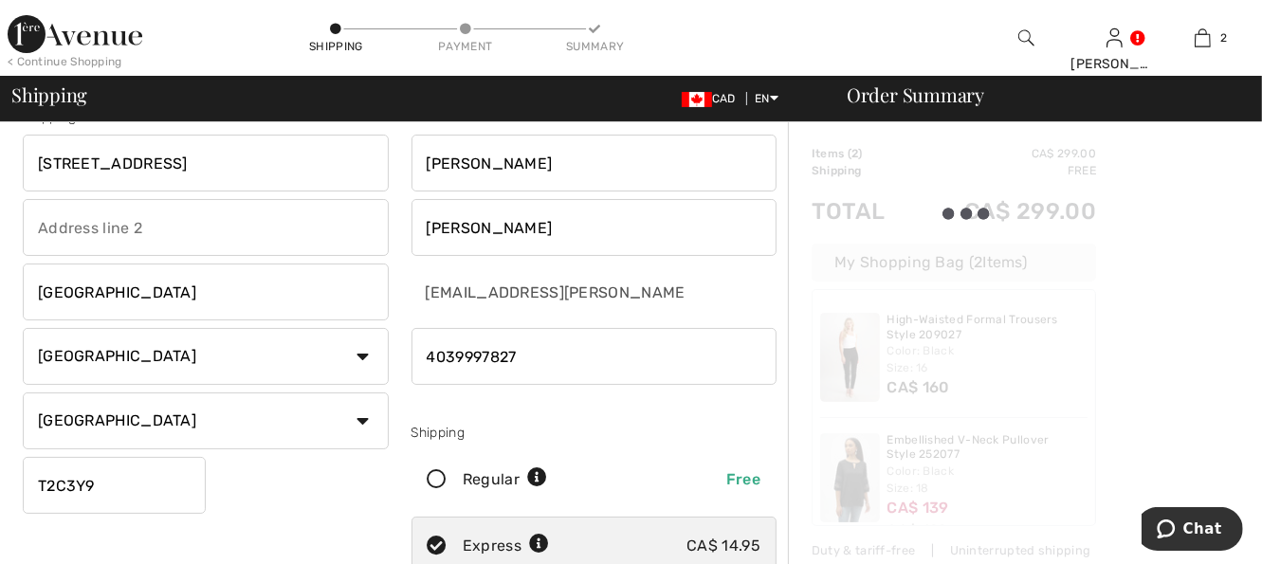
scroll to position [46, 0]
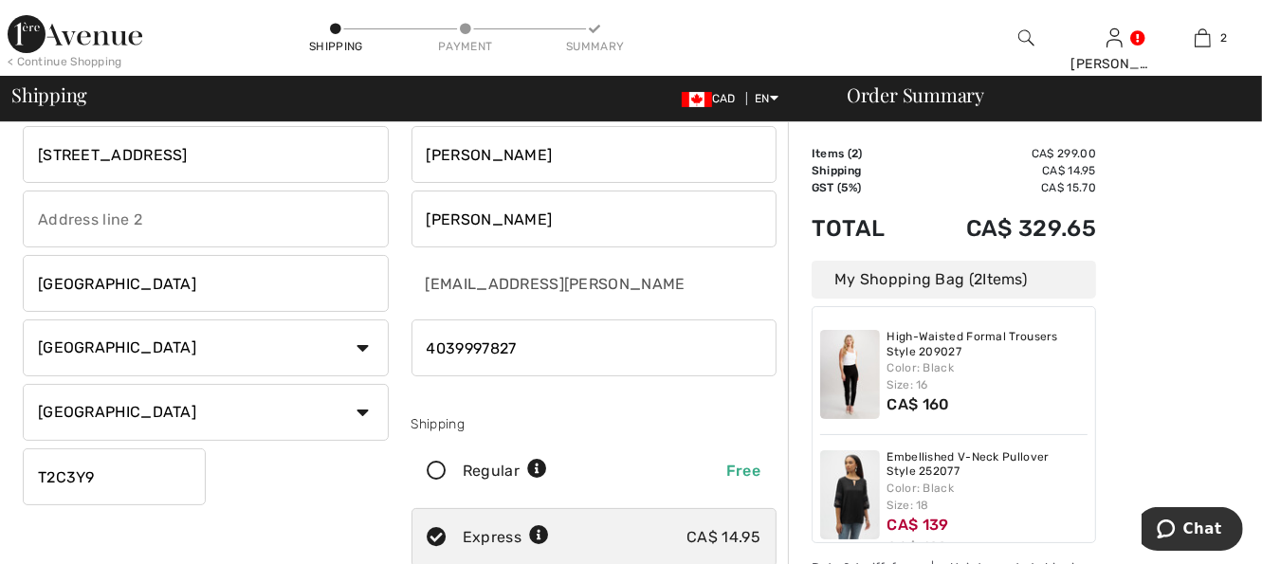
click at [547, 443] on input "radio" at bounding box center [553, 471] width 12 height 57
radio input "true"
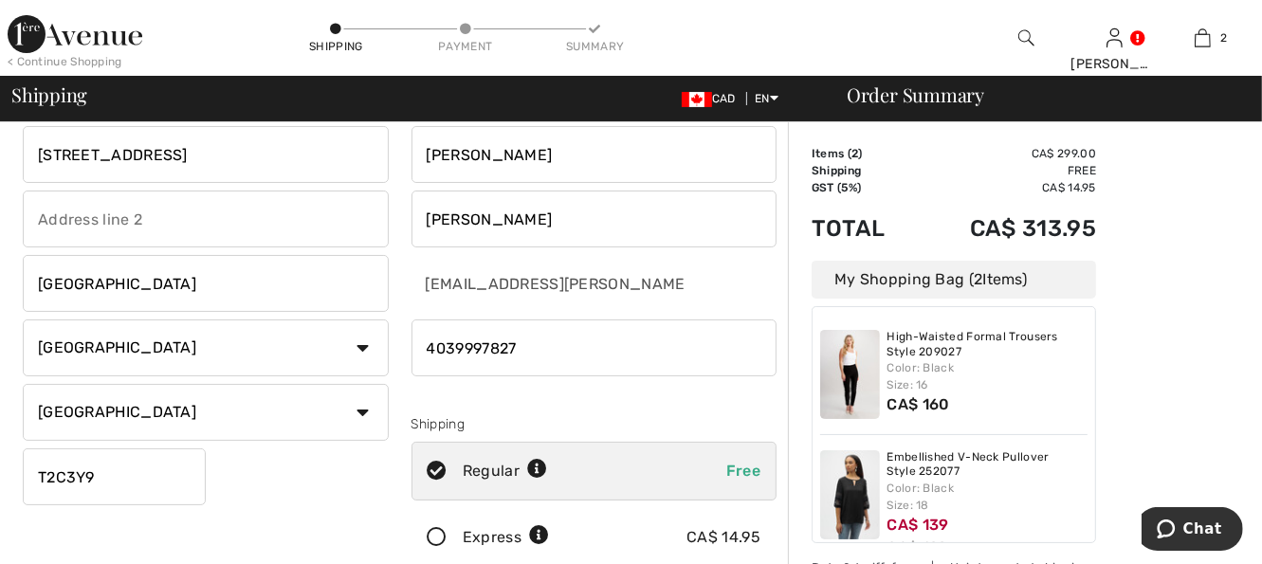
click at [549, 509] on input "radio" at bounding box center [555, 537] width 12 height 57
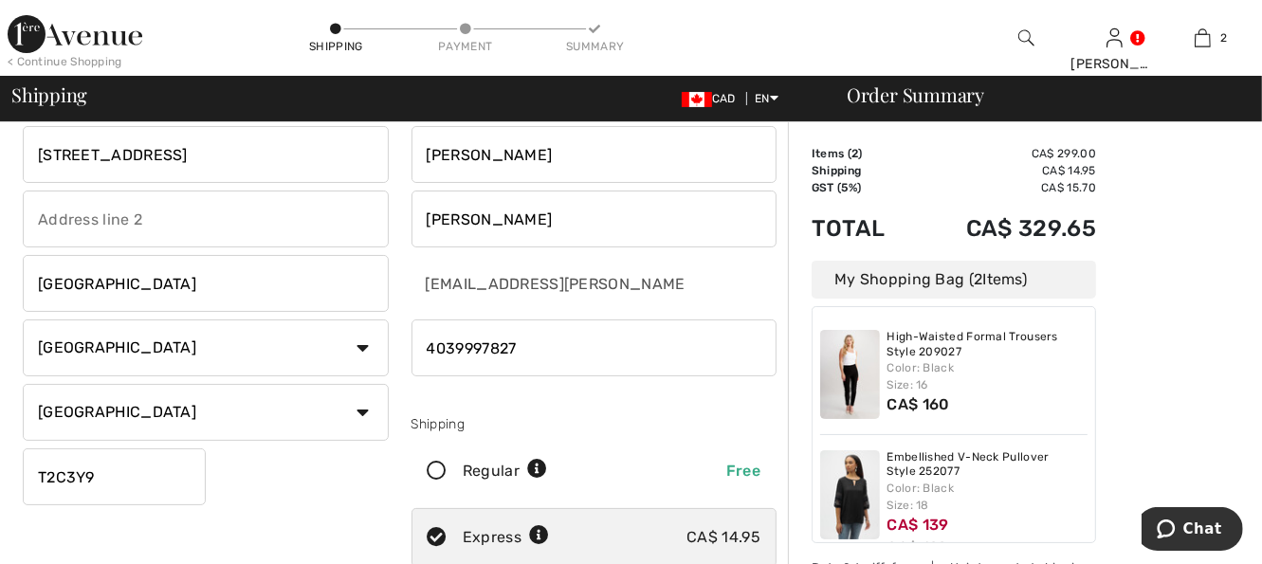
radio input "true"
click at [437, 470] on icon at bounding box center [438, 472] width 50 height 20
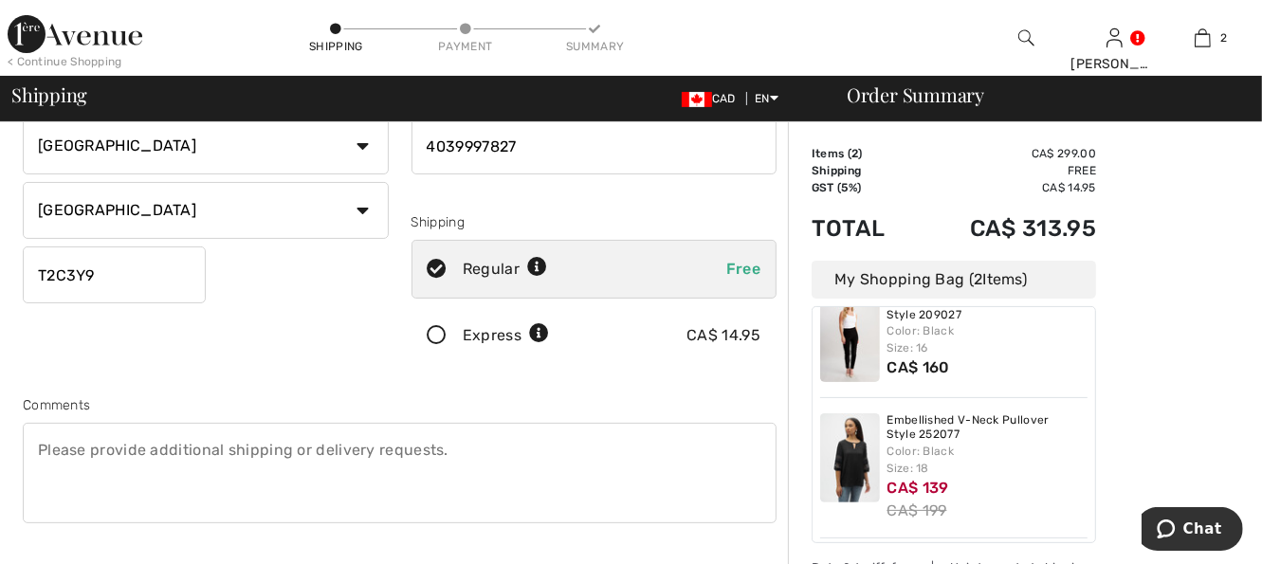
scroll to position [685, 0]
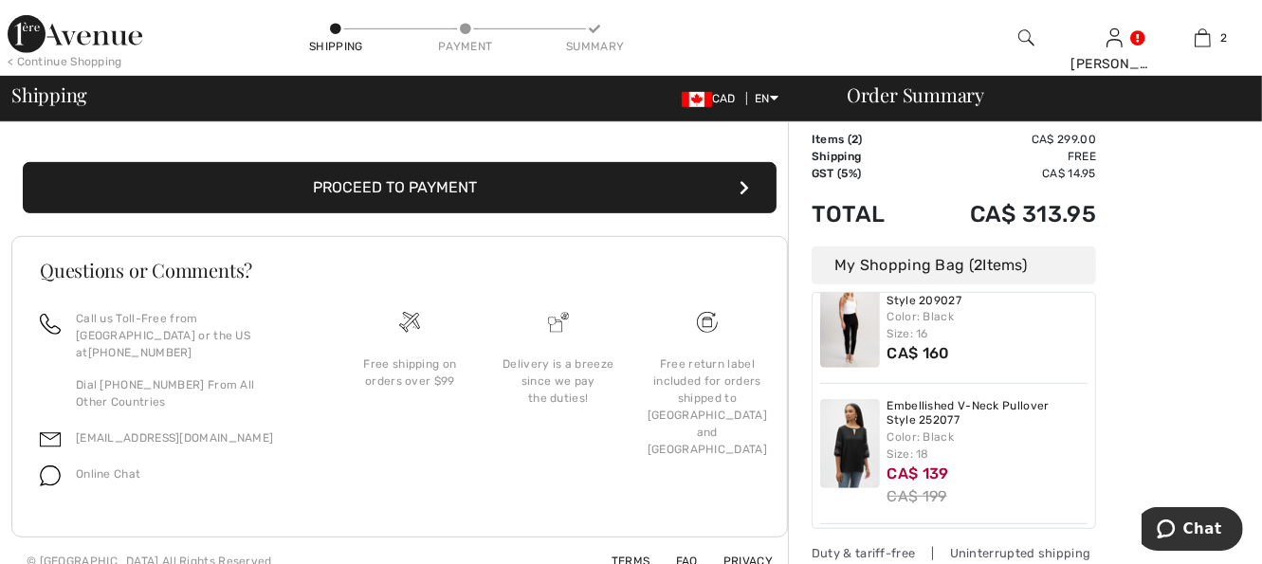
click at [408, 186] on button "Proceed to Payment" at bounding box center [400, 187] width 754 height 51
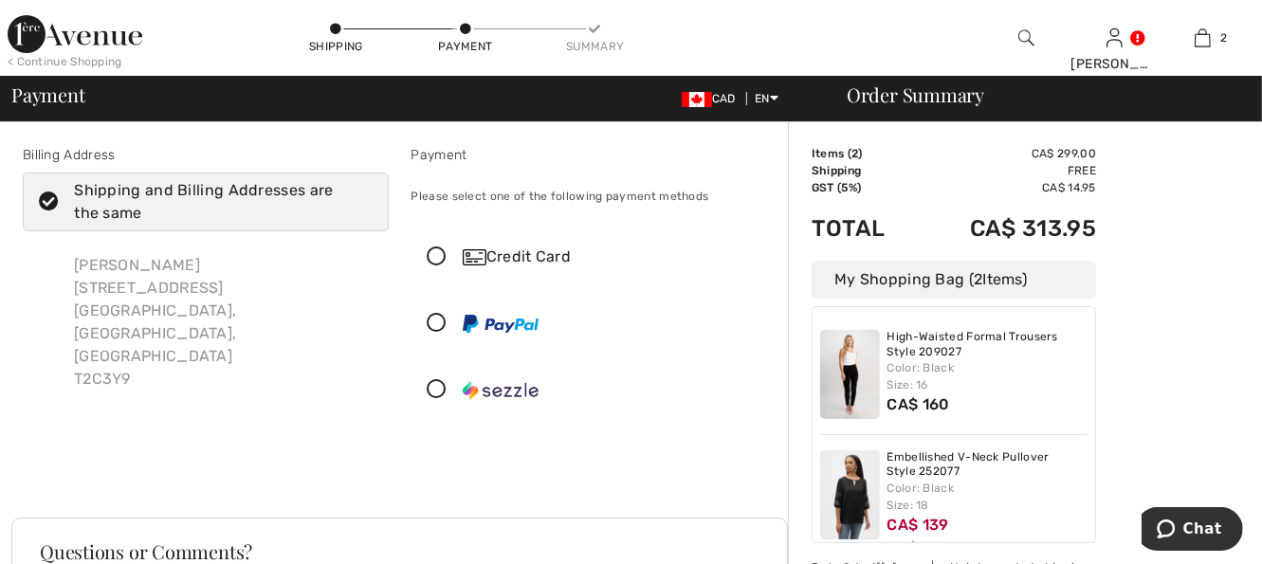
click at [438, 253] on icon at bounding box center [438, 258] width 50 height 20
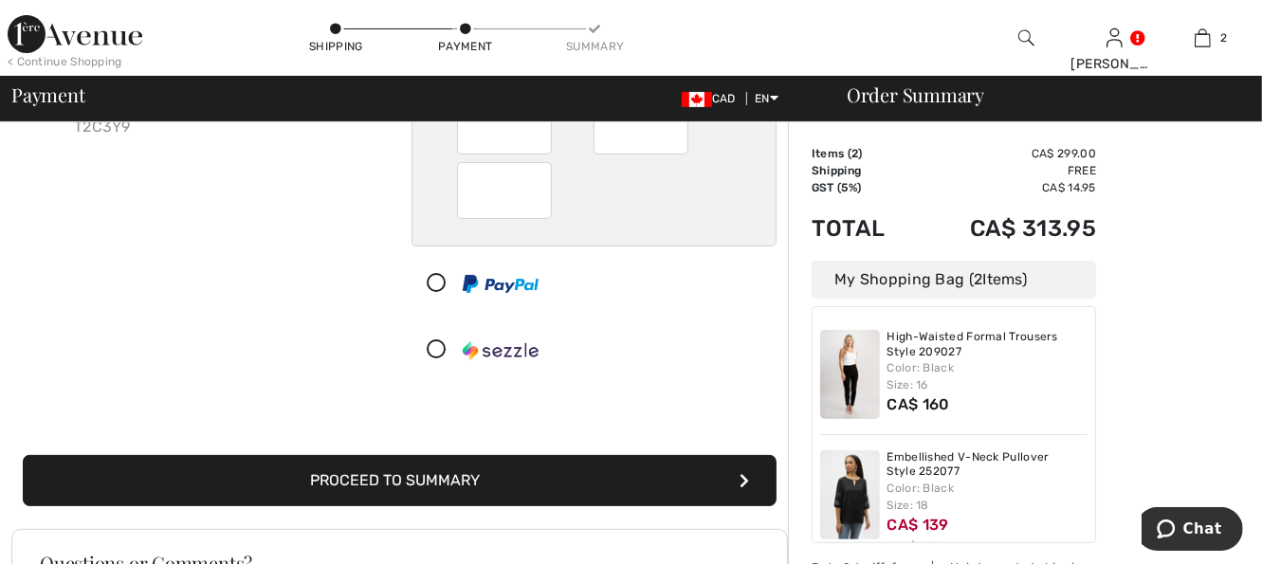
scroll to position [289, 0]
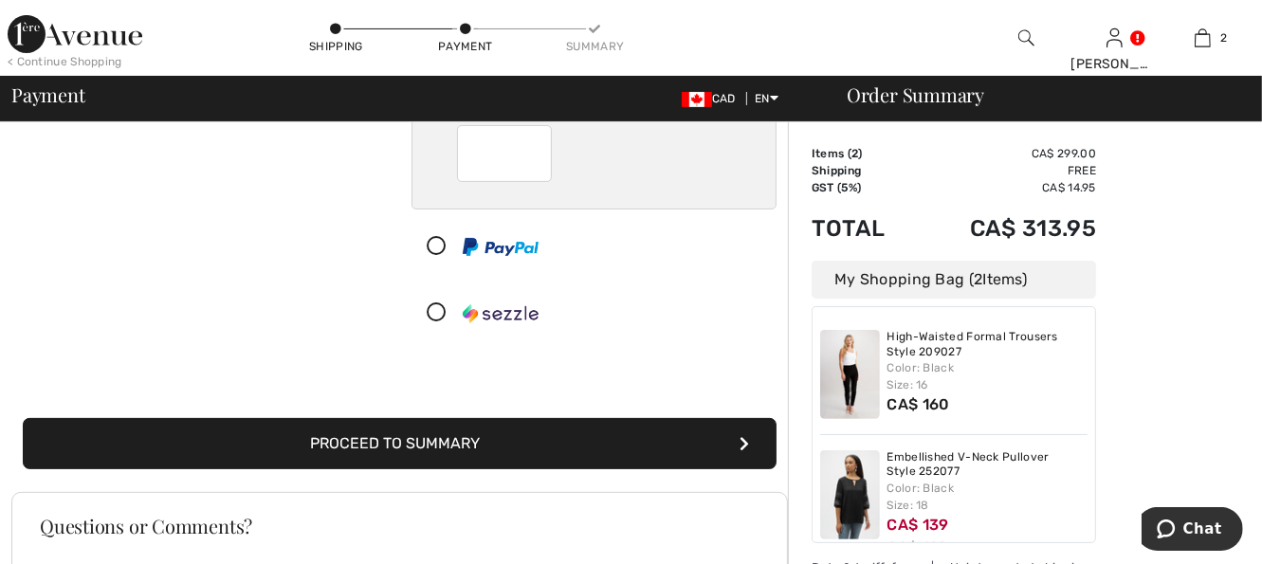
click at [516, 431] on button "Proceed to Summary" at bounding box center [400, 443] width 754 height 51
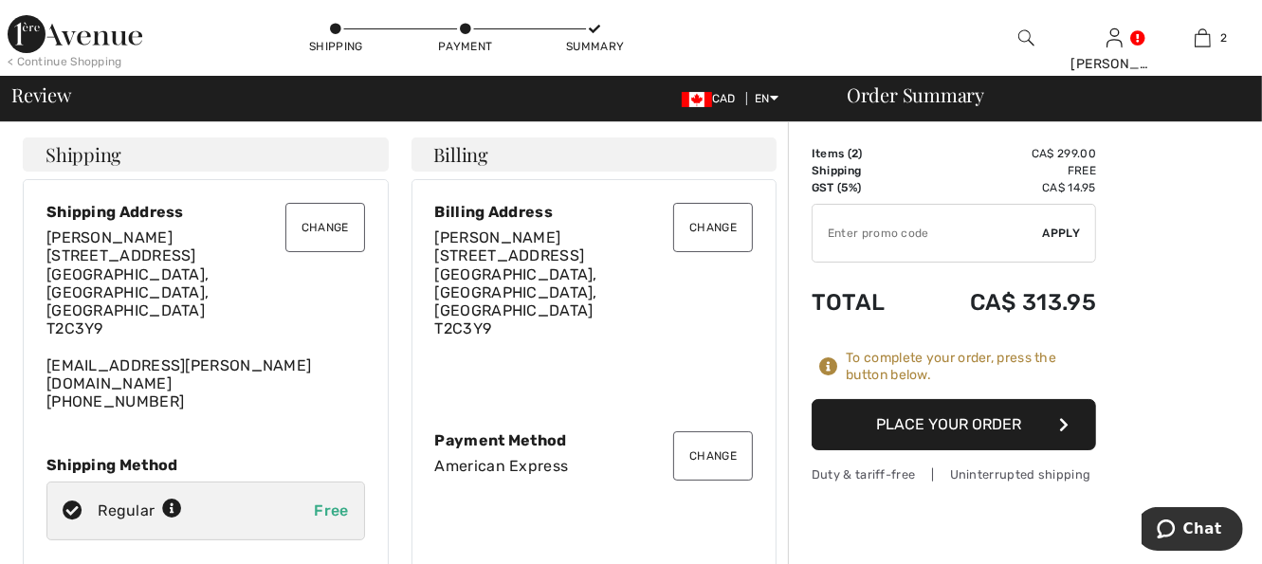
click at [963, 423] on button "Place Your Order" at bounding box center [954, 424] width 284 height 51
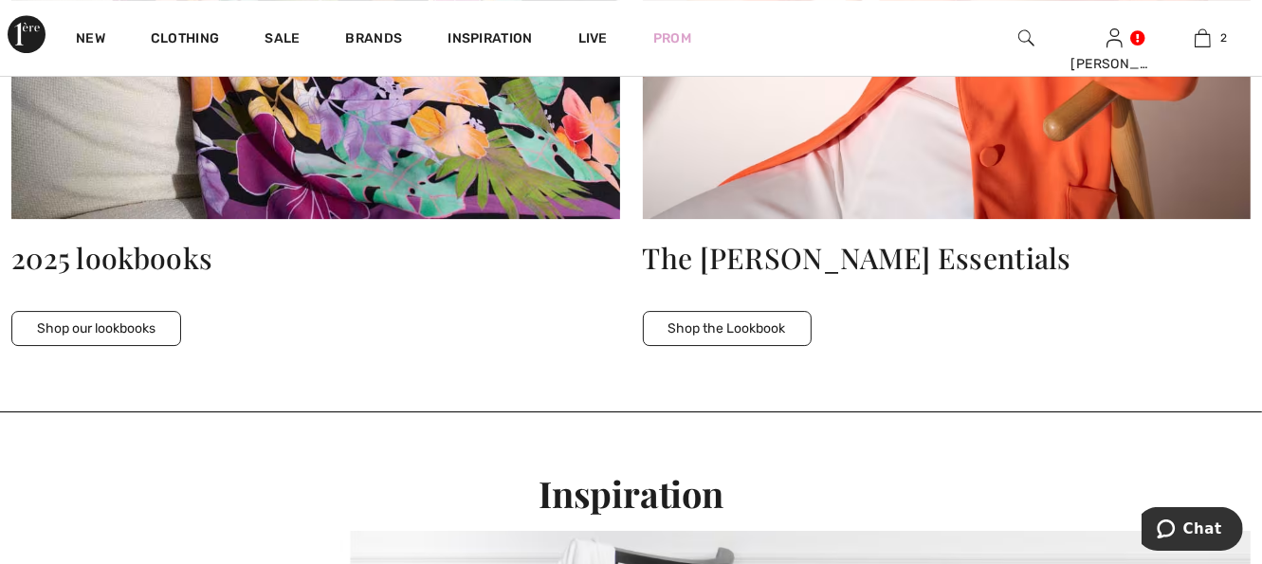
scroll to position [4817, 0]
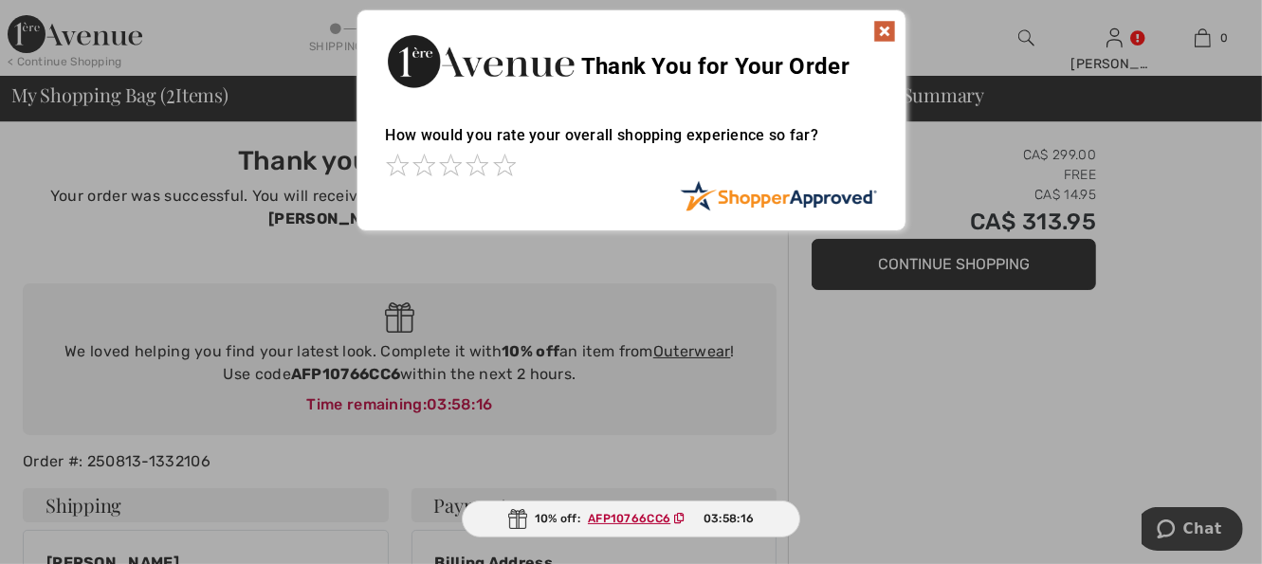
click at [882, 28] on img at bounding box center [884, 31] width 23 height 23
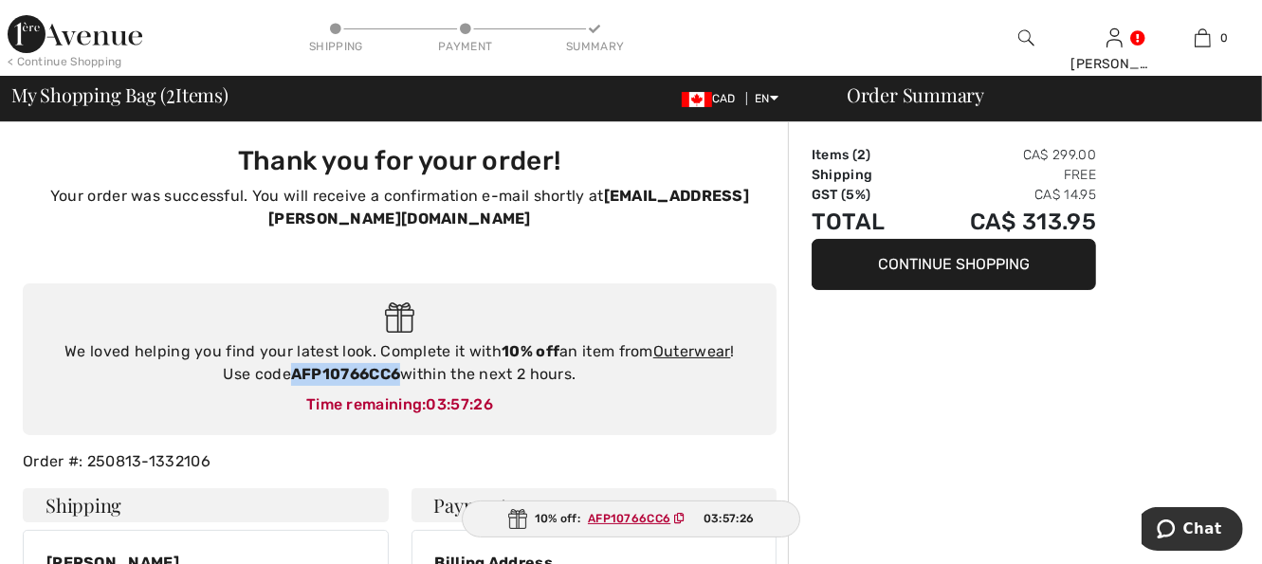
drag, startPoint x: 290, startPoint y: 348, endPoint x: 400, endPoint y: 354, distance: 110.1
click at [400, 365] on strong "AFP10766CC6" at bounding box center [345, 374] width 109 height 18
copy strong "AFP10766CC6"
click at [694, 342] on link "Outerwear" at bounding box center [692, 351] width 78 height 18
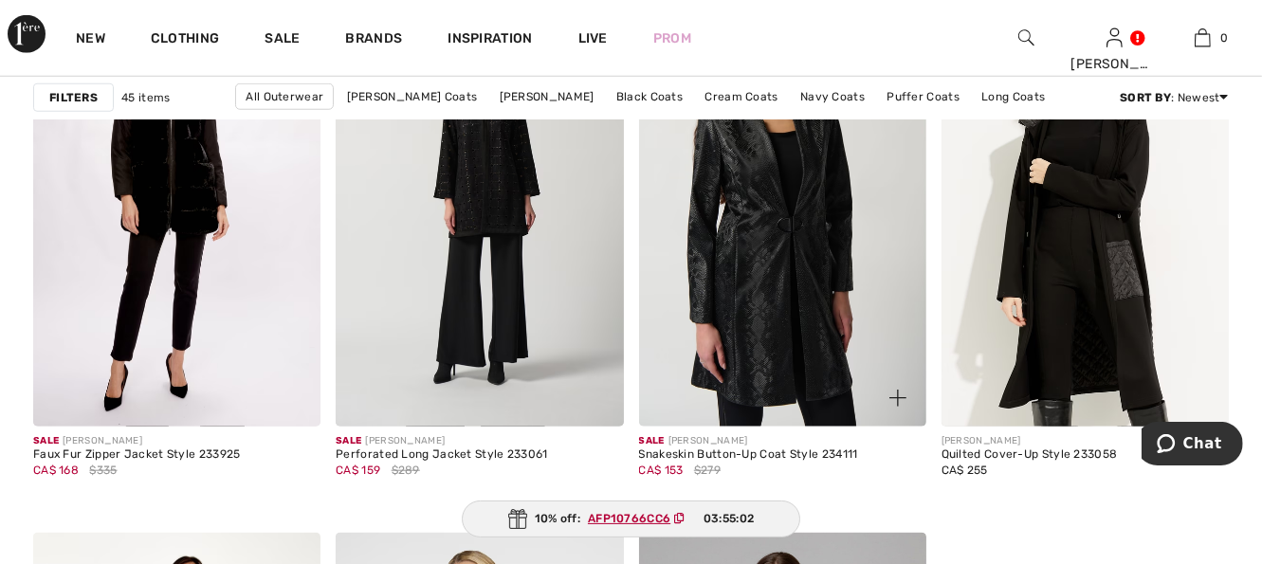
scroll to position [6828, 0]
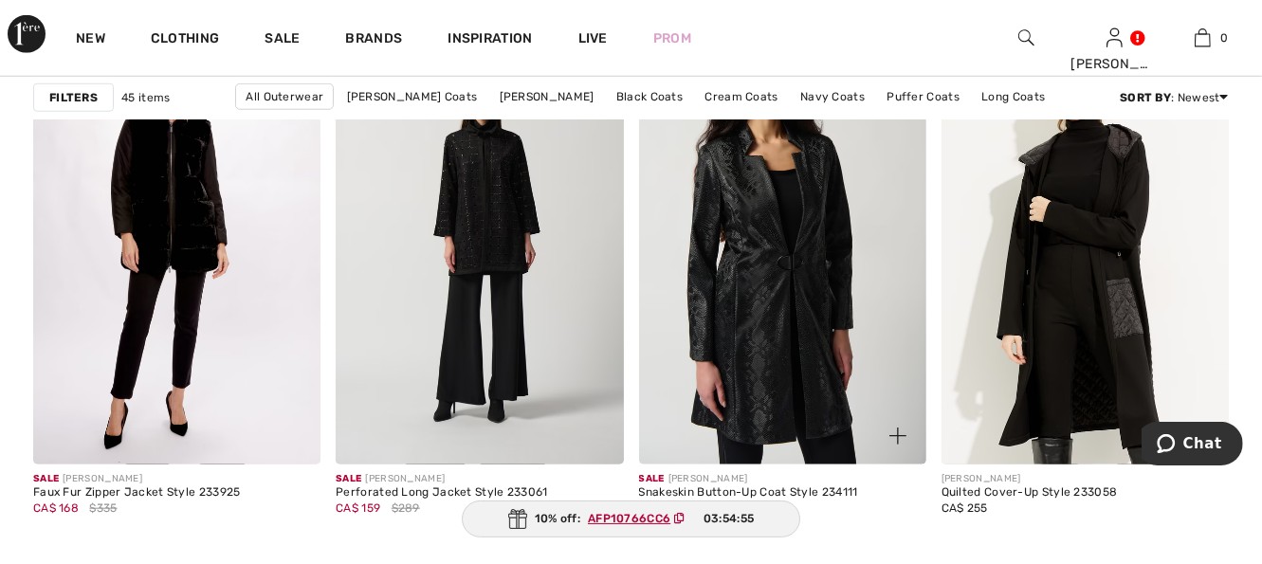
click at [789, 358] on img at bounding box center [782, 248] width 287 height 431
click at [798, 357] on img at bounding box center [782, 248] width 287 height 431
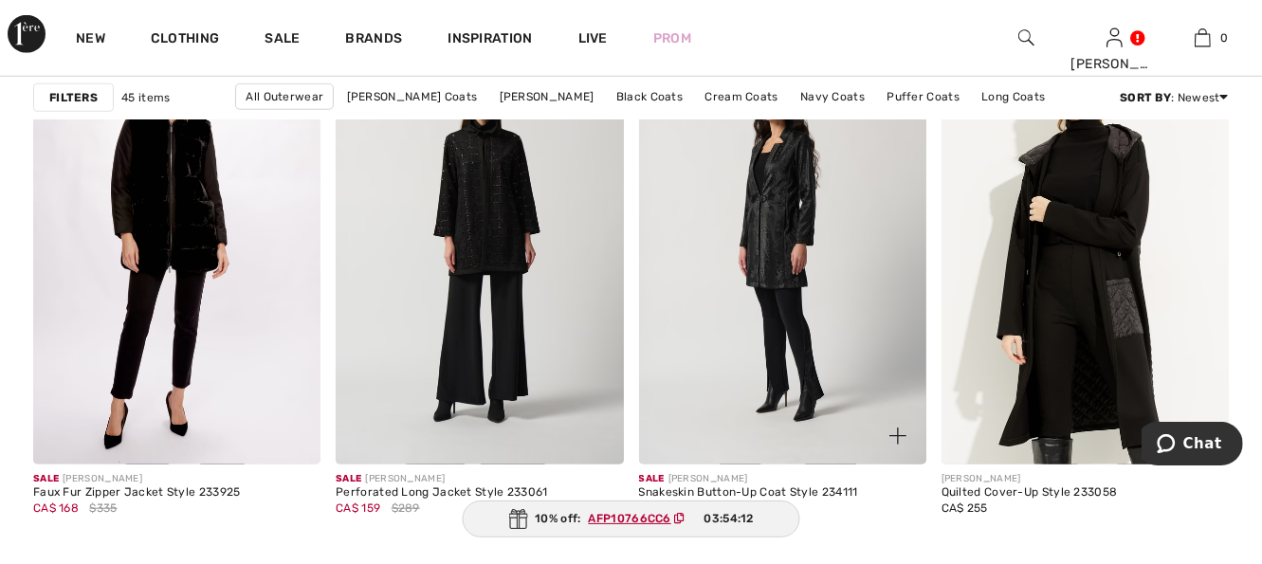
click at [897, 432] on img at bounding box center [898, 436] width 17 height 17
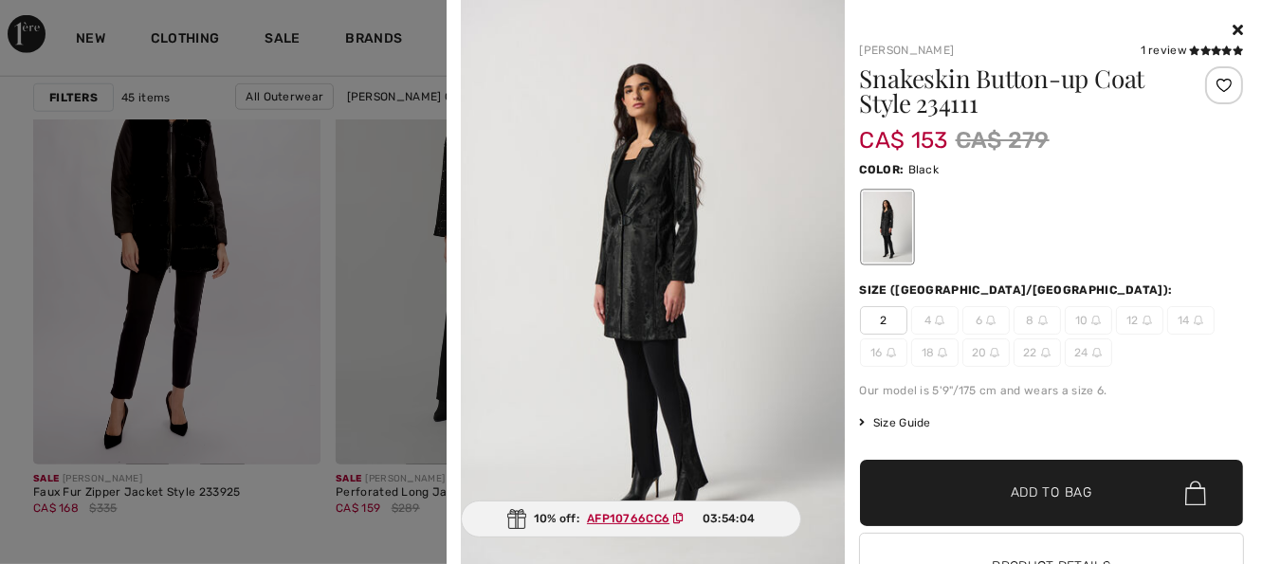
click at [1233, 29] on icon at bounding box center [1238, 29] width 10 height 15
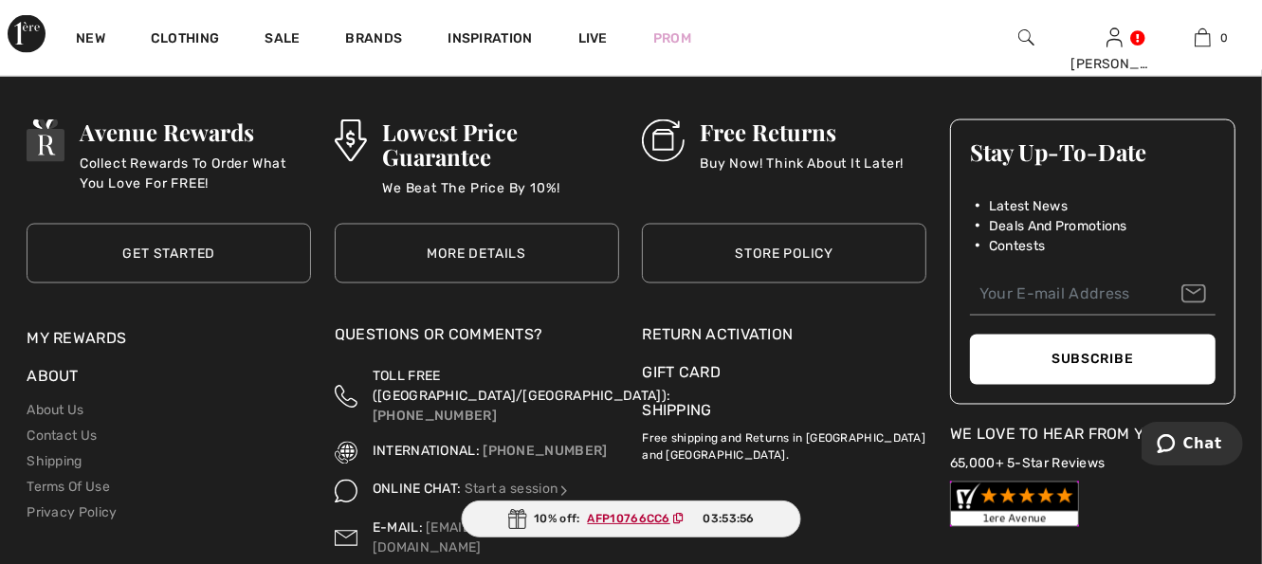
scroll to position [8004, 0]
